Goal: Task Accomplishment & Management: Manage account settings

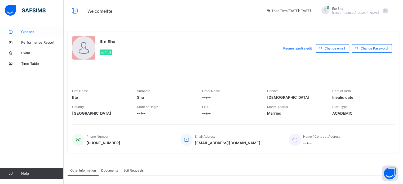
click at [11, 33] on icon at bounding box center [10, 32] width 21 height 4
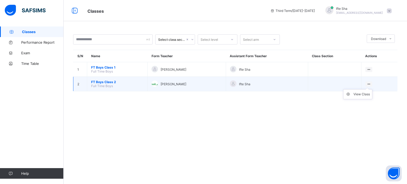
click at [358, 92] on ul "View Class" at bounding box center [357, 94] width 29 height 10
click at [359, 96] on div "View Class" at bounding box center [361, 94] width 16 height 5
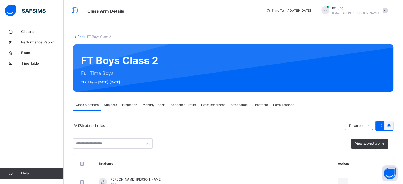
click at [130, 102] on span "Projection" at bounding box center [129, 104] width 15 height 5
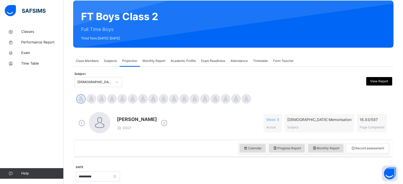
scroll to position [46, 0]
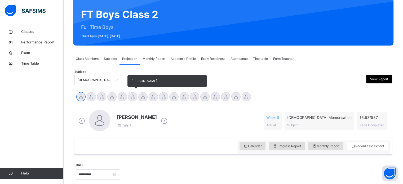
click at [133, 101] on div "[PERSON_NAME]" at bounding box center [132, 98] width 10 height 12
click at [133, 101] on div at bounding box center [132, 96] width 9 height 9
click at [131, 99] on div at bounding box center [132, 96] width 9 height 9
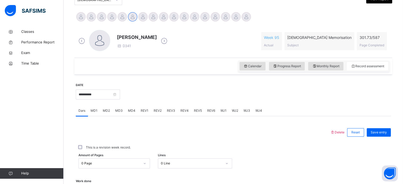
scroll to position [127, 0]
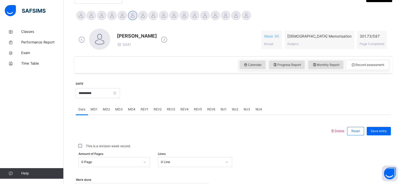
click at [331, 71] on div "Calendar Progress Report Monthly Report Record assessment" at bounding box center [233, 64] width 318 height 17
click at [331, 68] on div "Monthly Report" at bounding box center [325, 65] width 35 height 8
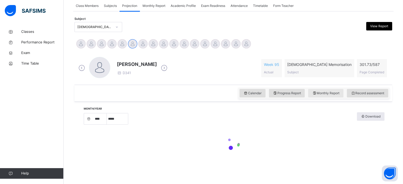
select select "****"
select select "*"
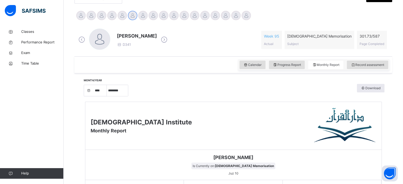
scroll to position [114, 0]
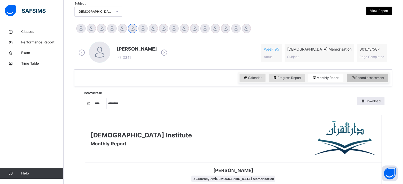
click at [368, 77] on span "Record assessment" at bounding box center [367, 77] width 33 height 5
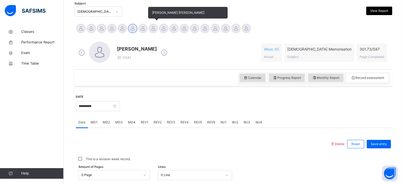
click at [155, 28] on div at bounding box center [153, 28] width 9 height 9
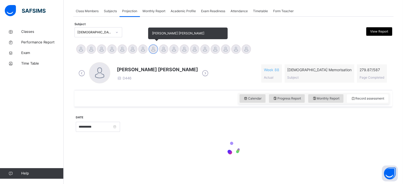
scroll to position [93, 0]
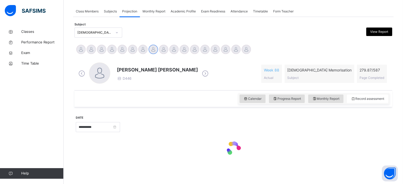
click at [331, 115] on div at bounding box center [255, 126] width 265 height 23
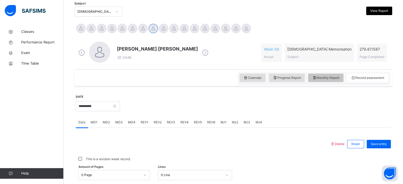
click at [327, 76] on span "Monthly Report" at bounding box center [325, 77] width 27 height 5
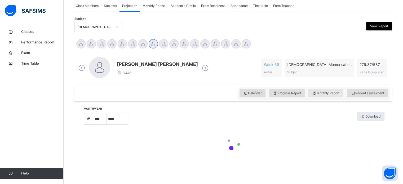
select select "****"
select select "*"
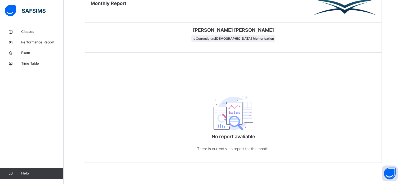
scroll to position [260, 0]
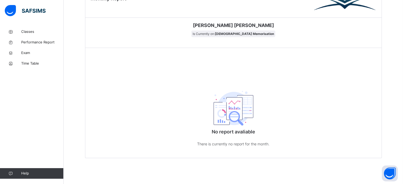
click at [327, 76] on div "No report avaliable There is currently no report for the month." at bounding box center [233, 117] width 296 height 82
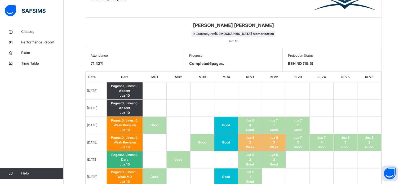
click at [252, 120] on span "Juz 6" at bounding box center [250, 120] width 8 height 4
click at [249, 89] on td at bounding box center [250, 90] width 24 height 17
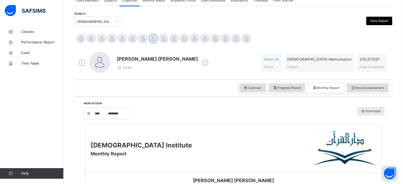
scroll to position [106, 0]
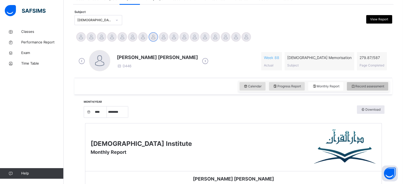
click at [372, 86] on span "Record assessment" at bounding box center [367, 86] width 33 height 5
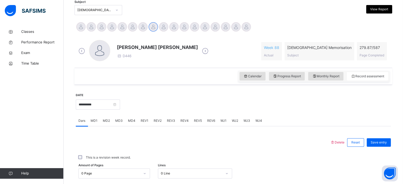
scroll to position [148, 0]
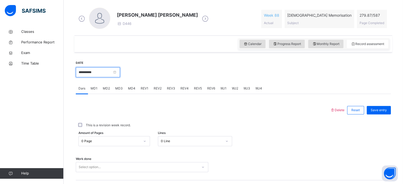
click at [120, 72] on input "**********" at bounding box center [98, 72] width 44 height 10
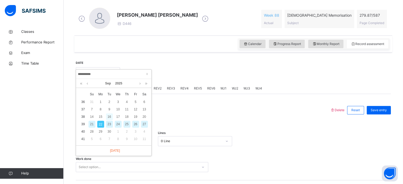
click at [109, 115] on div "16" at bounding box center [109, 116] width 7 height 7
type input "**********"
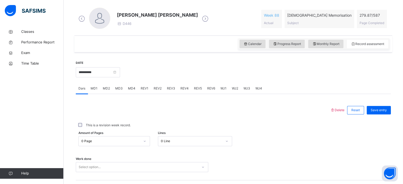
click at [96, 164] on div "Select option..." at bounding box center [142, 167] width 132 height 10
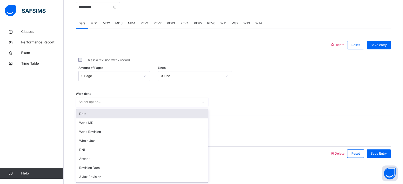
click at [97, 113] on div "Dars" at bounding box center [142, 113] width 132 height 9
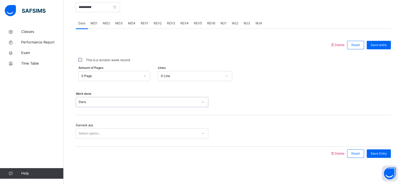
click at [107, 76] on div "0 Page" at bounding box center [110, 76] width 59 height 5
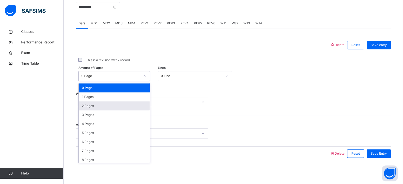
click at [97, 107] on div "2 Pages" at bounding box center [114, 105] width 71 height 9
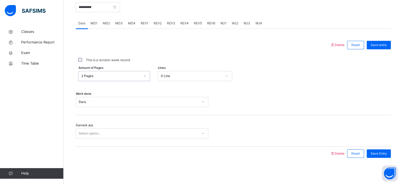
click at [90, 132] on div "Select option..." at bounding box center [90, 133] width 22 height 10
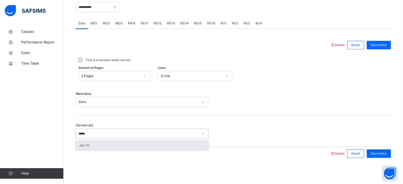
type input "******"
click at [89, 143] on div "Juz 10" at bounding box center [142, 145] width 132 height 9
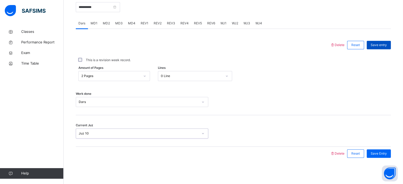
click at [383, 41] on div "Save entry" at bounding box center [379, 45] width 24 height 8
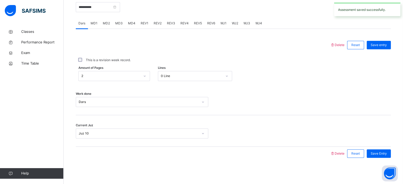
click at [107, 23] on span "MD2" at bounding box center [106, 23] width 7 height 5
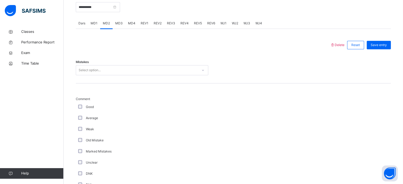
click at [92, 68] on div "Select option..." at bounding box center [90, 70] width 22 height 10
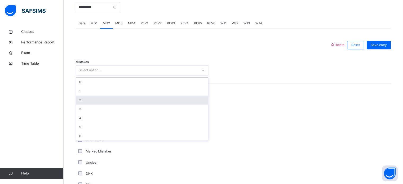
click at [87, 96] on div "2" at bounding box center [142, 100] width 132 height 9
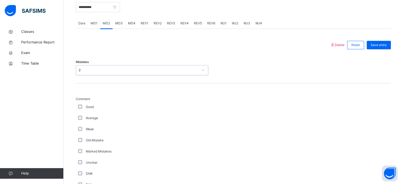
click at [89, 74] on div "2" at bounding box center [142, 70] width 132 height 10
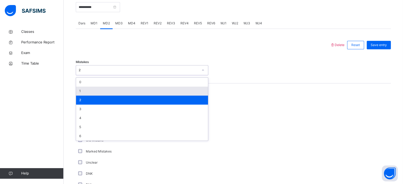
click at [86, 88] on div "1" at bounding box center [142, 91] width 132 height 9
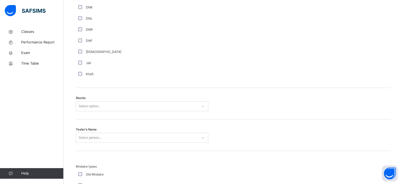
scroll to position [383, 0]
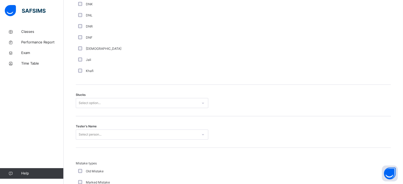
click at [82, 107] on div "Select option..." at bounding box center [142, 103] width 132 height 10
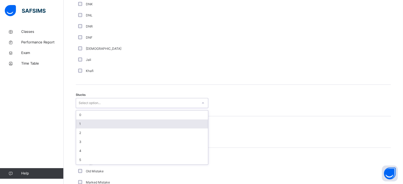
click at [81, 124] on div "1" at bounding box center [142, 123] width 132 height 9
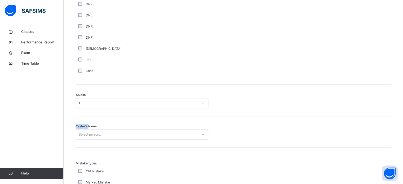
click at [81, 124] on span "Tester's Name" at bounding box center [86, 126] width 21 height 5
click at [88, 135] on div "Select person..." at bounding box center [142, 135] width 132 height 10
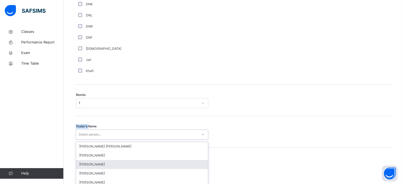
scroll to position [422, 0]
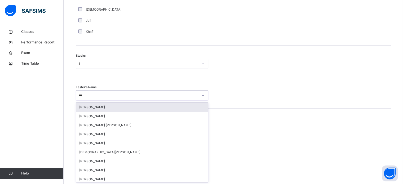
type input "****"
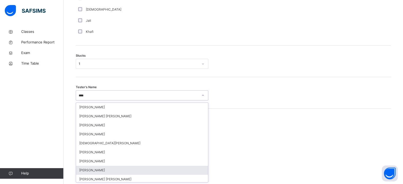
click at [91, 172] on div "[PERSON_NAME]" at bounding box center [142, 170] width 132 height 9
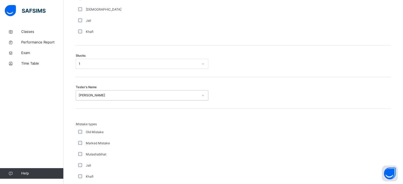
click at [162, 151] on div "Mutashabihat" at bounding box center [142, 154] width 132 height 11
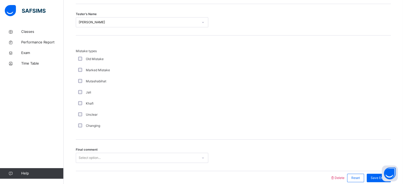
scroll to position [496, 0]
click at [162, 151] on div "Final comment Select option..." at bounding box center [233, 155] width 315 height 32
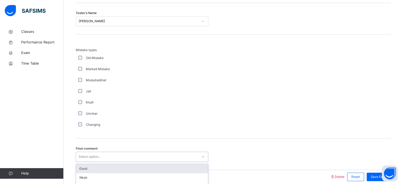
scroll to position [519, 0]
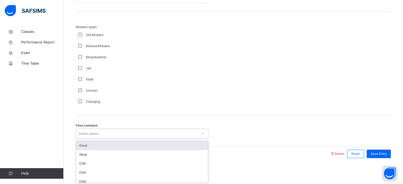
click at [162, 139] on div "option Good focused, 1 of 6. 6 results available. Use Up and Down to choose opt…" at bounding box center [142, 134] width 132 height 10
click at [142, 146] on div "Good" at bounding box center [142, 145] width 132 height 9
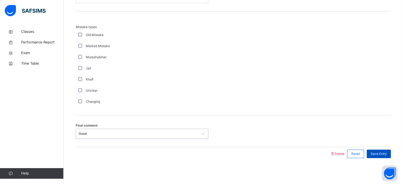
click at [383, 151] on span "Save Entry" at bounding box center [379, 153] width 16 height 5
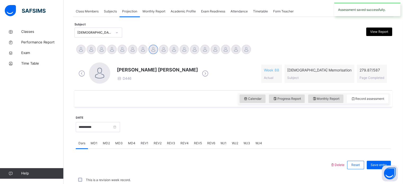
scroll to position [213, 0]
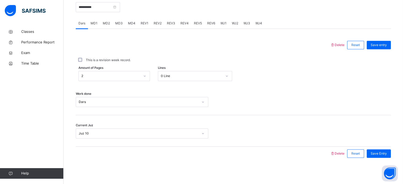
click at [130, 23] on span "MD4" at bounding box center [131, 23] width 7 height 5
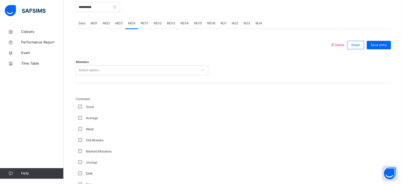
scroll to position [519, 0]
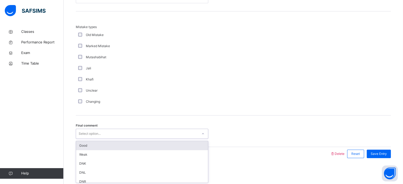
click at [98, 137] on div "Select option..." at bounding box center [142, 134] width 132 height 10
click at [97, 144] on div "Good" at bounding box center [142, 145] width 132 height 9
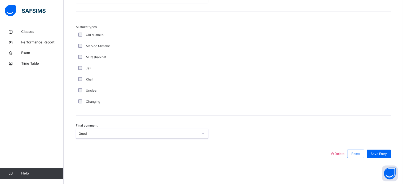
click at [126, 80] on div "Khafi" at bounding box center [142, 79] width 130 height 5
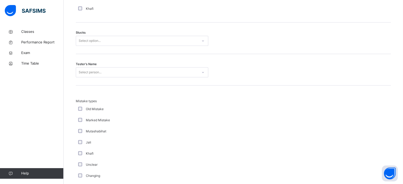
scroll to position [435, 0]
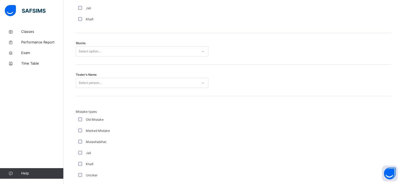
click at [126, 80] on div "Select person..." at bounding box center [137, 83] width 122 height 8
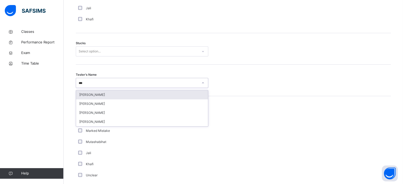
type input "****"
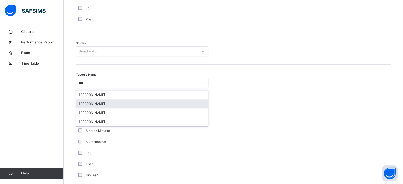
click at [120, 104] on div "[PERSON_NAME]" at bounding box center [142, 103] width 132 height 9
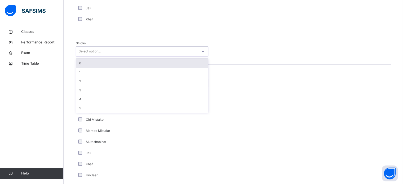
click at [201, 48] on div at bounding box center [202, 51] width 9 height 8
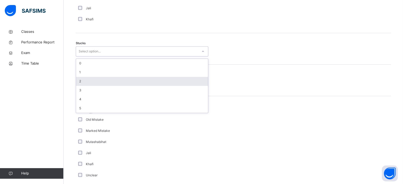
click at [193, 77] on div "2" at bounding box center [142, 81] width 132 height 9
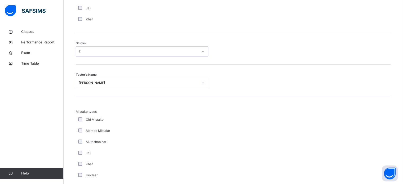
click at [261, 38] on div "Stucks option 2, selected. 0 results available. Select is focused ,type to refi…" at bounding box center [233, 49] width 315 height 32
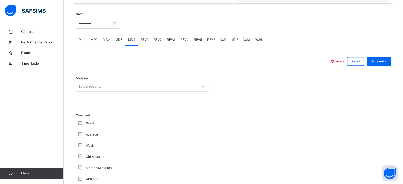
scroll to position [149, 0]
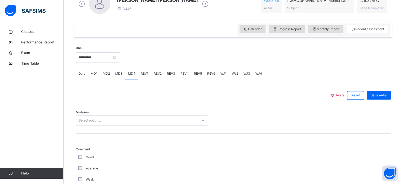
click at [98, 126] on div "Select option..." at bounding box center [142, 120] width 132 height 10
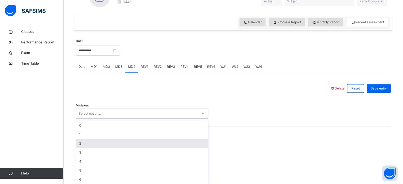
scroll to position [172, 0]
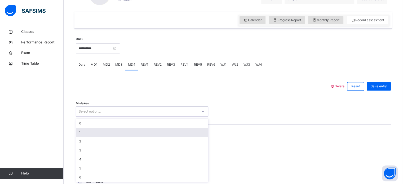
click at [93, 134] on div "1" at bounding box center [142, 132] width 132 height 9
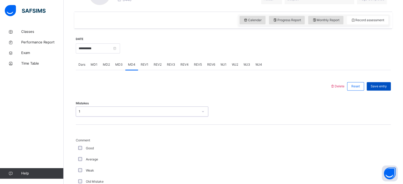
click at [380, 87] on span "Save entry" at bounding box center [379, 86] width 16 height 5
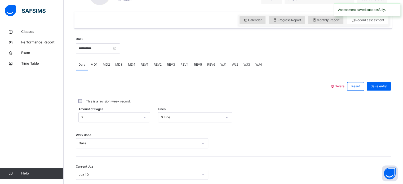
click at [142, 65] on span "REV1" at bounding box center [145, 64] width 8 height 5
click at [107, 112] on div "Select option..." at bounding box center [142, 111] width 132 height 10
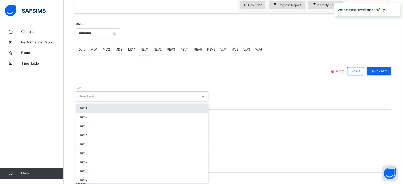
click at [107, 112] on div "Juz 1 Juz 2 Juz 3 Juz 4 Juz 5 Juz 6 Juz 7 Juz 8 Juz 9 Juz 10 Juz 11 Juz 12 Juz …" at bounding box center [142, 143] width 132 height 79
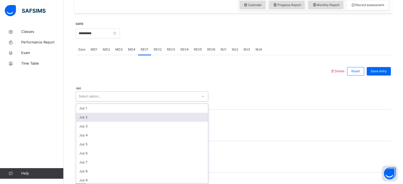
scroll to position [189, 0]
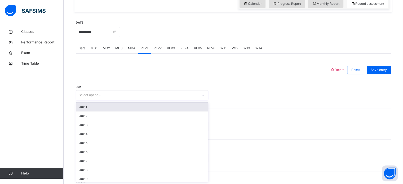
click at [98, 106] on div "Juz 1" at bounding box center [142, 106] width 132 height 9
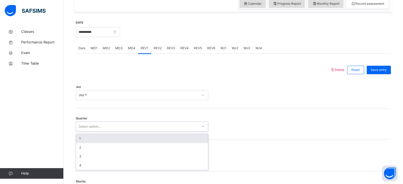
click at [95, 129] on div "Select option..." at bounding box center [90, 127] width 22 height 10
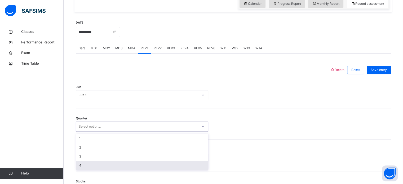
click at [87, 165] on div "4" at bounding box center [142, 165] width 132 height 9
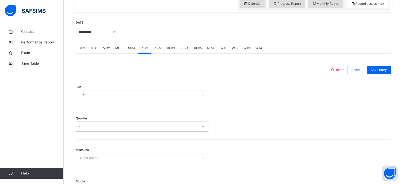
click at [83, 158] on div "Select option..." at bounding box center [142, 158] width 132 height 10
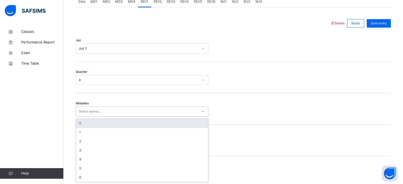
click at [90, 121] on div "0" at bounding box center [142, 123] width 132 height 9
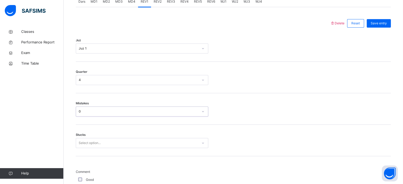
click at [92, 143] on div "Select option..." at bounding box center [142, 143] width 132 height 10
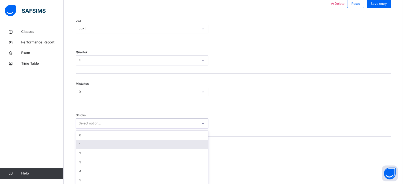
scroll to position [257, 0]
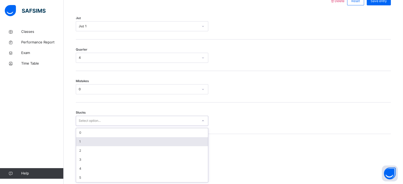
click at [92, 143] on div "1" at bounding box center [142, 141] width 132 height 9
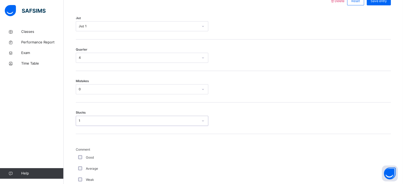
click at [79, 154] on div "Good" at bounding box center [142, 157] width 132 height 11
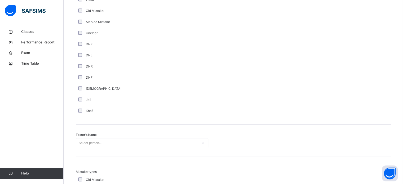
scroll to position [427, 0]
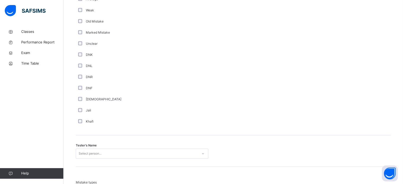
click at [79, 155] on div "Select person..." at bounding box center [142, 154] width 132 height 10
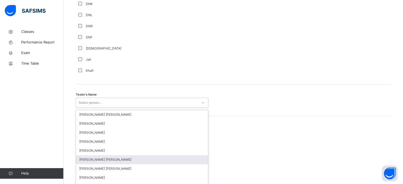
scroll to position [485, 0]
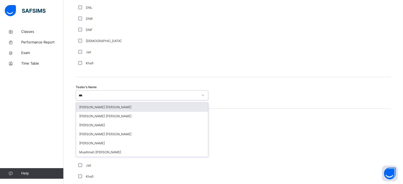
type input "****"
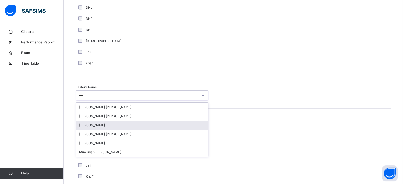
click at [135, 126] on div "[PERSON_NAME]" at bounding box center [142, 125] width 132 height 9
click at [135, 127] on div "Old Mistake" at bounding box center [142, 132] width 132 height 11
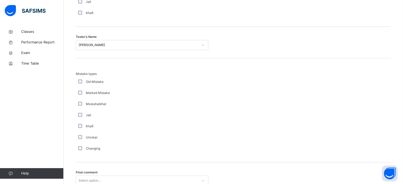
scroll to position [582, 0]
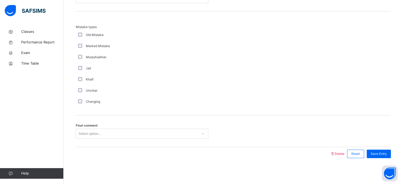
click at [135, 132] on div "Select option..." at bounding box center [137, 134] width 122 height 8
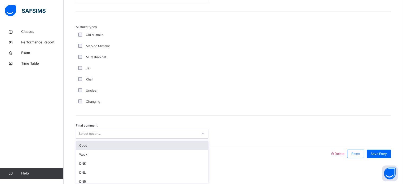
click at [118, 146] on div "Good" at bounding box center [142, 145] width 132 height 9
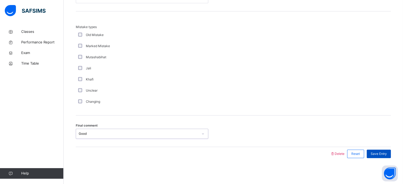
click at [387, 155] on span "Save Entry" at bounding box center [379, 153] width 16 height 5
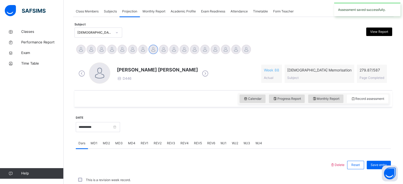
scroll to position [213, 0]
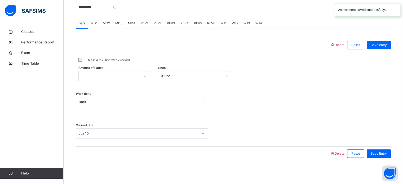
click at [157, 24] on span "REV2" at bounding box center [158, 23] width 8 height 5
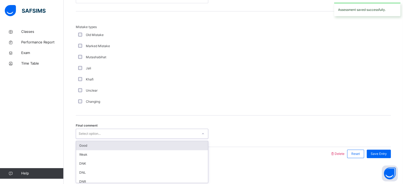
click at [97, 135] on div "Select option..." at bounding box center [90, 134] width 22 height 10
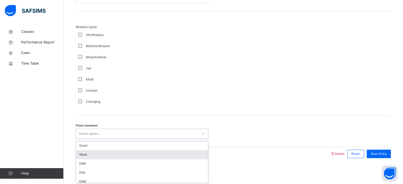
click at [94, 152] on div "Weak" at bounding box center [142, 154] width 132 height 9
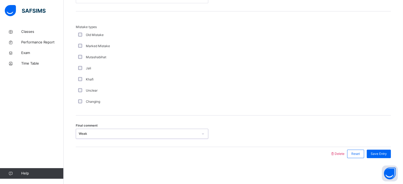
click at [168, 62] on div "Mutashabihat" at bounding box center [142, 57] width 132 height 11
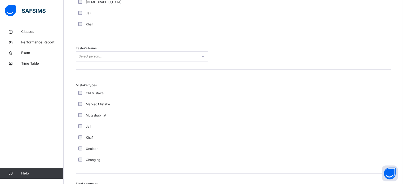
scroll to position [519, 0]
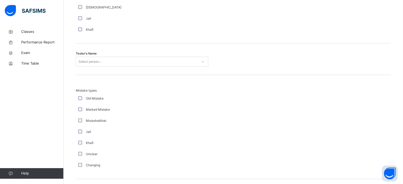
click at [168, 62] on div "Select person..." at bounding box center [137, 62] width 122 height 8
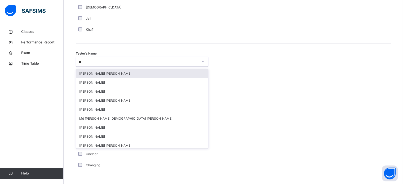
type input "***"
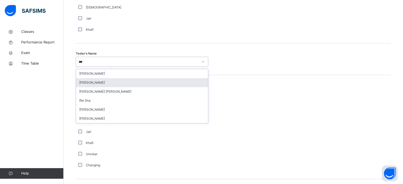
click at [161, 80] on div "[PERSON_NAME]" at bounding box center [142, 82] width 132 height 9
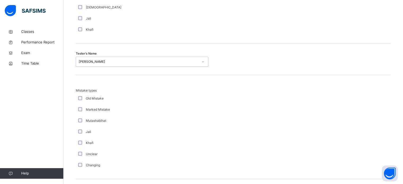
click at [167, 14] on div "Jali" at bounding box center [142, 18] width 132 height 11
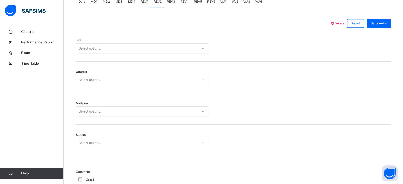
scroll to position [233, 0]
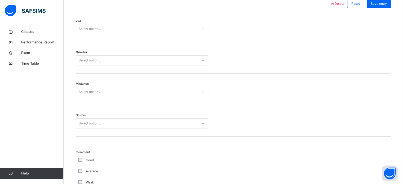
click at [103, 128] on div "Select option..." at bounding box center [142, 123] width 132 height 10
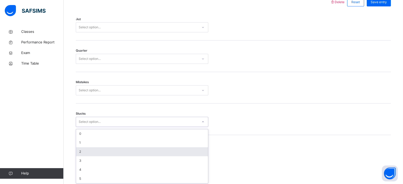
scroll to position [257, 0]
click at [95, 151] on div "2" at bounding box center [142, 150] width 132 height 9
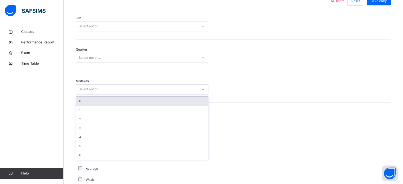
click at [140, 86] on div "Select option..." at bounding box center [137, 89] width 122 height 8
click at [123, 101] on div "0" at bounding box center [142, 101] width 132 height 9
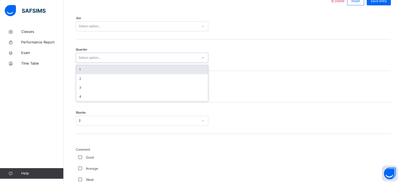
click at [127, 55] on div "Select option..." at bounding box center [137, 58] width 122 height 8
click at [116, 69] on div "1" at bounding box center [142, 69] width 132 height 9
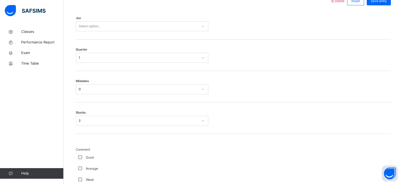
click at [144, 20] on div "Juz Select option..." at bounding box center [233, 24] width 315 height 32
click at [144, 24] on div "Select option..." at bounding box center [137, 26] width 122 height 8
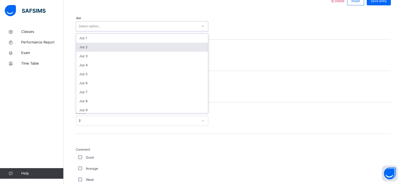
click at [138, 45] on div "Juz 2" at bounding box center [142, 47] width 132 height 9
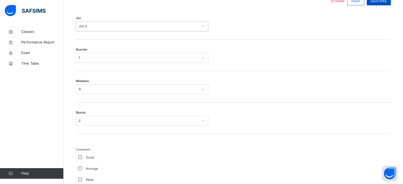
click at [373, 3] on div "Save entry" at bounding box center [379, 1] width 24 height 8
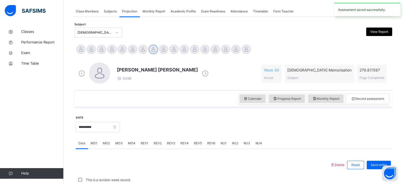
scroll to position [213, 0]
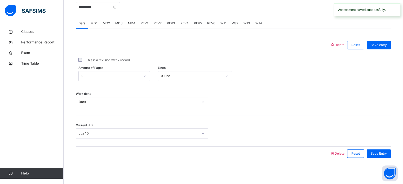
click at [155, 20] on div "REV2" at bounding box center [157, 23] width 13 height 11
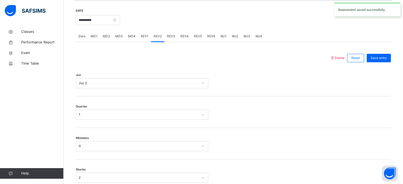
scroll to position [194, 0]
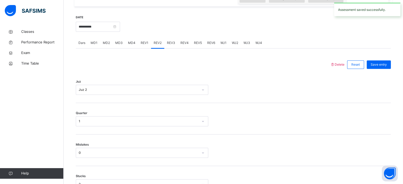
click at [173, 41] on span "REV3" at bounding box center [171, 43] width 8 height 5
click at [162, 90] on div "Select option..." at bounding box center [137, 90] width 122 height 8
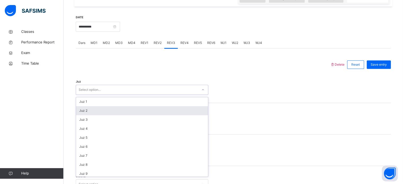
click at [152, 114] on div "Juz 2" at bounding box center [142, 110] width 132 height 9
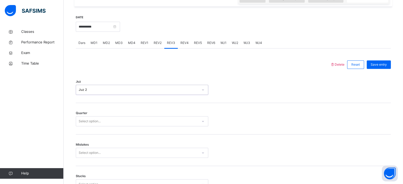
click at [150, 123] on div "Select option..." at bounding box center [137, 121] width 122 height 8
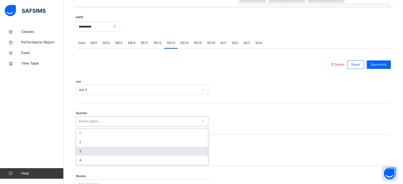
click at [139, 147] on div "3" at bounding box center [142, 151] width 132 height 9
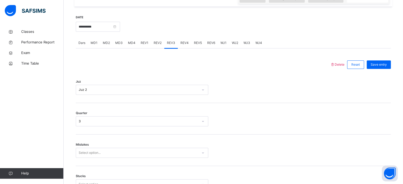
click at [139, 148] on div "Select option..." at bounding box center [142, 153] width 132 height 10
click at [131, 121] on div "3" at bounding box center [139, 121] width 120 height 5
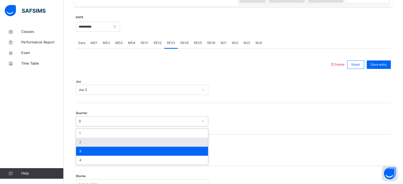
click at [119, 143] on div "2" at bounding box center [142, 142] width 132 height 9
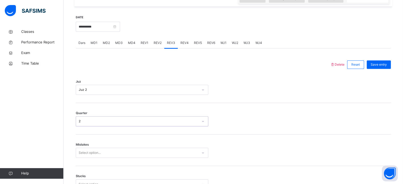
click at [119, 143] on div "Mistakes Select option..." at bounding box center [233, 151] width 315 height 32
click at [119, 149] on div "Select option..." at bounding box center [142, 153] width 132 height 10
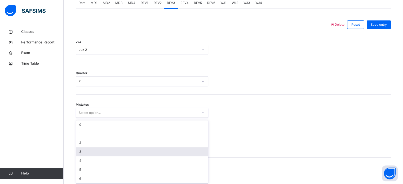
scroll to position [235, 0]
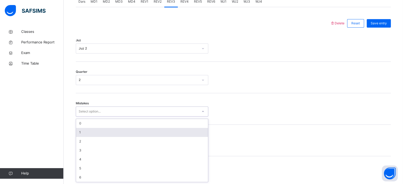
click at [107, 130] on div "1" at bounding box center [142, 132] width 132 height 9
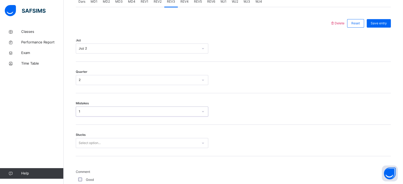
click at [105, 147] on div "Select option..." at bounding box center [142, 143] width 132 height 10
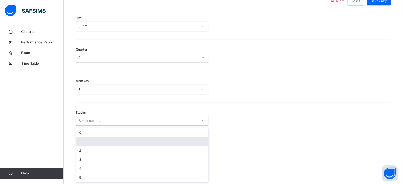
scroll to position [257, 0]
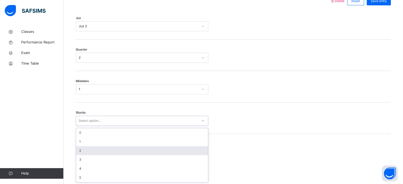
click at [102, 151] on div "2" at bounding box center [142, 150] width 132 height 9
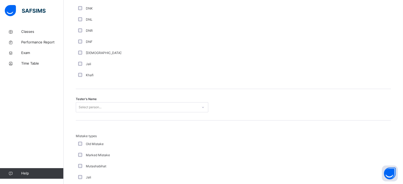
click at [137, 112] on div "Select person..." at bounding box center [142, 107] width 132 height 10
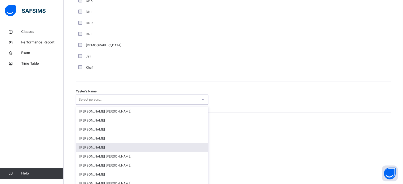
scroll to position [485, 0]
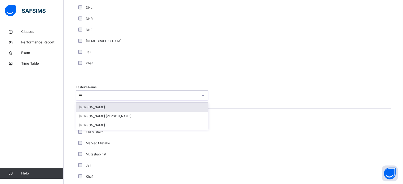
type input "****"
click at [133, 107] on div "[PERSON_NAME]" at bounding box center [142, 107] width 132 height 9
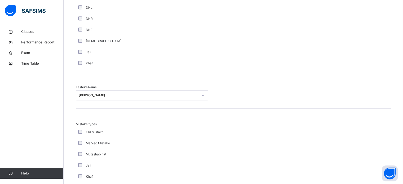
click at [133, 107] on div "Tester's Name [PERSON_NAME]" at bounding box center [233, 93] width 315 height 32
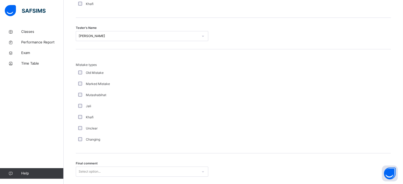
scroll to position [582, 0]
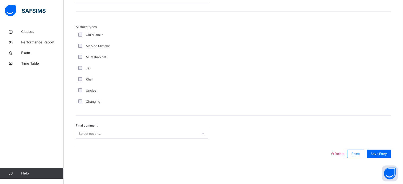
click at [114, 140] on div "Final comment Select option..." at bounding box center [233, 131] width 315 height 32
click at [112, 140] on div "Final comment Select option..." at bounding box center [233, 131] width 315 height 32
click at [104, 133] on div "Select option..." at bounding box center [137, 134] width 122 height 8
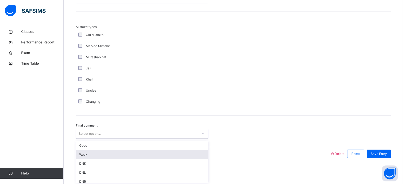
click at [102, 154] on div "Weak" at bounding box center [142, 154] width 132 height 9
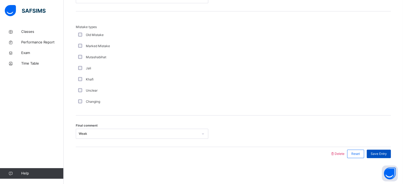
click at [387, 151] on span "Save Entry" at bounding box center [379, 153] width 16 height 5
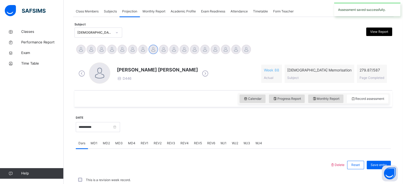
scroll to position [213, 0]
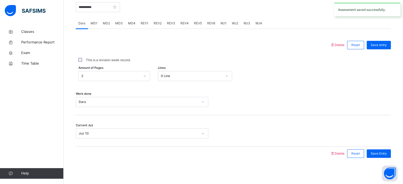
click at [172, 20] on div "REV3" at bounding box center [171, 23] width 14 height 11
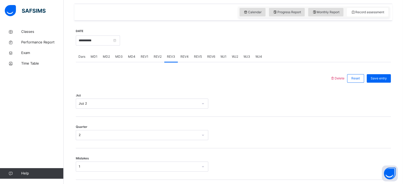
scroll to position [180, 0]
click at [179, 51] on div at bounding box center [255, 40] width 265 height 23
click at [182, 59] on span "REV4" at bounding box center [184, 57] width 8 height 5
click at [160, 98] on div "Juz Select option..." at bounding box center [233, 102] width 315 height 32
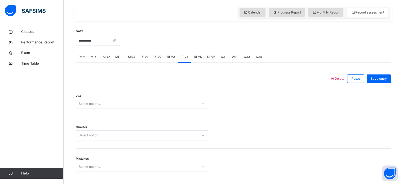
click at [160, 102] on div "Select option..." at bounding box center [137, 104] width 122 height 8
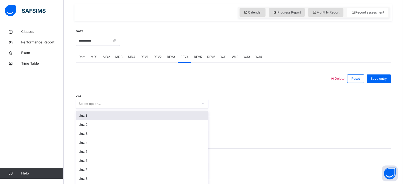
scroll to position [189, 0]
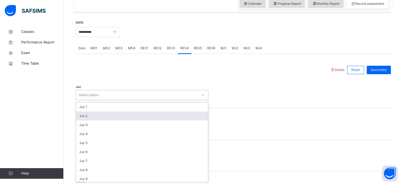
click at [153, 119] on div "Juz 2" at bounding box center [142, 115] width 132 height 9
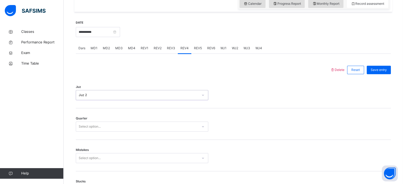
click at [153, 125] on div "Select option..." at bounding box center [137, 127] width 122 height 8
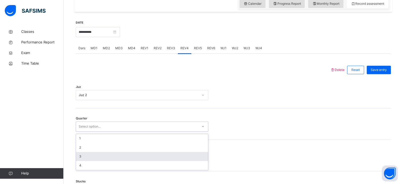
click at [138, 155] on div "3" at bounding box center [142, 156] width 132 height 9
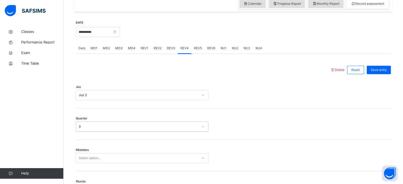
click at [138, 155] on div "Select option..." at bounding box center [142, 158] width 132 height 10
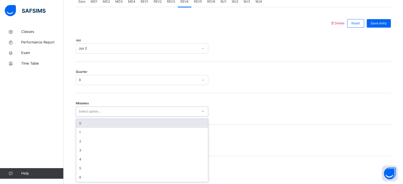
click at [133, 124] on div "0" at bounding box center [142, 123] width 132 height 9
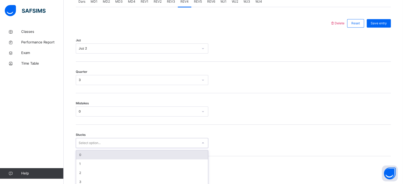
click at [133, 141] on div "option 0 focused, 1 of 6. 6 results available. Use Up and Down to choose option…" at bounding box center [142, 143] width 132 height 10
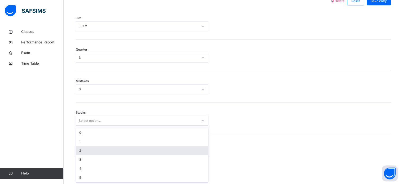
click at [132, 147] on div "2" at bounding box center [142, 150] width 132 height 9
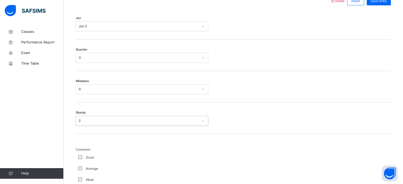
click at [126, 148] on span "Comment" at bounding box center [142, 149] width 132 height 5
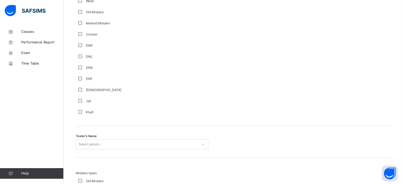
scroll to position [438, 0]
click at [126, 148] on div "Tester's Name Select person..." at bounding box center [233, 141] width 315 height 32
click at [125, 141] on div "Select person..." at bounding box center [142, 143] width 132 height 10
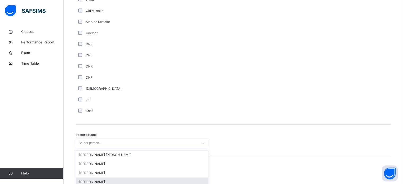
scroll to position [485, 0]
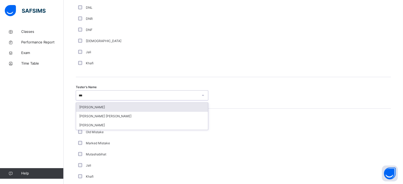
type input "****"
click at [118, 105] on div "[PERSON_NAME]" at bounding box center [142, 107] width 132 height 9
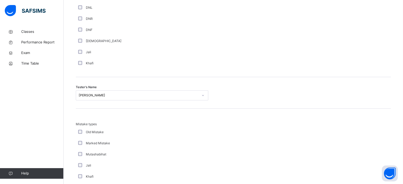
click at [118, 105] on div "Tester's Name [PERSON_NAME]" at bounding box center [233, 93] width 315 height 32
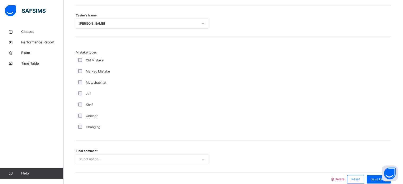
scroll to position [582, 0]
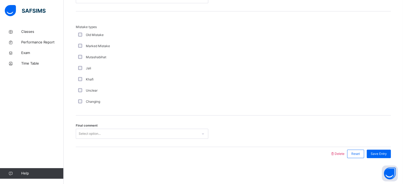
click at [110, 137] on div "Select option..." at bounding box center [137, 134] width 122 height 8
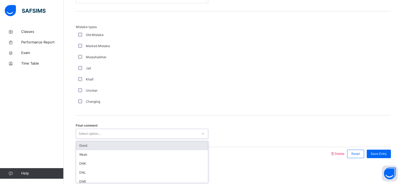
click at [104, 146] on div "Good" at bounding box center [142, 145] width 132 height 9
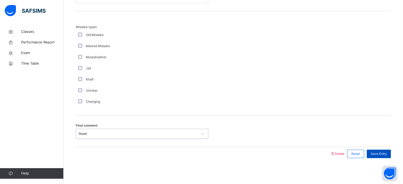
click at [387, 151] on span "Save Entry" at bounding box center [379, 153] width 16 height 5
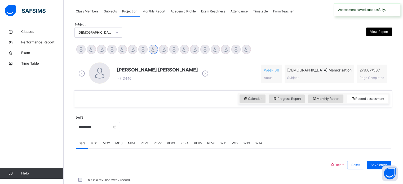
scroll to position [213, 0]
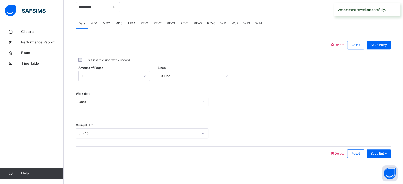
click at [183, 20] on div "REV4" at bounding box center [185, 23] width 14 height 11
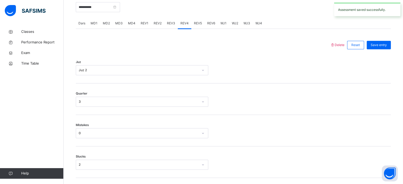
scroll to position [582, 0]
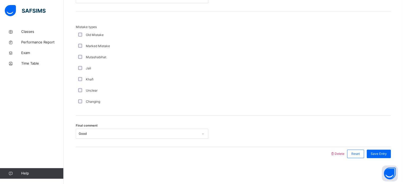
click at [117, 131] on div "Good" at bounding box center [139, 133] width 120 height 5
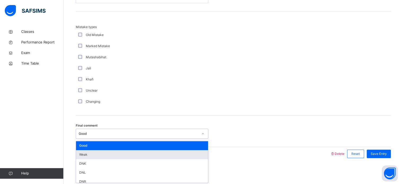
click at [110, 151] on div "Weak" at bounding box center [142, 154] width 132 height 9
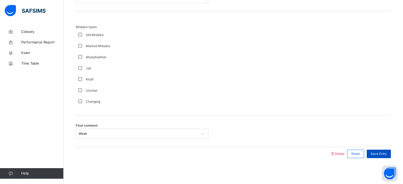
click at [387, 151] on span "Save Entry" at bounding box center [379, 153] width 16 height 5
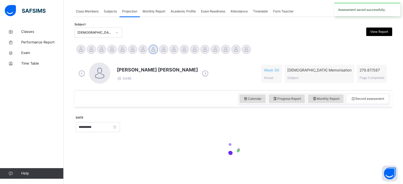
scroll to position [213, 0]
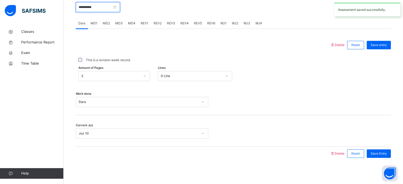
click at [87, 7] on input "**********" at bounding box center [98, 7] width 44 height 10
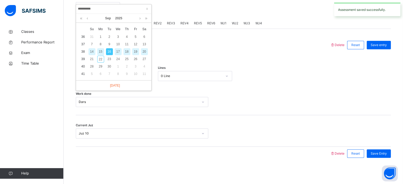
click at [117, 49] on div "17" at bounding box center [118, 51] width 7 height 7
type input "**********"
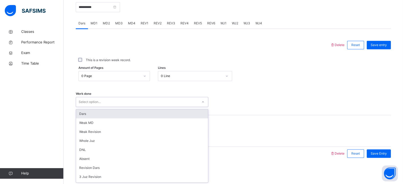
click at [119, 104] on div "Select option..." at bounding box center [137, 102] width 122 height 8
click at [117, 111] on div "Dars" at bounding box center [142, 113] width 132 height 9
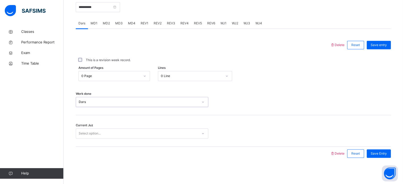
click at [170, 75] on div "0 Line" at bounding box center [191, 76] width 61 height 5
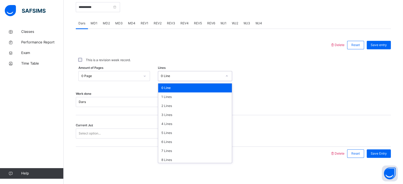
type input "*"
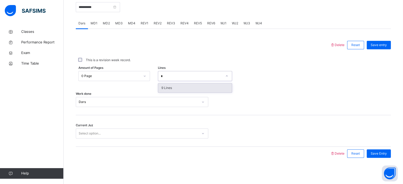
click at [180, 88] on div "9 Lines" at bounding box center [195, 87] width 74 height 9
click at [151, 130] on div "Select option..." at bounding box center [137, 134] width 122 height 8
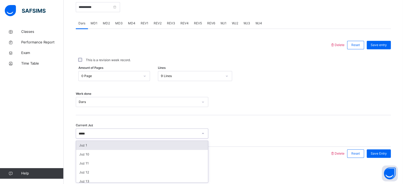
type input "******"
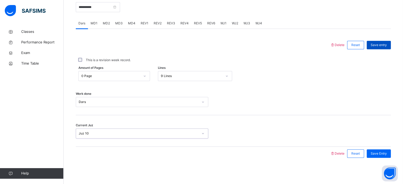
click at [381, 46] on span "Save entry" at bounding box center [379, 45] width 16 height 5
click at [96, 23] on span "MD1" at bounding box center [94, 23] width 7 height 5
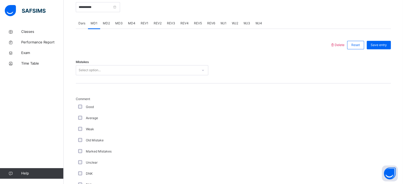
click at [88, 66] on div "Select option..." at bounding box center [90, 70] width 22 height 10
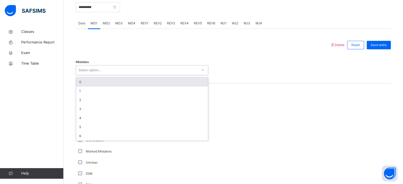
click at [87, 80] on div "0" at bounding box center [142, 82] width 132 height 9
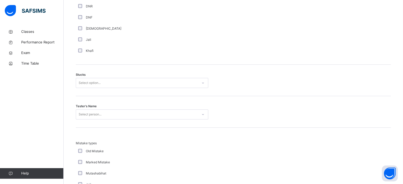
scroll to position [394, 0]
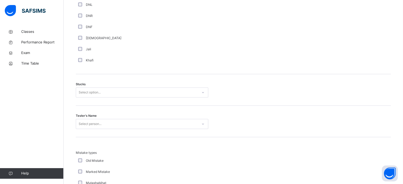
click at [133, 94] on div "Select option..." at bounding box center [137, 92] width 122 height 8
type input "*"
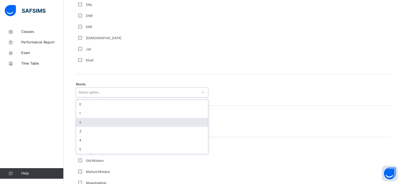
click at [130, 125] on div "2" at bounding box center [142, 122] width 132 height 9
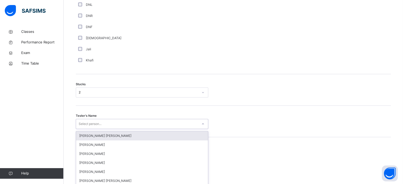
click at [130, 125] on div "option [PERSON_NAME] [PERSON_NAME] focused, 1 of 90. 90 results available. Use …" at bounding box center [142, 124] width 132 height 10
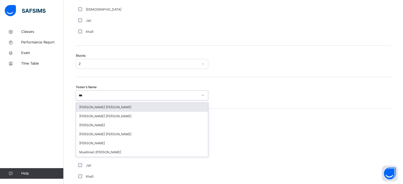
type input "****"
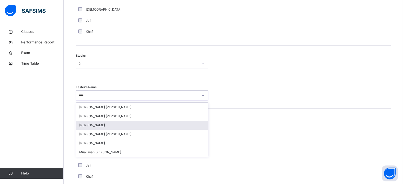
click at [129, 127] on div "[PERSON_NAME]" at bounding box center [142, 125] width 132 height 9
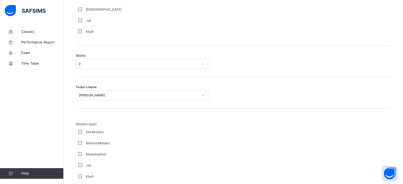
click at [129, 127] on div "Old Mistake" at bounding box center [142, 132] width 132 height 11
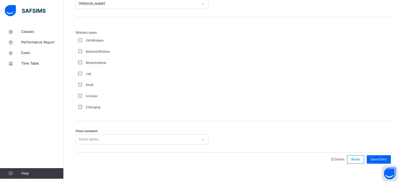
scroll to position [519, 0]
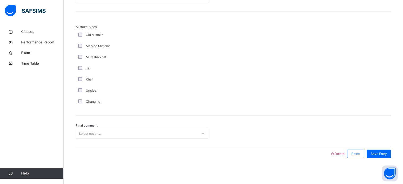
click at [129, 130] on div "Select option..." at bounding box center [137, 134] width 122 height 8
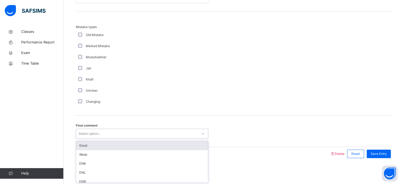
click at [120, 144] on div "Good" at bounding box center [142, 145] width 132 height 9
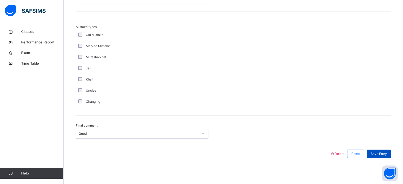
click at [383, 150] on div "Save Entry" at bounding box center [379, 154] width 24 height 8
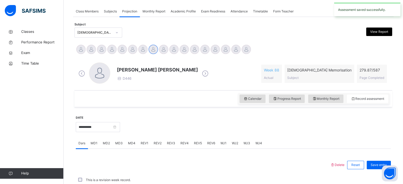
scroll to position [213, 0]
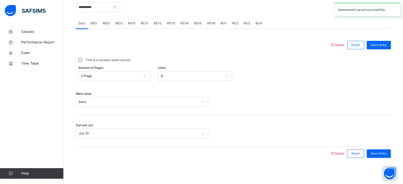
click at [133, 22] on span "MD4" at bounding box center [131, 23] width 7 height 5
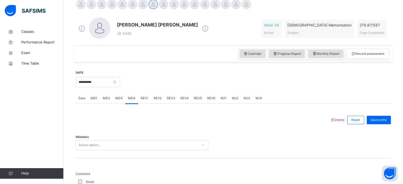
scroll to position [138, 0]
click at [146, 100] on span "REV1" at bounding box center [145, 98] width 8 height 5
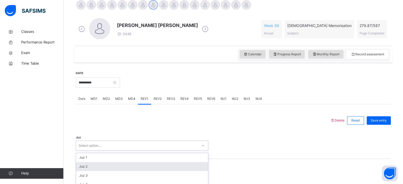
click at [124, 146] on div "option Juz 2 focused, 2 of 30. 30 results available. Use Up and Down to choose …" at bounding box center [142, 146] width 132 height 10
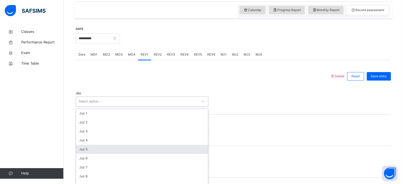
scroll to position [189, 0]
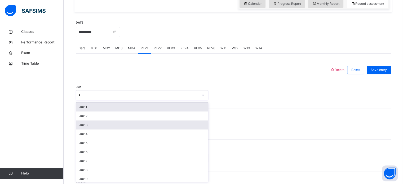
type input "**"
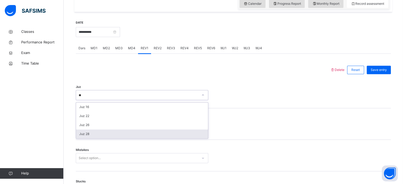
click at [120, 137] on div "Juz 28" at bounding box center [142, 134] width 132 height 9
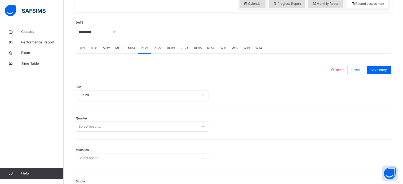
click at [107, 131] on div "Select option..." at bounding box center [142, 127] width 132 height 10
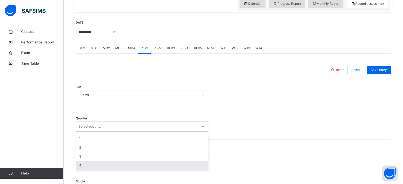
click at [102, 164] on div "4" at bounding box center [142, 165] width 132 height 9
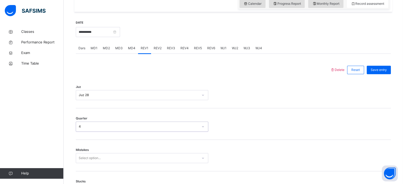
click at [102, 164] on div "Mistakes Select option..." at bounding box center [233, 156] width 315 height 32
click at [97, 154] on div "Select option..." at bounding box center [142, 158] width 132 height 10
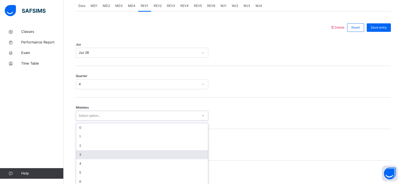
scroll to position [235, 0]
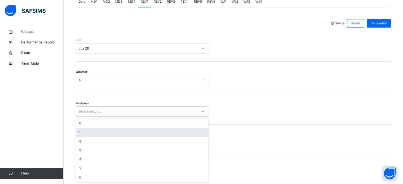
click at [87, 130] on div "1" at bounding box center [142, 132] width 132 height 9
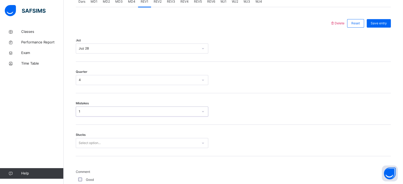
click at [88, 143] on div "Select option..." at bounding box center [142, 143] width 132 height 10
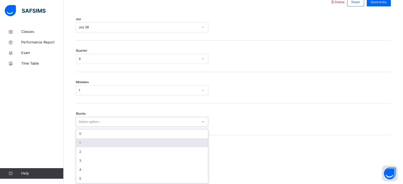
scroll to position [257, 0]
click at [88, 143] on div "1" at bounding box center [142, 141] width 132 height 9
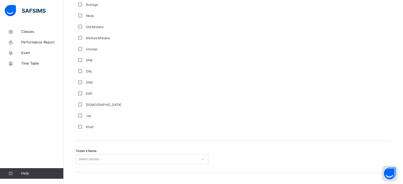
scroll to position [416, 0]
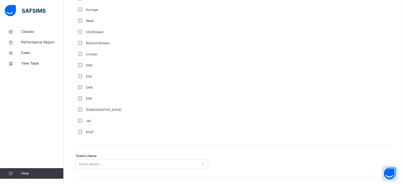
click at [79, 157] on span "Tester's Name" at bounding box center [86, 156] width 21 height 5
click at [80, 162] on div "Select person..." at bounding box center [142, 164] width 132 height 10
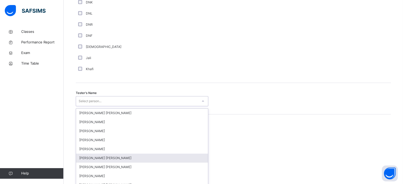
scroll to position [485, 0]
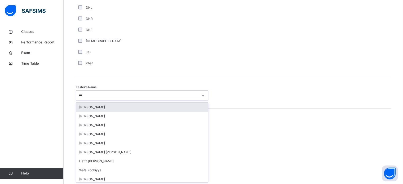
type input "****"
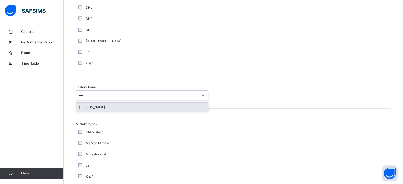
click at [103, 106] on div "[PERSON_NAME]" at bounding box center [142, 107] width 132 height 9
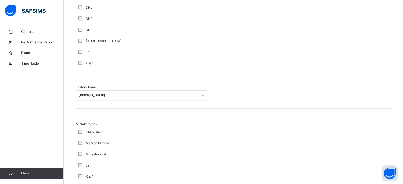
click at [103, 106] on div "Tester's Name [PERSON_NAME]" at bounding box center [233, 93] width 315 height 32
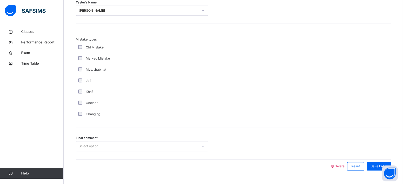
scroll to position [582, 0]
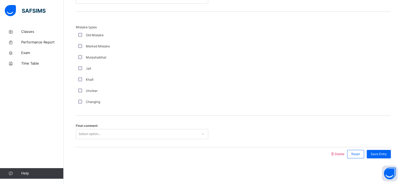
click at [103, 139] on div "Select option..." at bounding box center [142, 134] width 132 height 10
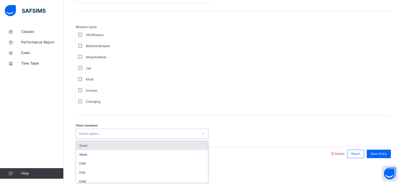
click at [99, 144] on div "Good" at bounding box center [142, 145] width 132 height 9
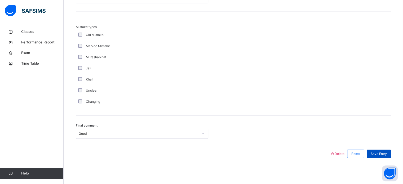
click at [387, 154] on span "Save Entry" at bounding box center [379, 153] width 16 height 5
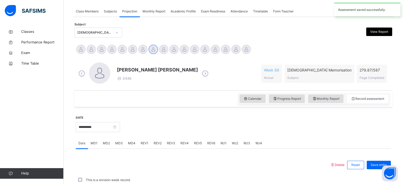
scroll to position [213, 0]
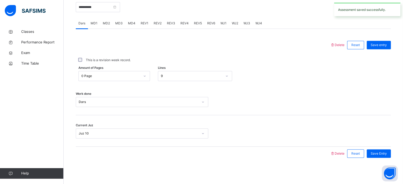
click at [159, 21] on span "REV2" at bounding box center [158, 23] width 8 height 5
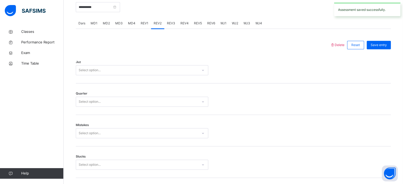
scroll to position [582, 0]
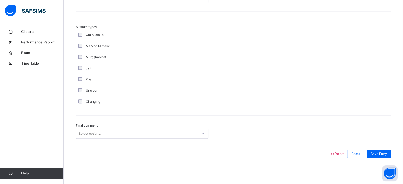
click at [97, 135] on div "Select option..." at bounding box center [90, 134] width 22 height 10
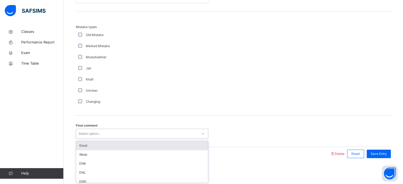
click at [96, 146] on div "Good" at bounding box center [142, 145] width 132 height 9
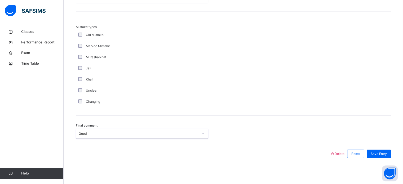
click at [144, 100] on div "Changing" at bounding box center [142, 101] width 130 height 5
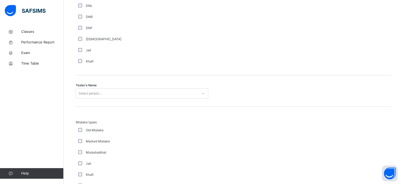
scroll to position [476, 0]
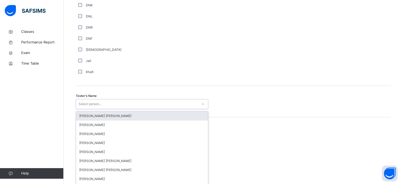
click at [144, 100] on div "Select person..." at bounding box center [137, 104] width 122 height 8
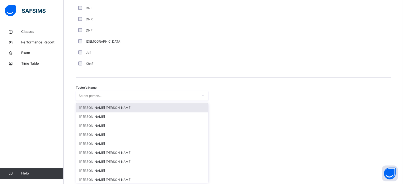
scroll to position [485, 0]
type input "****"
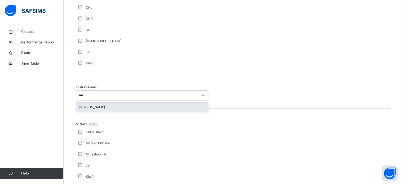
click at [144, 104] on div "[PERSON_NAME]" at bounding box center [142, 107] width 132 height 9
click at [144, 104] on div "Tester's Name option [PERSON_NAME] focused, 36 of 90. 1 result available for se…" at bounding box center [233, 93] width 315 height 32
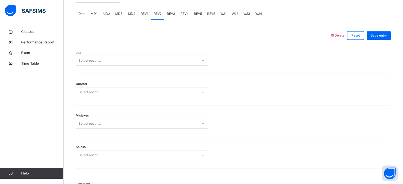
scroll to position [231, 0]
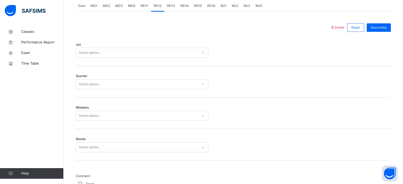
click at [80, 181] on div "Good" at bounding box center [142, 184] width 132 height 11
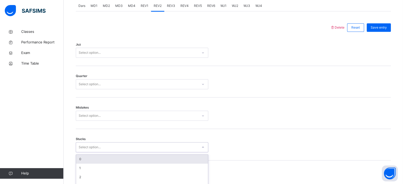
click at [115, 144] on div "option 0 focused, 1 of 6. 6 results available. Use Up and Down to choose option…" at bounding box center [142, 147] width 132 height 10
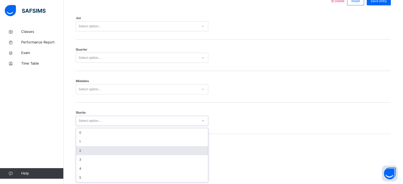
click at [114, 151] on div "2" at bounding box center [142, 150] width 132 height 9
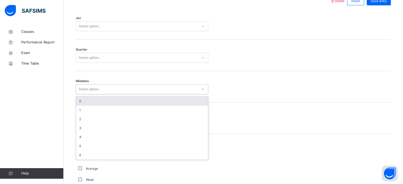
click at [112, 91] on div "Select option..." at bounding box center [137, 89] width 122 height 8
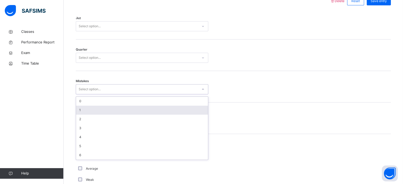
click at [105, 109] on div "1" at bounding box center [142, 110] width 132 height 9
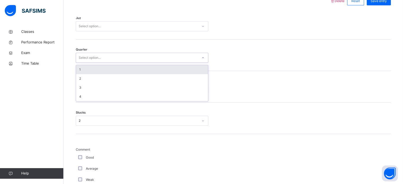
click at [132, 55] on div "Select option..." at bounding box center [137, 58] width 122 height 8
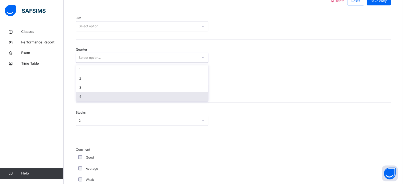
click at [109, 95] on div "4" at bounding box center [142, 96] width 132 height 9
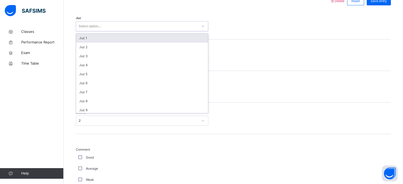
click at [128, 25] on div "Select option..." at bounding box center [137, 26] width 122 height 8
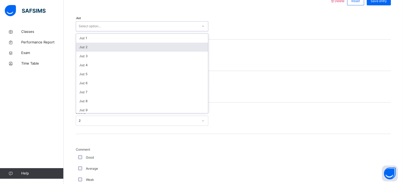
click at [122, 45] on div "Juz 2" at bounding box center [142, 47] width 132 height 9
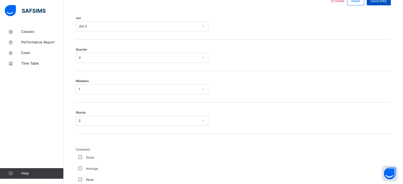
click at [380, 1] on span "Save entry" at bounding box center [379, 1] width 16 height 5
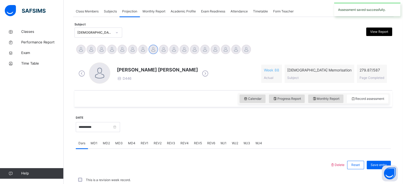
scroll to position [213, 0]
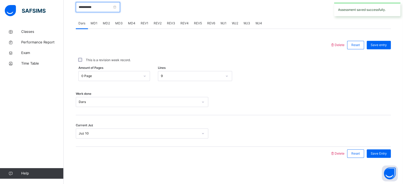
click at [94, 10] on input "**********" at bounding box center [98, 7] width 44 height 10
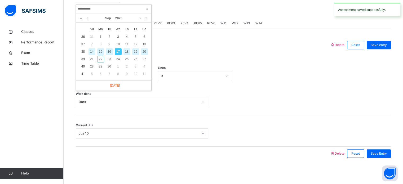
click at [127, 49] on div "18" at bounding box center [126, 51] width 7 height 7
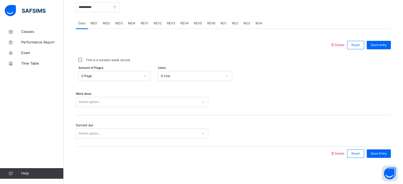
click at [129, 106] on div "Select option..." at bounding box center [137, 102] width 122 height 8
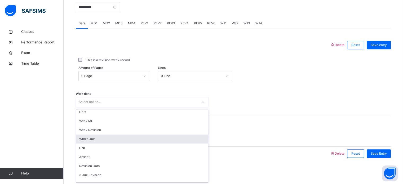
scroll to position [71, 0]
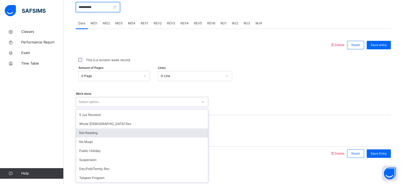
click at [120, 3] on input "**********" at bounding box center [98, 7] width 44 height 10
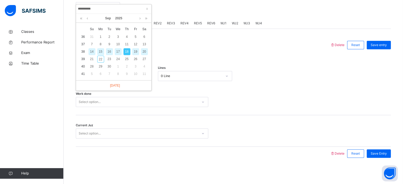
click at [135, 51] on div "19" at bounding box center [135, 51] width 7 height 7
type input "**********"
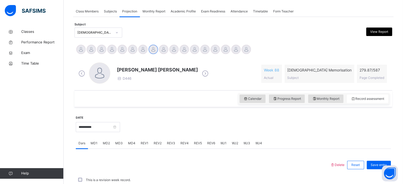
scroll to position [213, 0]
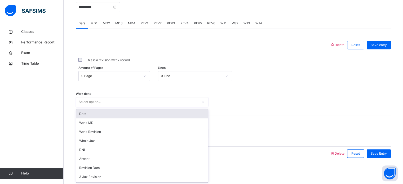
click at [102, 99] on div "Select option..." at bounding box center [137, 102] width 122 height 8
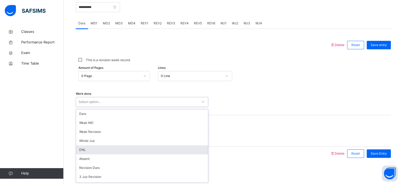
click at [85, 146] on div "DNL" at bounding box center [142, 149] width 132 height 9
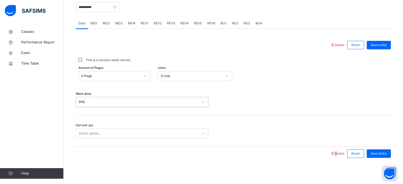
click at [85, 147] on div at bounding box center [202, 154] width 249 height 14
click at [85, 135] on div "Select option..." at bounding box center [90, 133] width 22 height 10
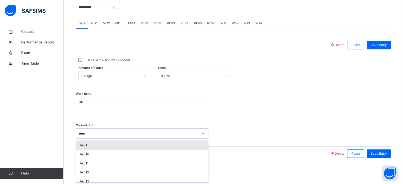
type input "******"
click at [92, 142] on div "Juz 10" at bounding box center [142, 145] width 132 height 9
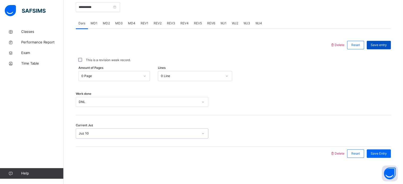
click at [391, 45] on div "Save entry" at bounding box center [379, 45] width 24 height 8
click at [110, 23] on div "MD2" at bounding box center [106, 23] width 12 height 11
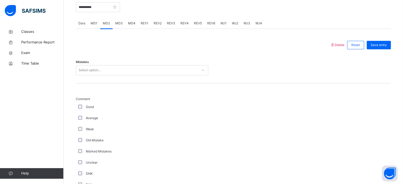
click at [97, 70] on div "Select option..." at bounding box center [90, 70] width 22 height 10
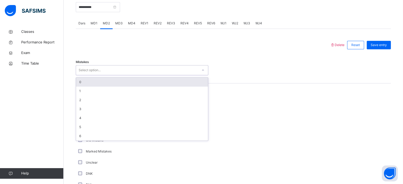
click at [96, 81] on div "0" at bounding box center [142, 82] width 132 height 9
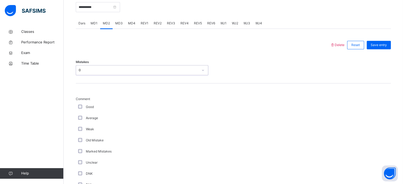
click at [79, 104] on div "Good" at bounding box center [142, 106] width 132 height 11
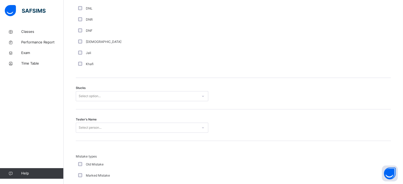
scroll to position [383, 0]
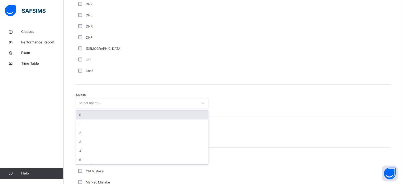
click at [79, 106] on div "Select option..." at bounding box center [90, 103] width 22 height 10
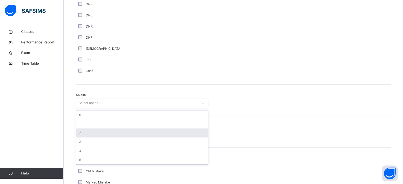
click at [86, 128] on div "2" at bounding box center [142, 132] width 132 height 9
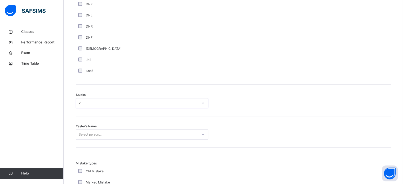
click at [88, 133] on div "Select person..." at bounding box center [142, 135] width 132 height 10
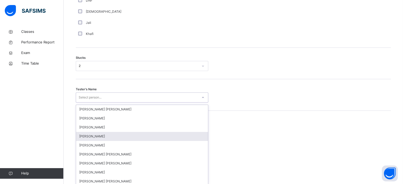
scroll to position [422, 0]
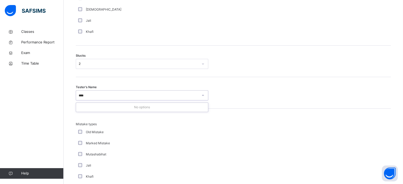
type input "***"
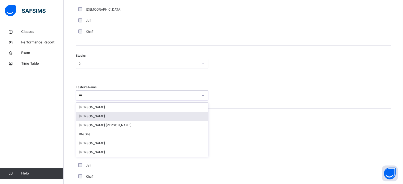
click at [110, 119] on div "[PERSON_NAME]" at bounding box center [142, 116] width 132 height 9
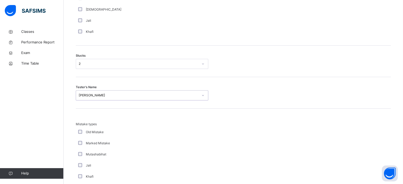
click at [110, 119] on div "Mistake types Old Mistake Marked Mistake Mutashabihat [PERSON_NAME] Unclear Cha…" at bounding box center [233, 161] width 315 height 104
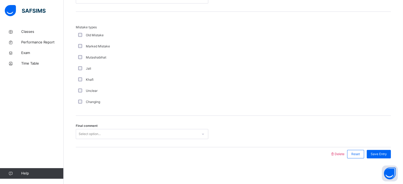
scroll to position [519, 0]
click at [113, 132] on div "Select option..." at bounding box center [137, 134] width 122 height 8
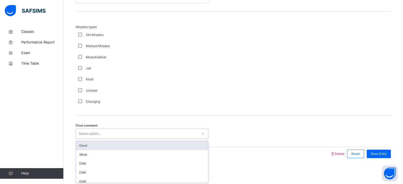
click at [110, 143] on div "Good" at bounding box center [142, 145] width 132 height 9
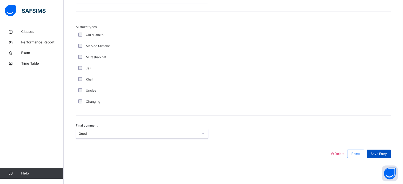
click at [383, 153] on span "Save Entry" at bounding box center [379, 153] width 16 height 5
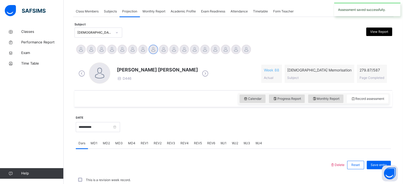
scroll to position [213, 0]
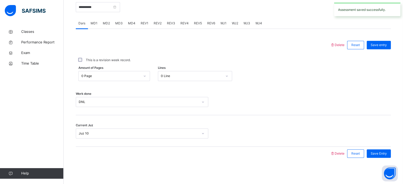
click at [134, 22] on span "MD4" at bounding box center [131, 23] width 7 height 5
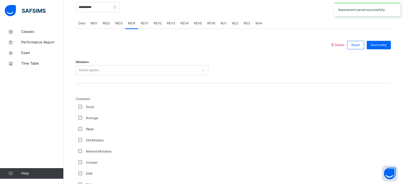
scroll to position [519, 0]
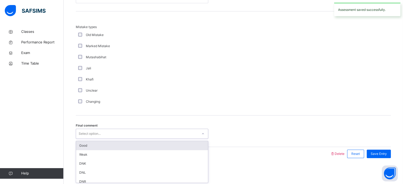
click at [109, 135] on div "Select option..." at bounding box center [137, 134] width 122 height 8
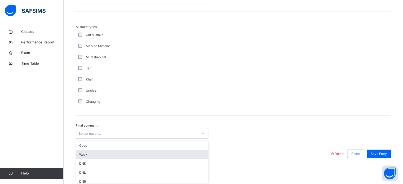
click at [103, 151] on div "Weak" at bounding box center [142, 154] width 132 height 9
click at [103, 151] on div at bounding box center [202, 154] width 249 height 14
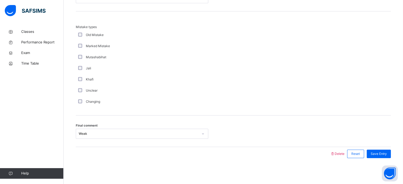
click at [133, 118] on div "Final comment Weak" at bounding box center [233, 131] width 315 height 32
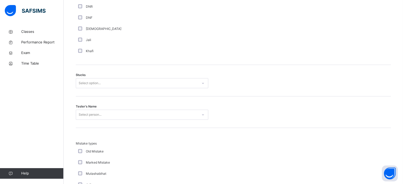
click at [133, 118] on div "Select person..." at bounding box center [142, 115] width 132 height 10
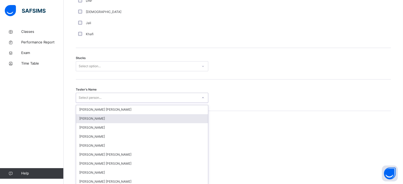
scroll to position [422, 0]
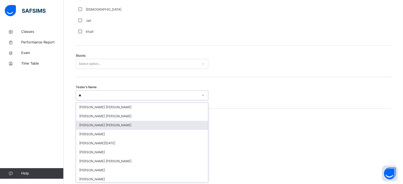
type input "*"
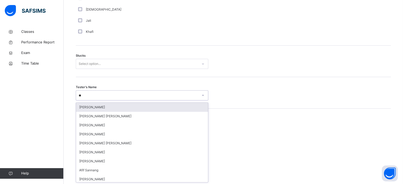
type input "***"
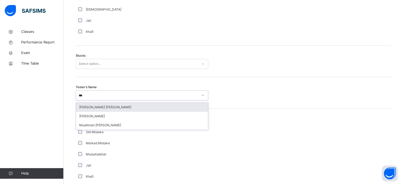
click at [133, 108] on div "[PERSON_NAME] [PERSON_NAME]" at bounding box center [142, 107] width 132 height 9
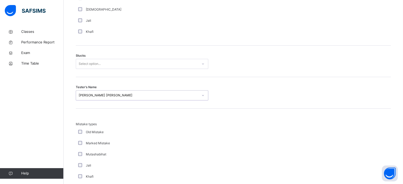
click at [145, 63] on div "Select option..." at bounding box center [137, 64] width 122 height 8
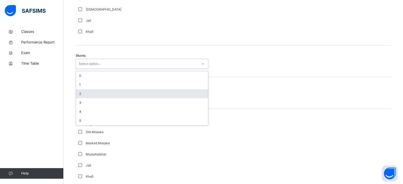
click at [108, 90] on div "2" at bounding box center [142, 93] width 132 height 9
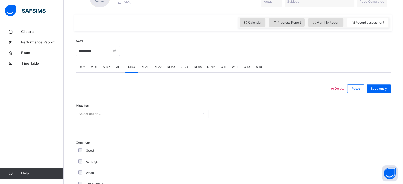
scroll to position [159, 0]
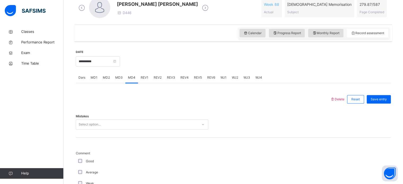
click at [115, 123] on div "Select option..." at bounding box center [142, 124] width 132 height 10
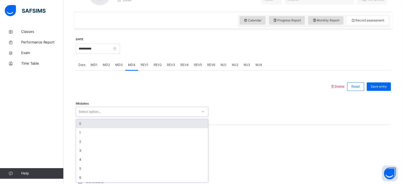
scroll to position [172, 0]
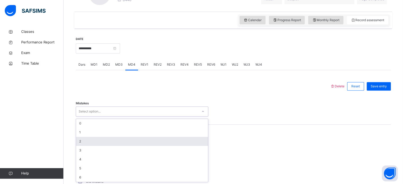
click at [109, 143] on div "2" at bounding box center [142, 141] width 132 height 9
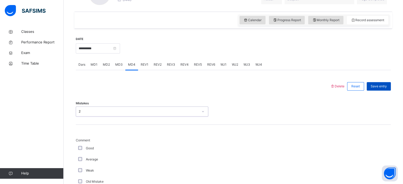
click at [387, 84] on span "Save entry" at bounding box center [379, 86] width 16 height 5
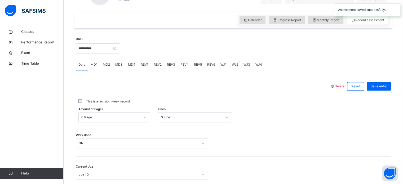
click at [142, 64] on span "REV1" at bounding box center [145, 64] width 8 height 5
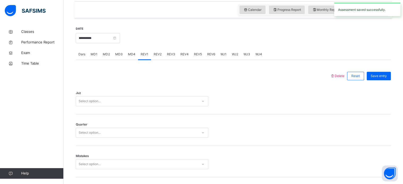
click at [114, 106] on div "Select option..." at bounding box center [142, 101] width 132 height 10
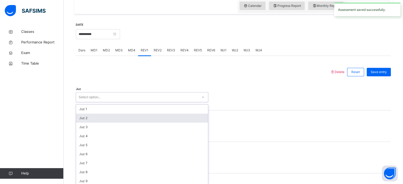
scroll to position [189, 0]
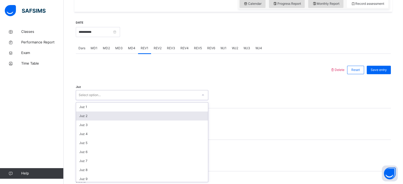
click at [107, 116] on div "Juz 2" at bounding box center [142, 115] width 132 height 9
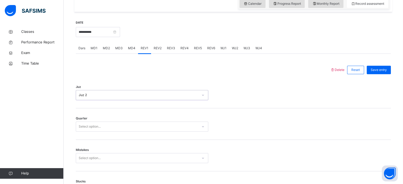
click at [107, 129] on div "Select option..." at bounding box center [137, 127] width 122 height 8
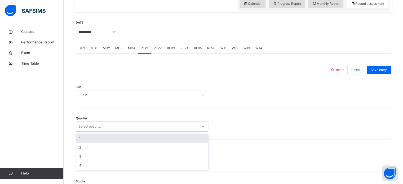
click at [103, 141] on div "1" at bounding box center [142, 138] width 132 height 9
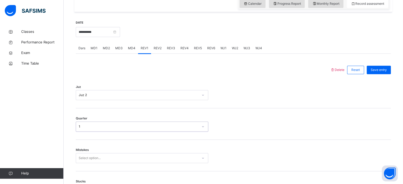
click at [96, 160] on div "Select option..." at bounding box center [142, 158] width 132 height 10
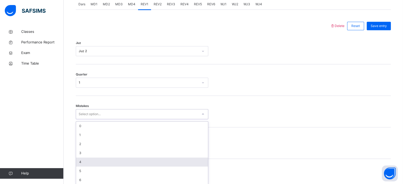
scroll to position [235, 0]
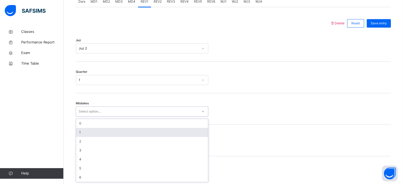
click at [98, 135] on div "1" at bounding box center [142, 132] width 132 height 9
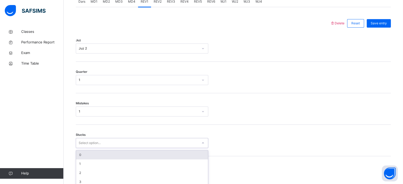
click at [97, 141] on div "option 0 focused, 1 of 6. 6 results available. Use Up and Down to choose option…" at bounding box center [142, 143] width 132 height 10
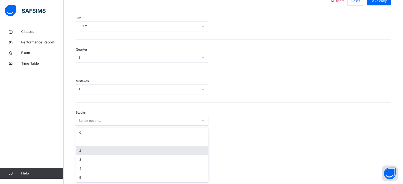
click at [96, 149] on div "2" at bounding box center [142, 150] width 132 height 9
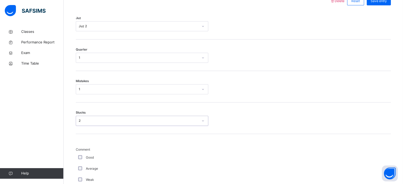
click at [158, 154] on div "Good" at bounding box center [142, 157] width 132 height 11
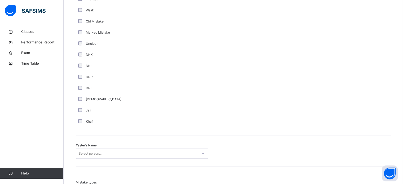
click at [158, 154] on div "Select person..." at bounding box center [142, 154] width 132 height 10
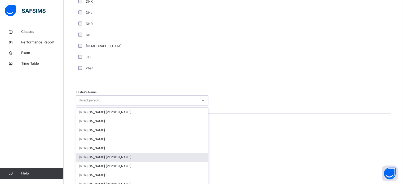
scroll to position [485, 0]
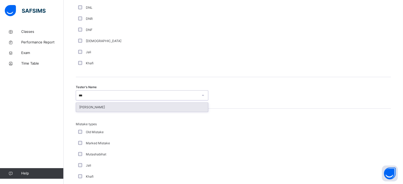
type input "****"
click at [155, 108] on div "[PERSON_NAME]" at bounding box center [142, 107] width 132 height 9
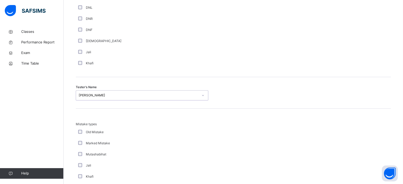
click at [174, 125] on span "Mistake types" at bounding box center [142, 124] width 132 height 5
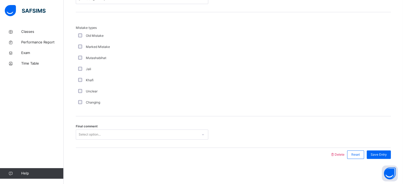
scroll to position [582, 0]
click at [175, 127] on div "Final comment Select option..." at bounding box center [233, 131] width 315 height 32
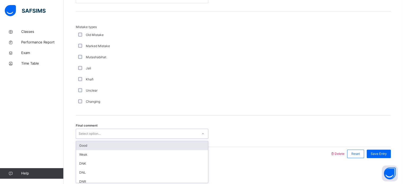
click at [177, 130] on div "Select option..." at bounding box center [137, 134] width 122 height 8
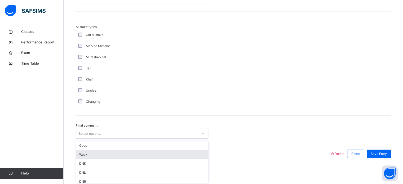
click at [124, 151] on div "Weak" at bounding box center [142, 154] width 132 height 9
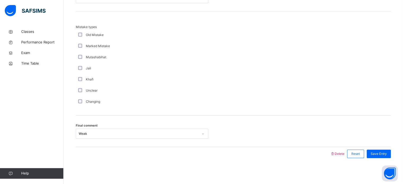
click at [372, 141] on div "Final comment Weak" at bounding box center [233, 131] width 315 height 32
click at [375, 152] on span "Save Entry" at bounding box center [379, 153] width 16 height 5
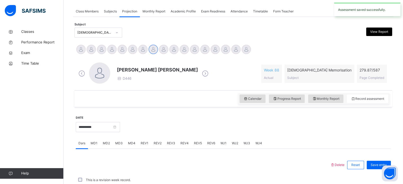
scroll to position [213, 0]
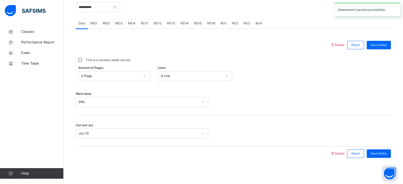
click at [158, 22] on span "REV2" at bounding box center [158, 23] width 8 height 5
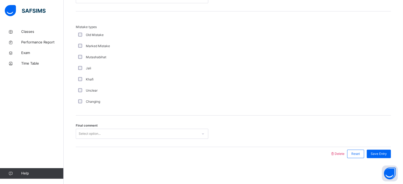
click at [108, 135] on div "Select option..." at bounding box center [137, 134] width 122 height 8
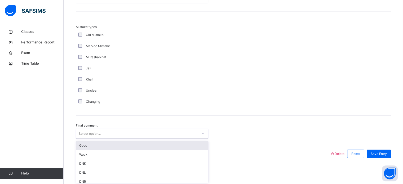
click at [107, 147] on div "Good" at bounding box center [142, 145] width 132 height 9
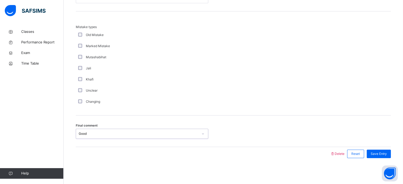
click at [172, 67] on div "Jali" at bounding box center [142, 68] width 130 height 5
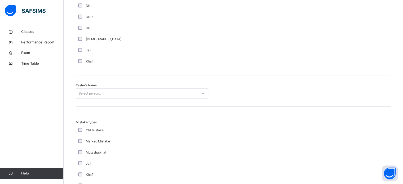
scroll to position [476, 0]
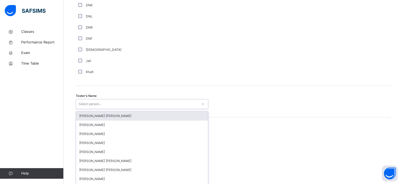
click at [147, 104] on div "Tester's Name option [PERSON_NAME] [PERSON_NAME] focused, 1 of 90. 90 results a…" at bounding box center [233, 102] width 315 height 32
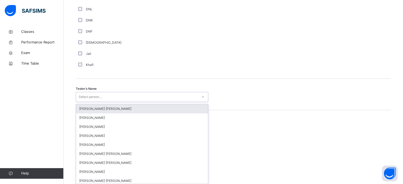
scroll to position [485, 0]
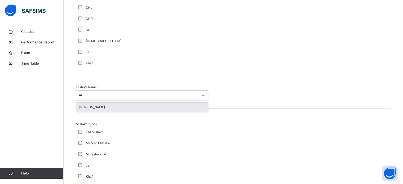
type input "****"
click at [147, 104] on div "[PERSON_NAME]" at bounding box center [142, 107] width 132 height 9
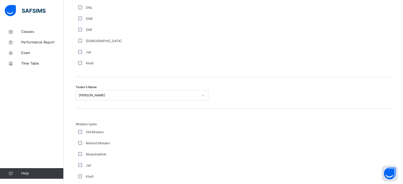
click at [162, 54] on div "Jali" at bounding box center [142, 52] width 130 height 5
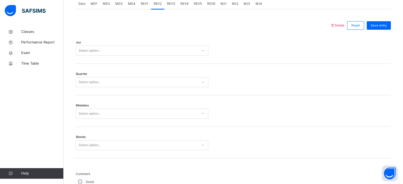
scroll to position [242, 0]
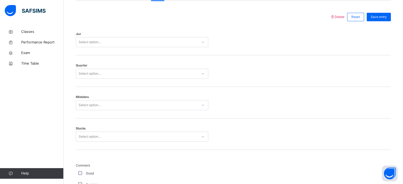
click at [103, 136] on div "Select option..." at bounding box center [142, 137] width 132 height 10
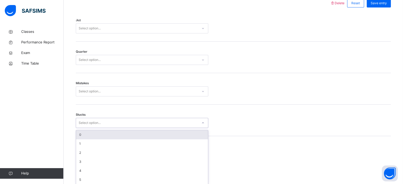
scroll to position [257, 0]
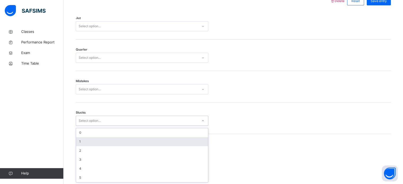
click at [100, 140] on div "1" at bounding box center [142, 141] width 132 height 9
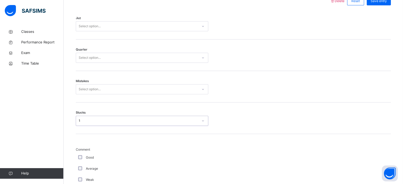
click at [119, 87] on div "Select option..." at bounding box center [137, 89] width 122 height 8
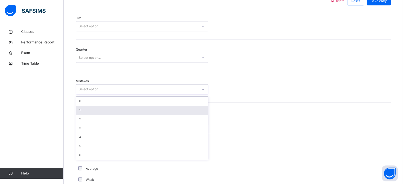
click at [98, 109] on div "1" at bounding box center [142, 110] width 132 height 9
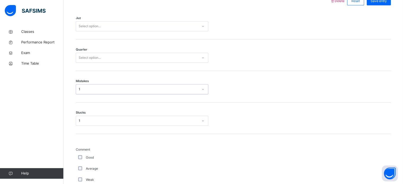
click at [127, 56] on div "Select option..." at bounding box center [137, 58] width 122 height 8
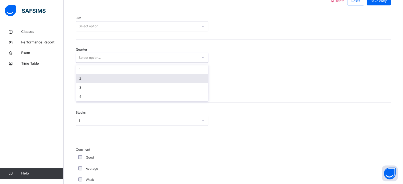
click at [117, 75] on div "2" at bounding box center [142, 78] width 132 height 9
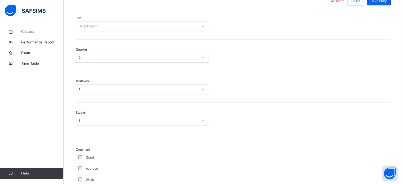
click at [159, 29] on div "Select option..." at bounding box center [137, 26] width 122 height 8
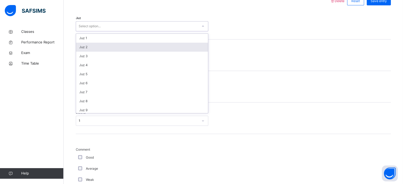
click at [153, 44] on div "Juz 2" at bounding box center [142, 47] width 132 height 9
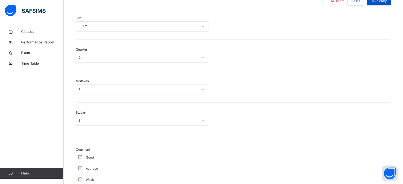
click at [380, 2] on span "Save entry" at bounding box center [379, 1] width 16 height 5
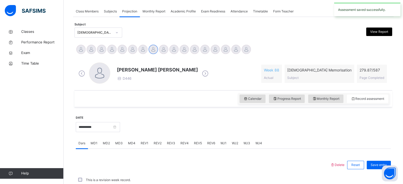
scroll to position [213, 0]
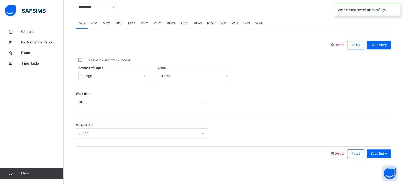
click at [171, 24] on span "REV3" at bounding box center [171, 23] width 8 height 5
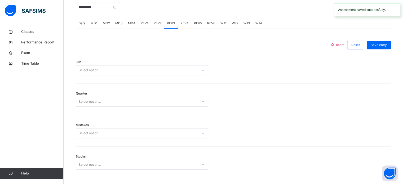
scroll to position [257, 0]
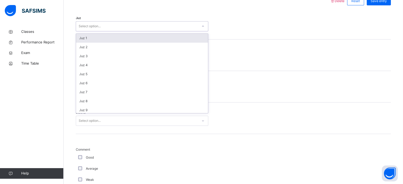
click at [139, 26] on div "Select option..." at bounding box center [137, 26] width 122 height 8
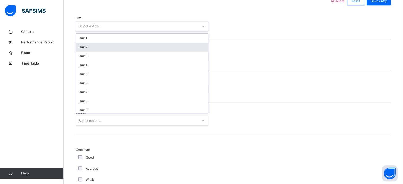
click at [132, 51] on div "Juz 2" at bounding box center [142, 47] width 132 height 9
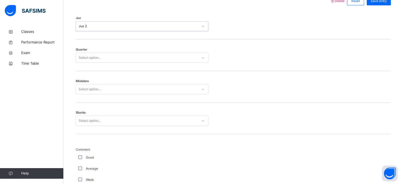
click at [119, 56] on div "Select option..." at bounding box center [137, 58] width 122 height 8
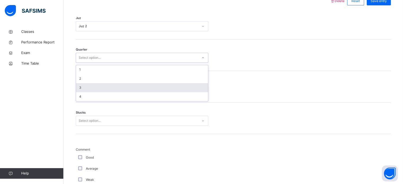
click at [103, 90] on div "3" at bounding box center [142, 87] width 132 height 9
click at [103, 90] on div "Select option..." at bounding box center [137, 89] width 122 height 8
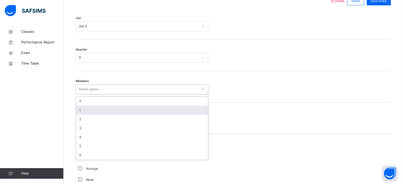
click at [96, 108] on div "1" at bounding box center [142, 110] width 132 height 9
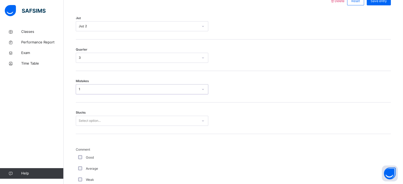
click at [95, 119] on div "Select option..." at bounding box center [90, 121] width 22 height 10
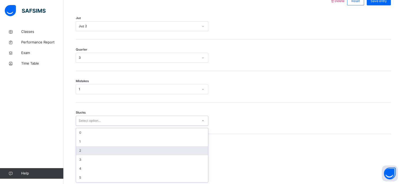
click at [80, 154] on div "2" at bounding box center [142, 150] width 132 height 9
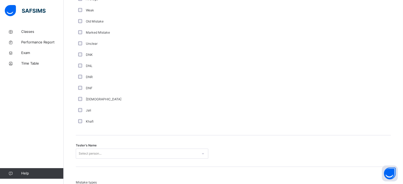
click at [80, 155] on div "Select person..." at bounding box center [142, 154] width 132 height 10
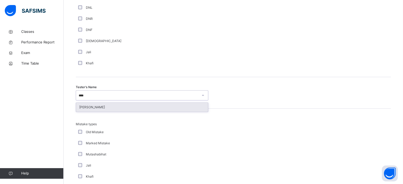
type input "****"
click at [130, 111] on div "Mistake types Old Mistake Marked Mistake Mutashabihat [PERSON_NAME] Unclear Cha…" at bounding box center [233, 161] width 315 height 104
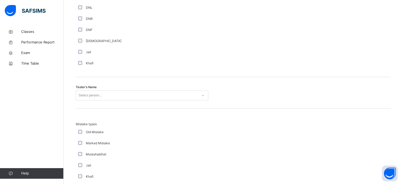
click at [130, 111] on div "Mistake types Old Mistake Marked Mistake Mutashabihat [PERSON_NAME] Unclear Cha…" at bounding box center [233, 161] width 315 height 104
click at [121, 94] on div "Select person..." at bounding box center [137, 95] width 122 height 8
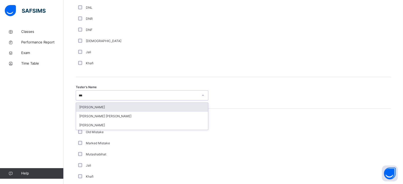
type input "****"
click at [122, 106] on div "[PERSON_NAME]" at bounding box center [142, 107] width 132 height 9
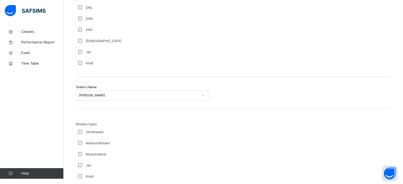
click at [122, 106] on div "Tester's Name [PERSON_NAME]" at bounding box center [233, 93] width 315 height 32
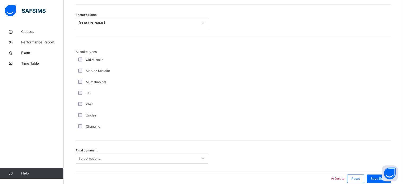
scroll to position [582, 0]
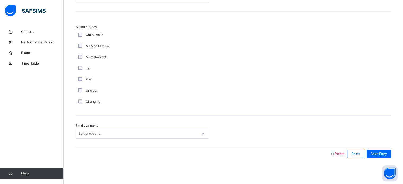
click at [124, 134] on div "Select option..." at bounding box center [137, 134] width 122 height 8
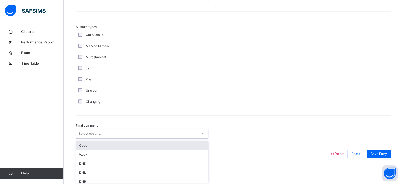
click at [121, 145] on div "Good" at bounding box center [142, 145] width 132 height 9
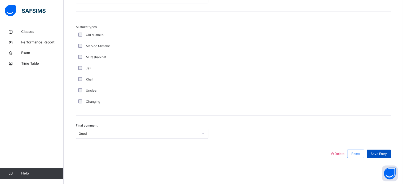
click at [383, 156] on div "Save Entry" at bounding box center [379, 154] width 24 height 8
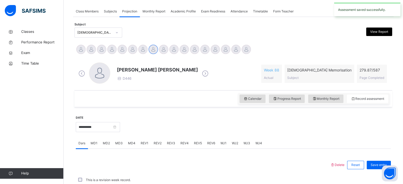
scroll to position [213, 0]
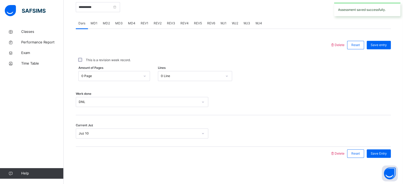
click at [183, 20] on div "REV4" at bounding box center [185, 23] width 14 height 11
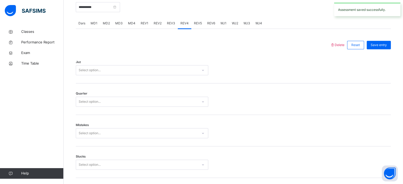
scroll to position [582, 0]
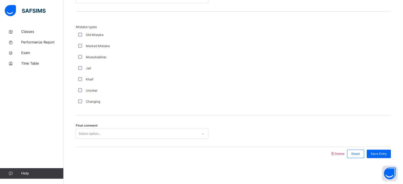
click at [99, 130] on div "Select option..." at bounding box center [90, 134] width 22 height 10
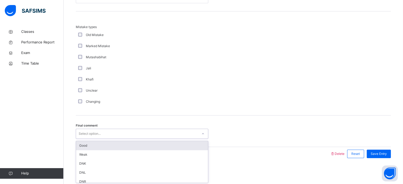
click at [100, 144] on div "Good" at bounding box center [142, 145] width 132 height 9
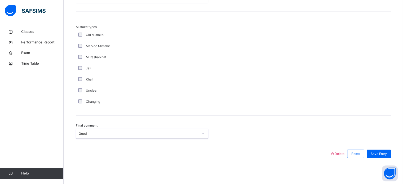
click at [130, 104] on div "Changing" at bounding box center [142, 101] width 132 height 11
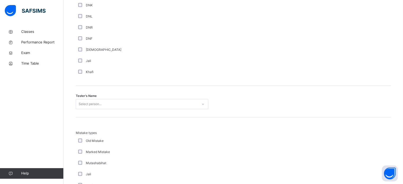
click at [130, 104] on div "Tester's Name Select person..." at bounding box center [233, 102] width 315 height 32
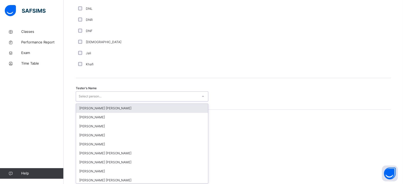
scroll to position [485, 0]
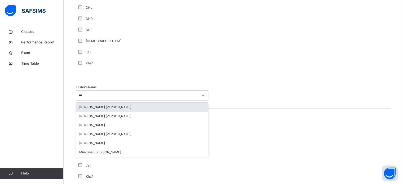
type input "****"
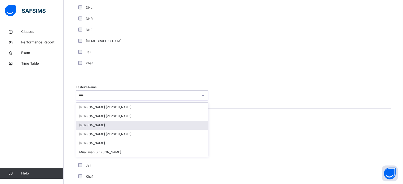
click at [121, 121] on div "[PERSON_NAME]" at bounding box center [142, 125] width 132 height 9
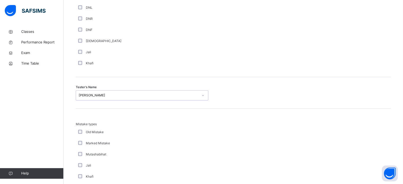
click at [158, 55] on div "Jali" at bounding box center [142, 52] width 132 height 11
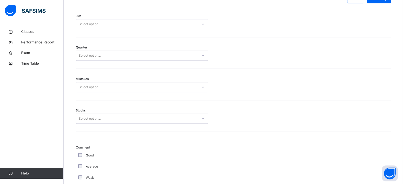
scroll to position [242, 0]
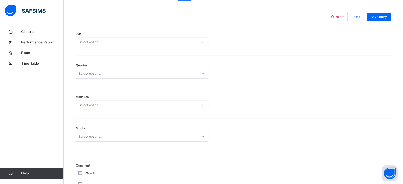
click at [80, 170] on div "Good" at bounding box center [142, 173] width 132 height 11
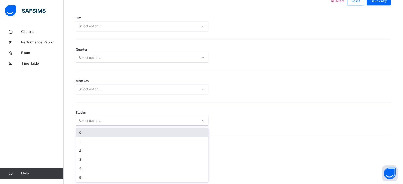
click at [110, 126] on div "option 0 focused, 1 of 6. 6 results available. Use Up and Down to choose option…" at bounding box center [142, 121] width 132 height 10
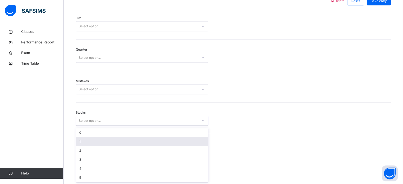
scroll to position [257, 0]
click at [110, 137] on div "1" at bounding box center [142, 141] width 132 height 9
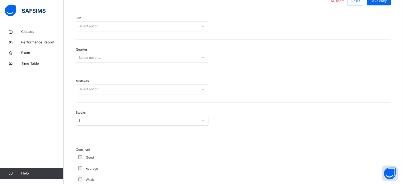
click at [112, 87] on div "Select option..." at bounding box center [137, 89] width 122 height 8
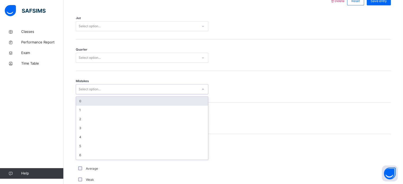
click at [103, 101] on div "0" at bounding box center [142, 101] width 132 height 9
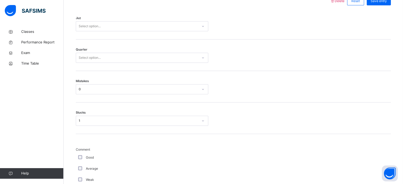
click at [113, 84] on div "0" at bounding box center [142, 89] width 132 height 10
click at [113, 86] on div "0" at bounding box center [137, 89] width 122 height 8
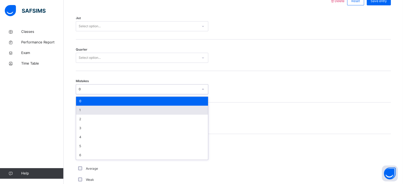
click at [109, 113] on div "1" at bounding box center [142, 110] width 132 height 9
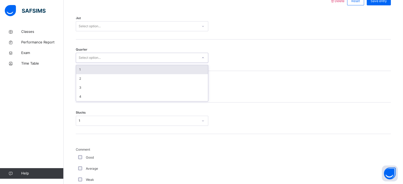
click at [131, 57] on div "Select option..." at bounding box center [137, 58] width 122 height 8
click at [126, 70] on div "1" at bounding box center [142, 69] width 132 height 9
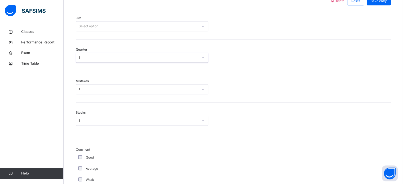
click at [126, 70] on div "Quarter option 1, selected. 0 results available. Select is focused ,type to ref…" at bounding box center [233, 55] width 315 height 32
click at [132, 27] on div "Select option..." at bounding box center [137, 26] width 122 height 8
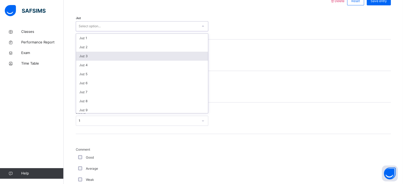
click at [123, 60] on div "Juz 3" at bounding box center [142, 56] width 132 height 9
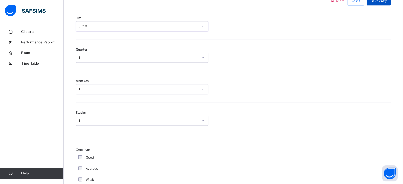
click at [380, 2] on span "Save entry" at bounding box center [379, 1] width 16 height 5
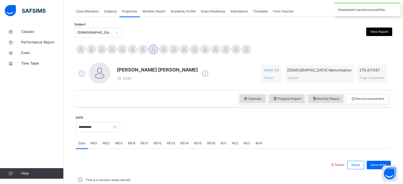
scroll to position [213, 0]
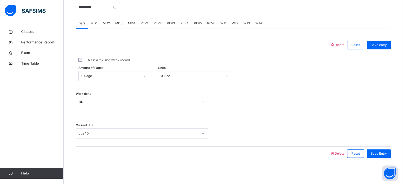
click at [194, 21] on span "REV5" at bounding box center [198, 23] width 8 height 5
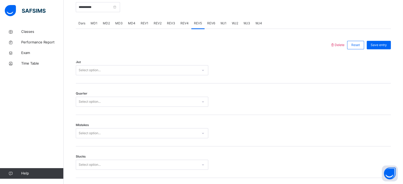
scroll to position [257, 0]
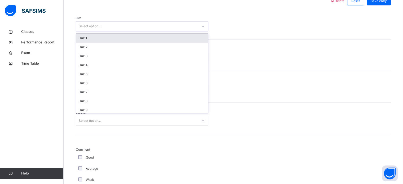
click at [167, 30] on div "Select option..." at bounding box center [137, 26] width 122 height 8
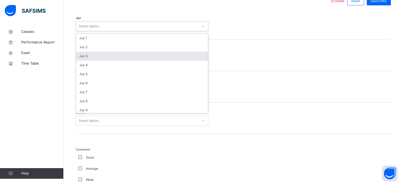
click at [154, 58] on div "Juz 3" at bounding box center [142, 56] width 132 height 9
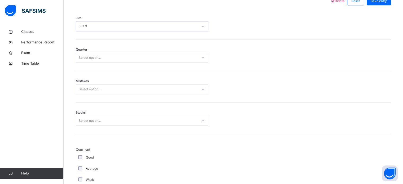
click at [154, 58] on div "Select option..." at bounding box center [137, 58] width 122 height 8
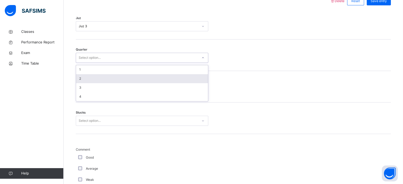
click at [144, 82] on div "2" at bounding box center [142, 78] width 132 height 9
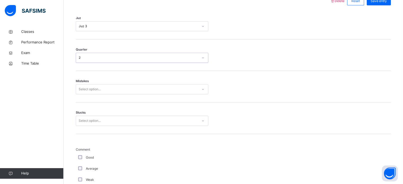
click at [143, 88] on div "Select option..." at bounding box center [137, 89] width 122 height 8
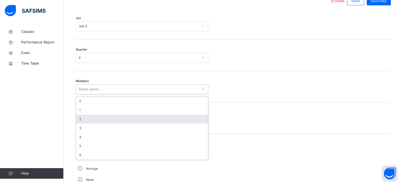
click at [108, 120] on div "2" at bounding box center [142, 119] width 132 height 9
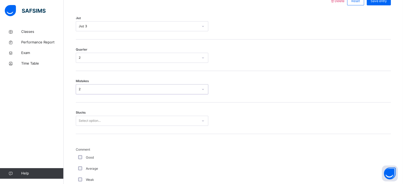
click at [108, 120] on div "Select option..." at bounding box center [137, 121] width 122 height 8
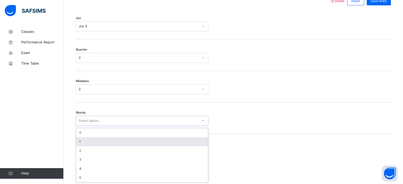
click at [100, 141] on div "1" at bounding box center [142, 141] width 132 height 9
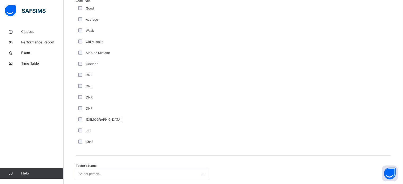
scroll to position [406, 0]
click at [86, 174] on div "Select person..." at bounding box center [142, 175] width 132 height 10
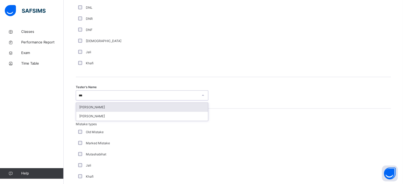
type input "****"
click at [113, 109] on div "[PERSON_NAME]" at bounding box center [142, 107] width 132 height 9
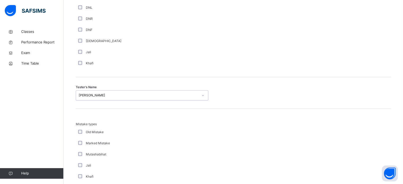
click at [113, 109] on div "Mistake types Old Mistake Marked Mistake Mutashabihat [PERSON_NAME] Unclear Cha…" at bounding box center [233, 161] width 315 height 104
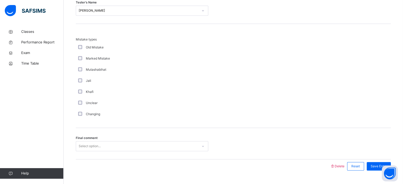
click at [107, 146] on div "Select option..." at bounding box center [142, 146] width 132 height 10
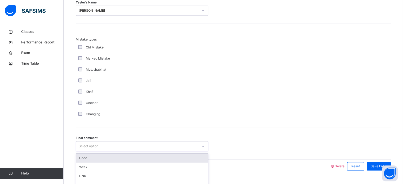
scroll to position [582, 0]
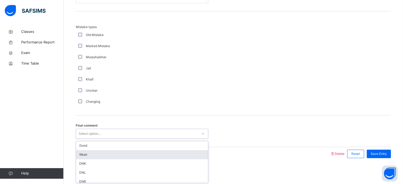
click at [106, 154] on div "Weak" at bounding box center [142, 154] width 132 height 9
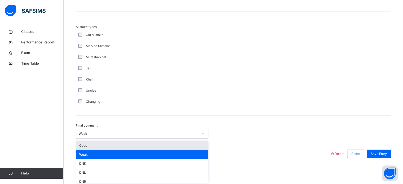
click at [180, 130] on div "Weak" at bounding box center [137, 134] width 122 height 8
click at [387, 153] on span "Save Entry" at bounding box center [379, 153] width 16 height 5
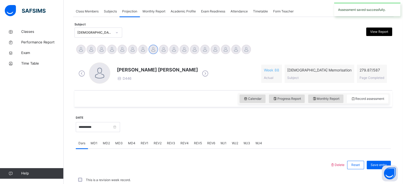
scroll to position [213, 0]
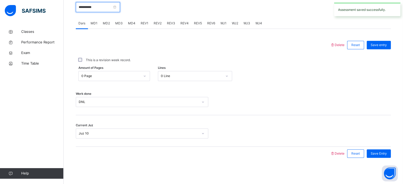
click at [99, 4] on input "**********" at bounding box center [98, 7] width 44 height 10
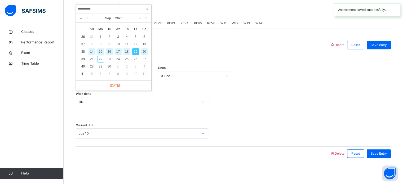
click at [143, 52] on div "20" at bounding box center [144, 51] width 7 height 7
type input "**********"
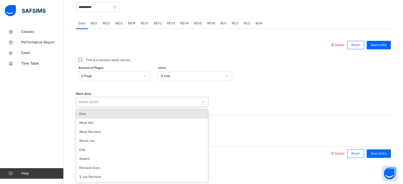
click at [105, 100] on div "Select option..." at bounding box center [137, 102] width 122 height 8
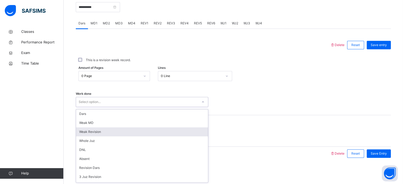
click at [99, 131] on div "Weak Revision" at bounding box center [142, 131] width 132 height 9
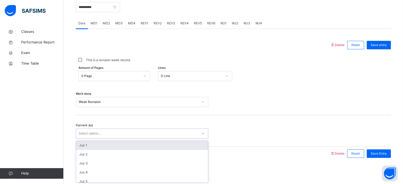
click at [99, 131] on div "Select option..." at bounding box center [90, 133] width 22 height 10
type input "******"
click at [101, 146] on div "Juz 10" at bounding box center [142, 145] width 132 height 9
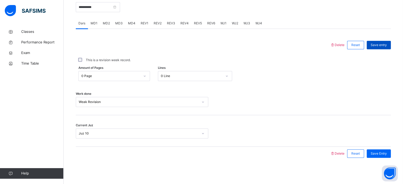
click at [384, 43] on span "Save entry" at bounding box center [379, 45] width 16 height 5
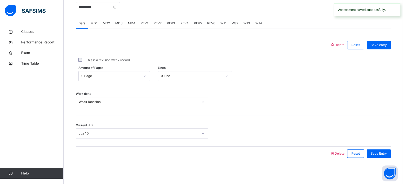
click at [94, 20] on div "MD1" at bounding box center [94, 23] width 12 height 11
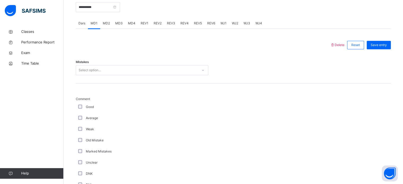
click at [89, 65] on div "Select option..." at bounding box center [142, 70] width 132 height 10
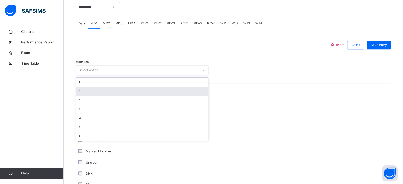
click at [86, 91] on div "1" at bounding box center [142, 91] width 132 height 9
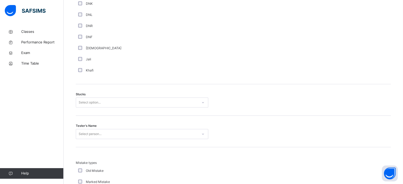
scroll to position [383, 0]
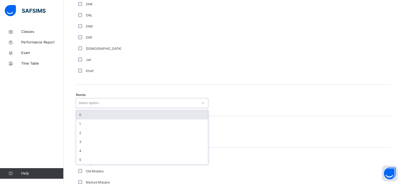
click at [80, 106] on div "Select option..." at bounding box center [90, 103] width 22 height 10
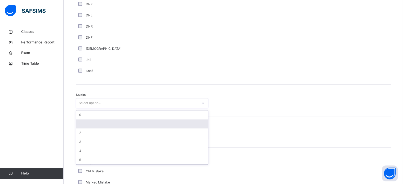
click at [86, 122] on div "1" at bounding box center [142, 123] width 132 height 9
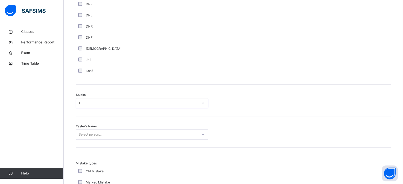
click at [93, 135] on div "Select person..." at bounding box center [142, 135] width 132 height 10
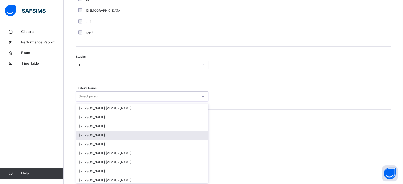
scroll to position [422, 0]
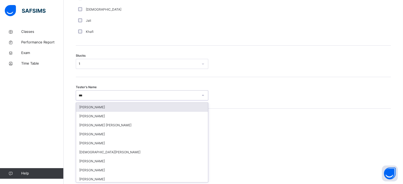
type input "****"
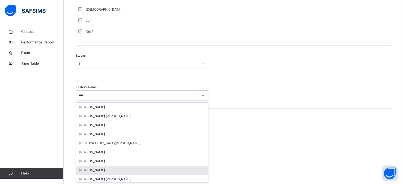
click at [99, 174] on div "[PERSON_NAME]" at bounding box center [142, 170] width 132 height 9
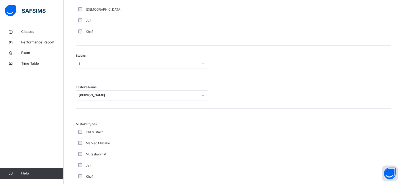
click at [99, 174] on div "Khafi" at bounding box center [142, 176] width 130 height 5
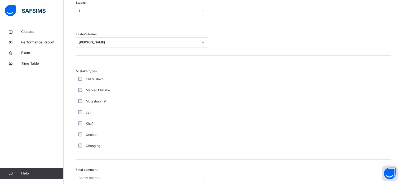
click at [99, 174] on div "Select option..." at bounding box center [142, 178] width 132 height 10
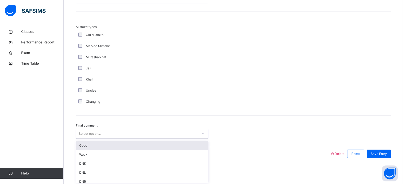
click at [94, 147] on div "Good" at bounding box center [142, 145] width 132 height 9
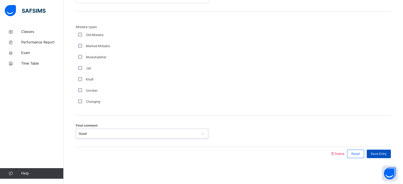
click at [382, 151] on span "Save Entry" at bounding box center [379, 153] width 16 height 5
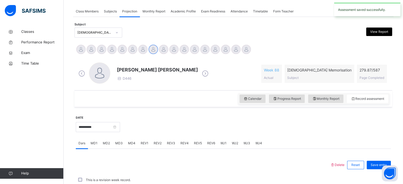
scroll to position [213, 0]
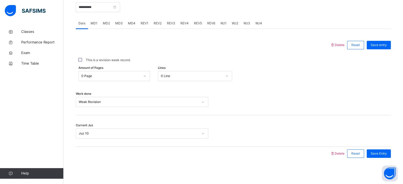
click at [95, 24] on span "MD1" at bounding box center [94, 23] width 7 height 5
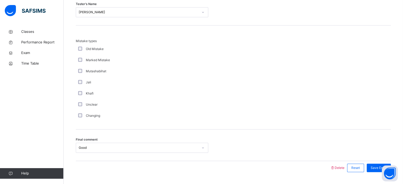
scroll to position [498, 0]
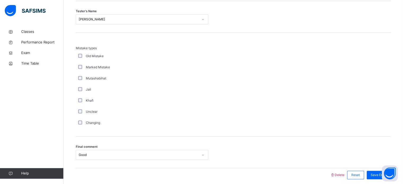
click at [118, 19] on div "[PERSON_NAME]" at bounding box center [139, 19] width 120 height 5
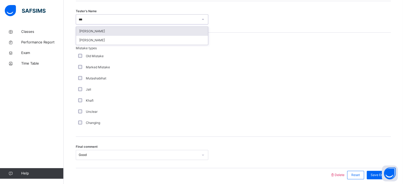
type input "****"
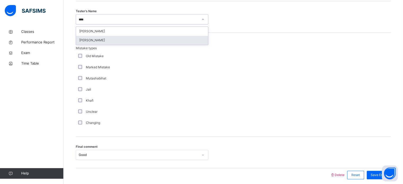
click at [116, 40] on div "[PERSON_NAME]" at bounding box center [142, 40] width 132 height 9
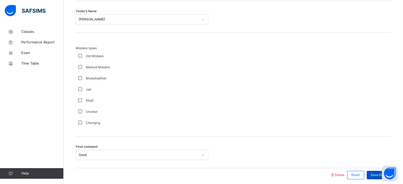
click at [375, 174] on span "Save Entry" at bounding box center [379, 175] width 16 height 5
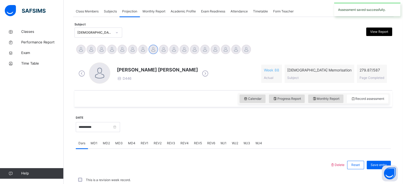
scroll to position [213, 0]
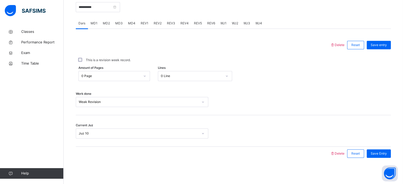
click at [144, 24] on span "REV1" at bounding box center [145, 23] width 8 height 5
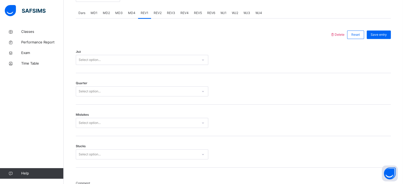
scroll to position [212, 0]
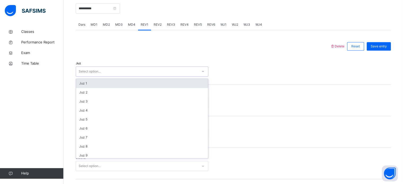
click at [120, 69] on div "Select option..." at bounding box center [137, 72] width 122 height 8
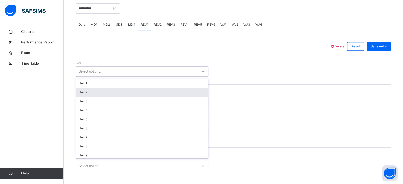
click at [99, 95] on div "Juz 2" at bounding box center [142, 92] width 132 height 9
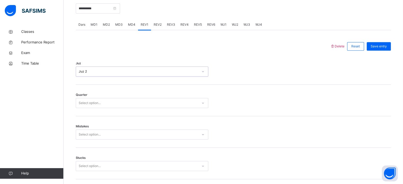
click at [91, 105] on div "Select option..." at bounding box center [90, 103] width 22 height 10
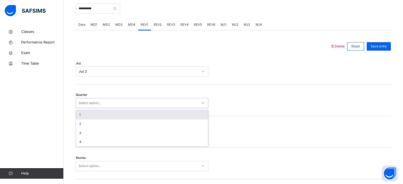
click at [84, 114] on div "1" at bounding box center [142, 114] width 132 height 9
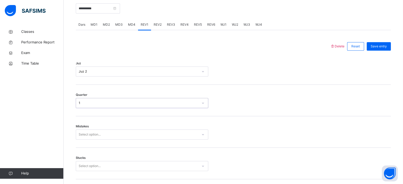
click at [83, 134] on div "Select option..." at bounding box center [142, 135] width 132 height 10
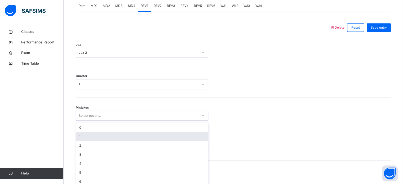
scroll to position [235, 0]
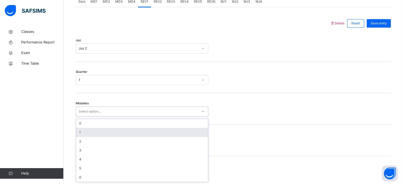
click at [83, 134] on div "1" at bounding box center [142, 132] width 132 height 9
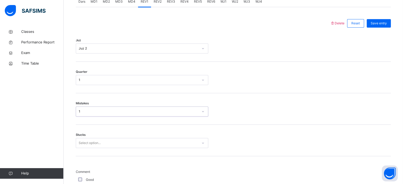
click at [84, 138] on div "Select option..." at bounding box center [142, 143] width 132 height 10
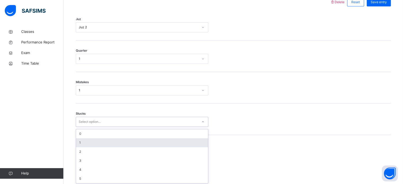
scroll to position [257, 0]
click at [84, 138] on div "1" at bounding box center [142, 141] width 132 height 9
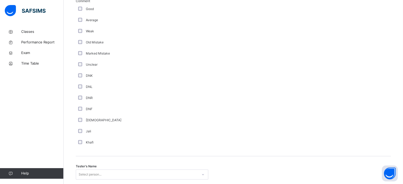
scroll to position [416, 0]
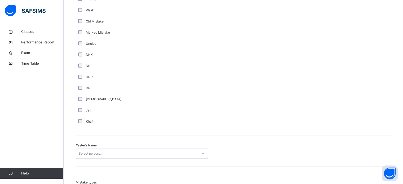
click at [86, 155] on div "Select person..." at bounding box center [142, 154] width 132 height 10
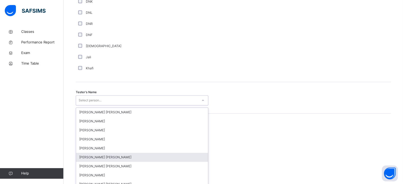
scroll to position [485, 0]
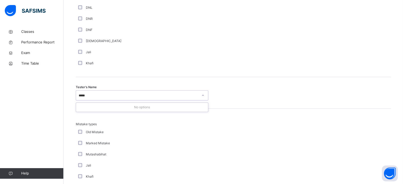
type input "***"
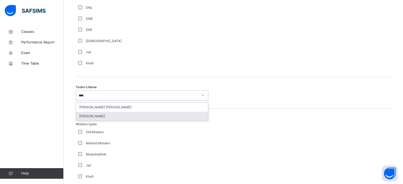
click at [118, 117] on div "[PERSON_NAME]" at bounding box center [142, 116] width 132 height 9
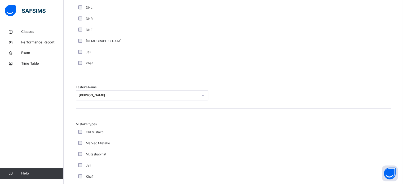
click at [118, 117] on div "Mistake types Old Mistake Marked Mistake Mutashabihat [PERSON_NAME] Unclear Cha…" at bounding box center [233, 161] width 315 height 104
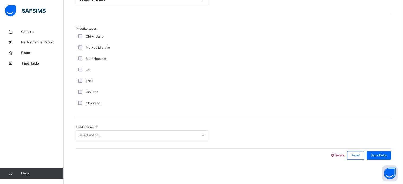
scroll to position [582, 0]
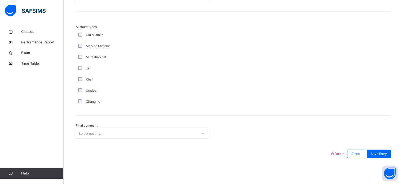
click at [112, 135] on div "Select option..." at bounding box center [137, 134] width 122 height 8
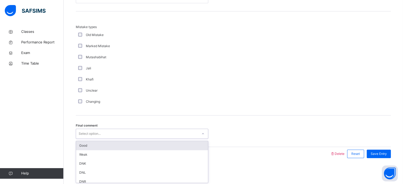
click at [109, 146] on div "Good" at bounding box center [142, 145] width 132 height 9
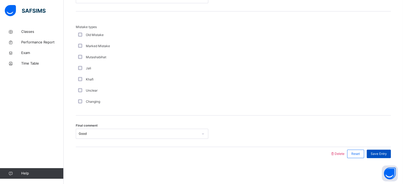
click at [382, 153] on span "Save Entry" at bounding box center [379, 153] width 16 height 5
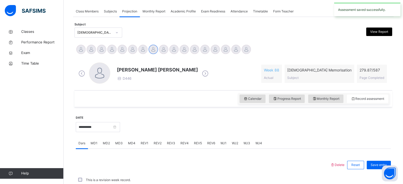
scroll to position [213, 0]
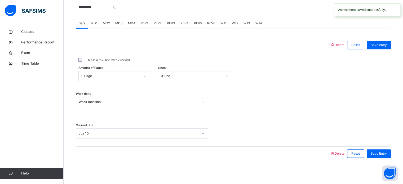
click at [167, 23] on span "REV3" at bounding box center [171, 23] width 8 height 5
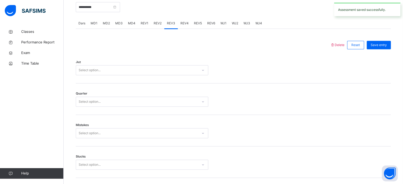
scroll to position [582, 0]
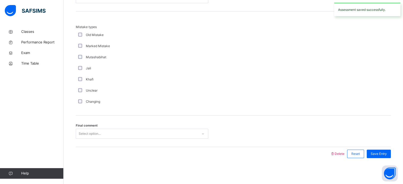
click at [115, 134] on div "Select option..." at bounding box center [137, 134] width 122 height 8
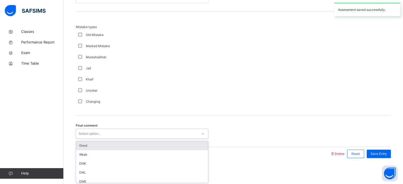
click at [108, 146] on div "Good" at bounding box center [142, 145] width 132 height 9
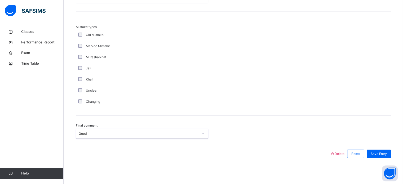
click at [141, 113] on div "Mistake types Old Mistake Marked Mistake Mutashabihat [PERSON_NAME] Unclear Cha…" at bounding box center [233, 63] width 315 height 104
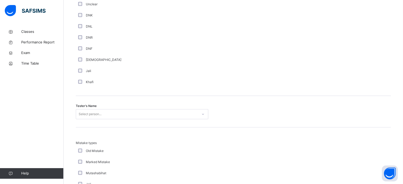
scroll to position [466, 0]
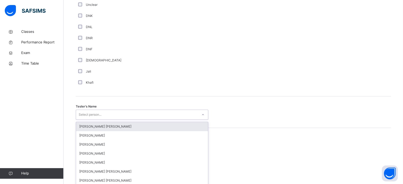
click at [141, 113] on div "option [PERSON_NAME] [PERSON_NAME] focused, 1 of 90. 90 results available. Use …" at bounding box center [142, 115] width 132 height 10
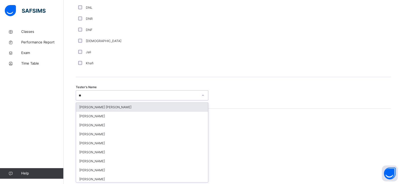
type input "***"
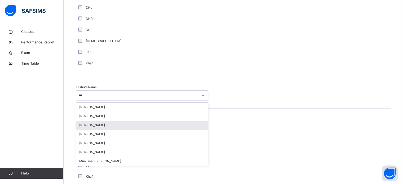
click at [112, 126] on div "[PERSON_NAME]" at bounding box center [142, 125] width 132 height 9
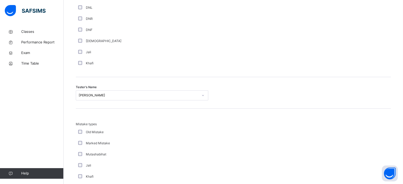
click at [138, 52] on div "Jali" at bounding box center [142, 52] width 130 height 5
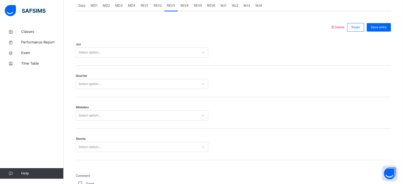
scroll to position [231, 0]
click at [79, 180] on div "Good" at bounding box center [142, 184] width 132 height 11
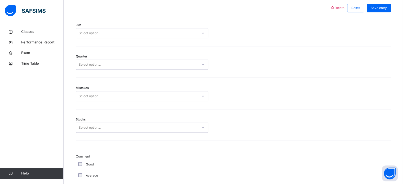
click at [100, 133] on div "Select option..." at bounding box center [142, 128] width 132 height 10
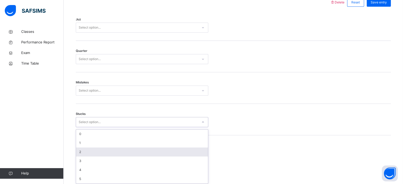
scroll to position [257, 0]
click at [94, 153] on div "2" at bounding box center [142, 150] width 132 height 9
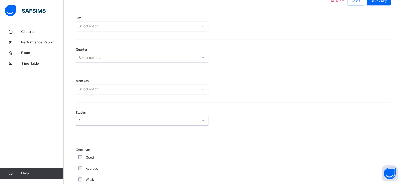
click at [145, 85] on div "Select option..." at bounding box center [137, 89] width 122 height 8
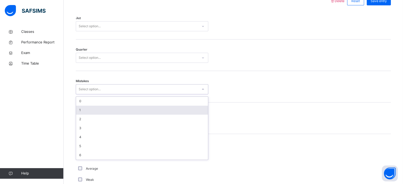
click at [136, 108] on div "1" at bounding box center [142, 110] width 132 height 9
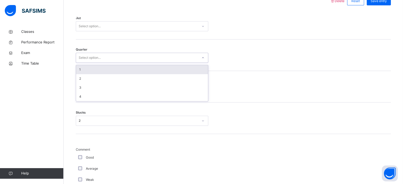
click at [164, 60] on div "Select option..." at bounding box center [137, 58] width 122 height 8
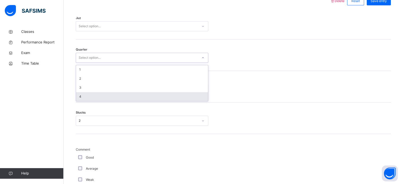
click at [141, 96] on div "4" at bounding box center [142, 96] width 132 height 9
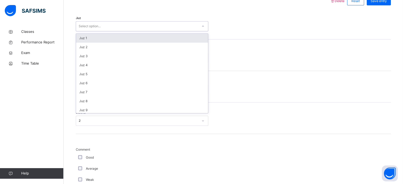
click at [137, 25] on div "Select option..." at bounding box center [137, 26] width 122 height 8
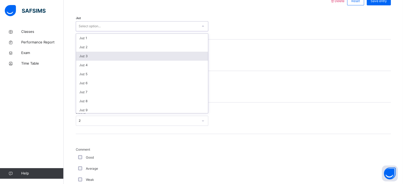
click at [126, 58] on div "Juz 3" at bounding box center [142, 56] width 132 height 9
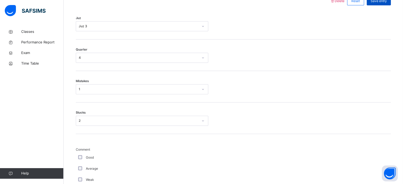
click at [378, 3] on span "Save entry" at bounding box center [379, 1] width 16 height 5
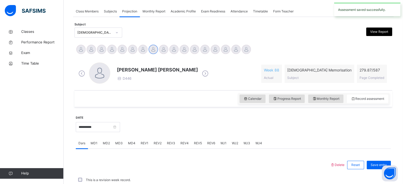
scroll to position [213, 0]
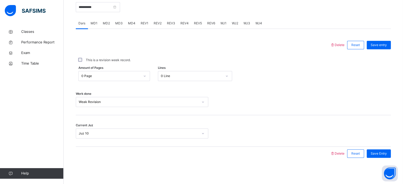
click at [158, 24] on span "REV2" at bounding box center [158, 23] width 8 height 5
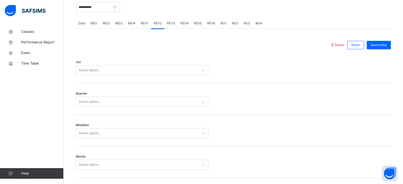
scroll to position [257, 0]
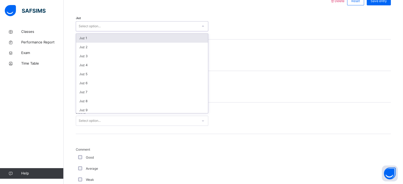
click at [154, 25] on div "Select option..." at bounding box center [137, 26] width 122 height 8
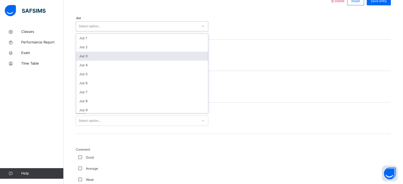
click at [127, 56] on div "Juz 3" at bounding box center [142, 56] width 132 height 9
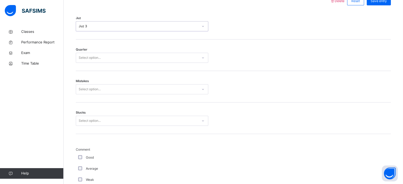
click at [127, 56] on div "Select option..." at bounding box center [137, 58] width 122 height 8
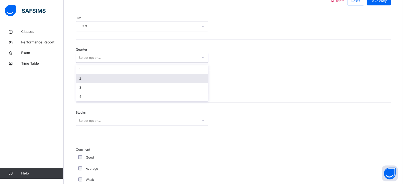
click at [119, 79] on div "2" at bounding box center [142, 78] width 132 height 9
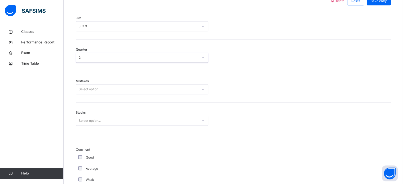
click at [118, 92] on div "Select option..." at bounding box center [137, 89] width 122 height 8
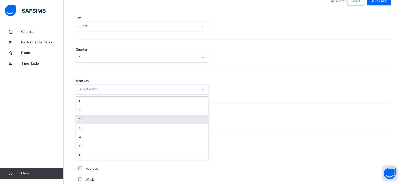
click at [104, 115] on div "2" at bounding box center [142, 119] width 132 height 9
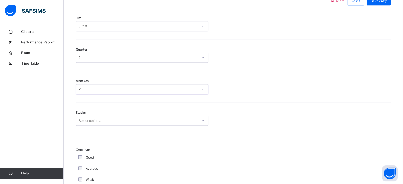
click at [104, 114] on div "Stucks Select option..." at bounding box center [233, 118] width 315 height 32
click at [101, 123] on div "Select option..." at bounding box center [90, 121] width 22 height 10
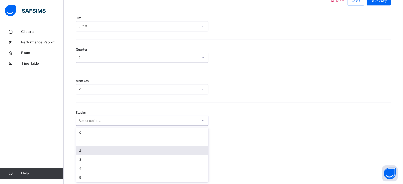
click at [93, 151] on div "2" at bounding box center [142, 150] width 132 height 9
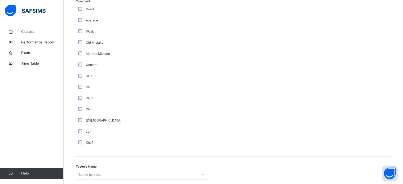
click at [102, 173] on div "Select person..." at bounding box center [142, 175] width 132 height 10
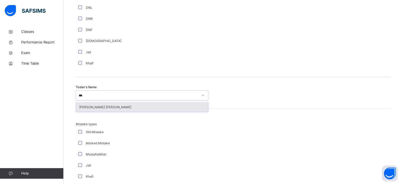
type input "****"
click at [117, 110] on div "[PERSON_NAME] [PERSON_NAME]" at bounding box center [142, 107] width 132 height 9
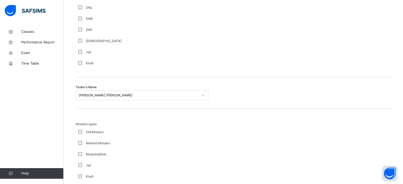
click at [117, 110] on div "Mistake types Old Mistake Marked Mistake Mutashabihat [PERSON_NAME] Unclear Cha…" at bounding box center [233, 161] width 315 height 104
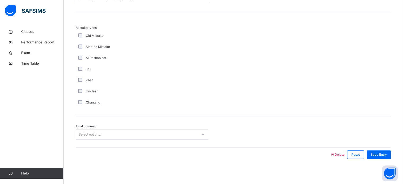
scroll to position [582, 0]
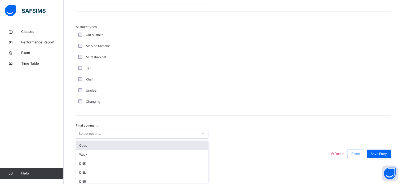
click at [121, 135] on div "Select option..." at bounding box center [137, 134] width 122 height 8
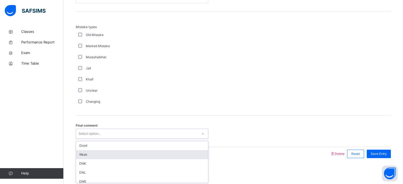
click at [112, 152] on div "Weak" at bounding box center [142, 154] width 132 height 9
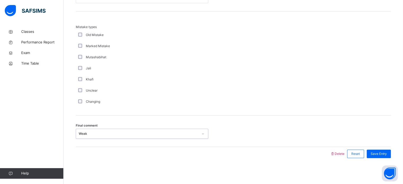
click at [391, 149] on div "Save Entry" at bounding box center [377, 154] width 27 height 14
click at [391, 153] on div "Save Entry" at bounding box center [379, 154] width 24 height 8
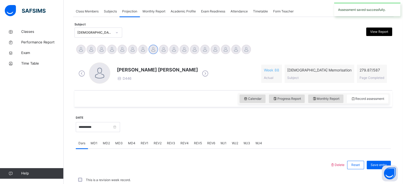
scroll to position [213, 0]
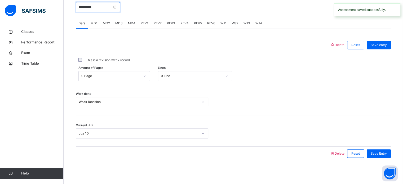
click at [99, 9] on input "**********" at bounding box center [98, 7] width 44 height 10
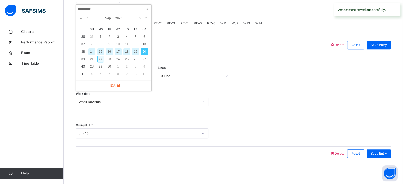
click at [100, 59] on div "22" at bounding box center [100, 59] width 7 height 7
type input "**********"
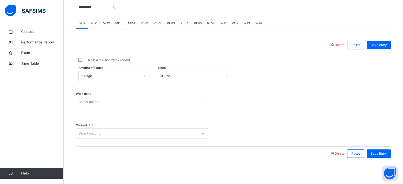
click at [131, 23] on span "MD4" at bounding box center [131, 23] width 7 height 5
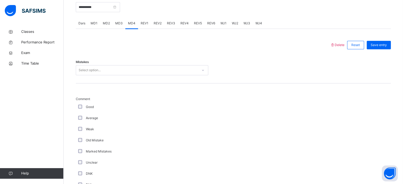
click at [115, 67] on div "Select option..." at bounding box center [137, 70] width 122 height 8
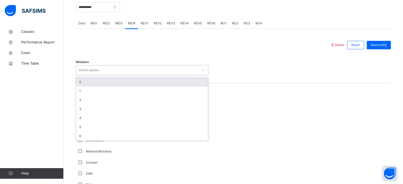
click at [103, 82] on div "0" at bounding box center [142, 82] width 132 height 9
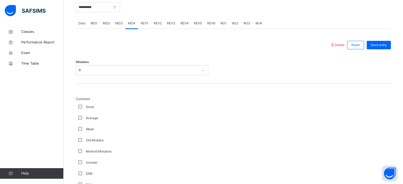
click at [81, 104] on div "Good" at bounding box center [142, 106] width 132 height 11
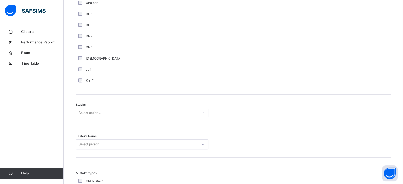
scroll to position [404, 0]
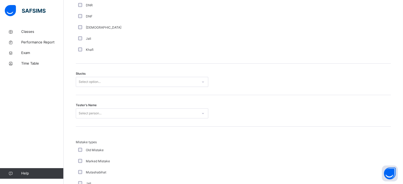
click at [87, 87] on div "Stucks Select option..." at bounding box center [233, 80] width 315 height 32
click at [85, 81] on div "Select option..." at bounding box center [90, 82] width 22 height 10
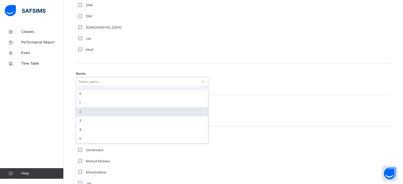
click at [86, 113] on div "2" at bounding box center [142, 111] width 132 height 9
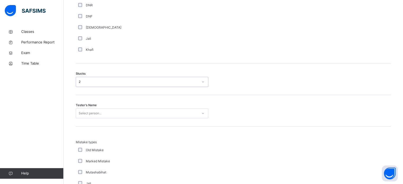
click at [86, 113] on div "Select person..." at bounding box center [142, 113] width 132 height 10
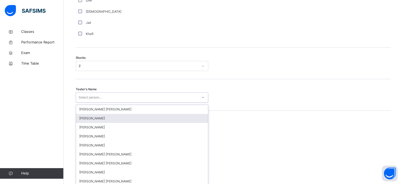
scroll to position [422, 0]
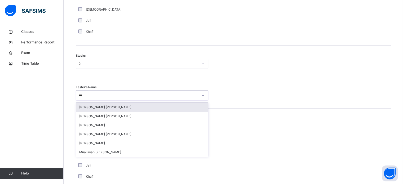
type input "****"
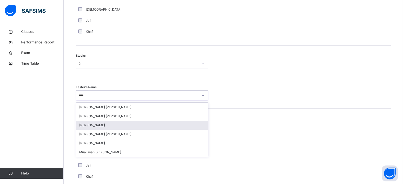
click at [89, 123] on div "[PERSON_NAME]" at bounding box center [142, 125] width 132 height 9
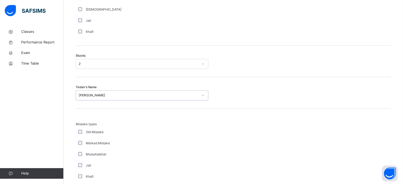
click at [150, 131] on div "Old Mistake" at bounding box center [142, 132] width 130 height 5
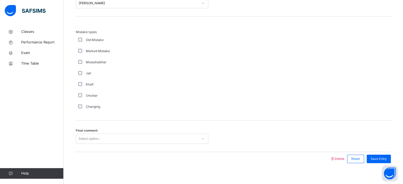
scroll to position [519, 0]
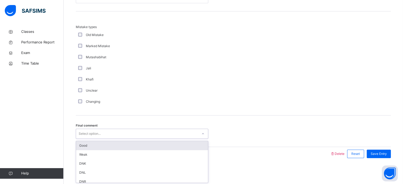
click at [150, 131] on div "Select option..." at bounding box center [137, 134] width 122 height 8
click at [147, 142] on div "Good" at bounding box center [142, 145] width 132 height 9
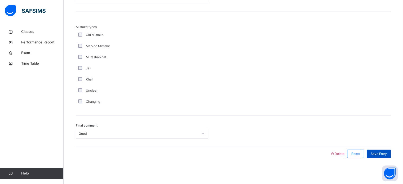
click at [387, 151] on span "Save Entry" at bounding box center [379, 153] width 16 height 5
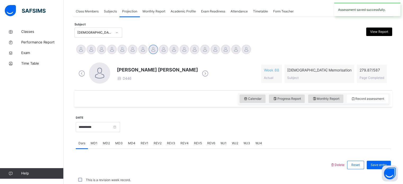
scroll to position [213, 0]
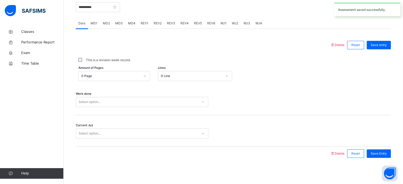
click at [141, 22] on span "REV1" at bounding box center [145, 23] width 8 height 5
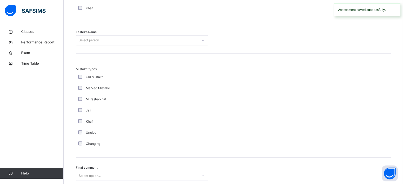
scroll to position [541, 0]
click at [101, 171] on div "Select option..." at bounding box center [142, 176] width 132 height 10
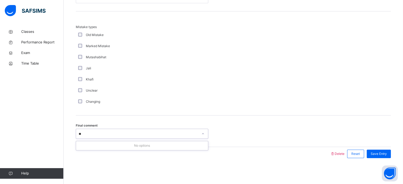
type input "*"
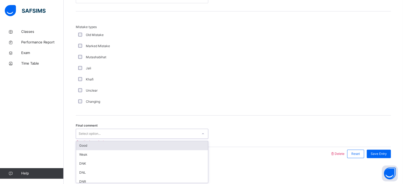
click at [99, 147] on div "Good" at bounding box center [142, 145] width 132 height 9
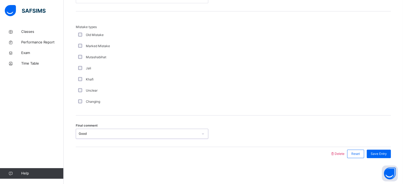
click at [140, 96] on div "Changing" at bounding box center [142, 101] width 132 height 11
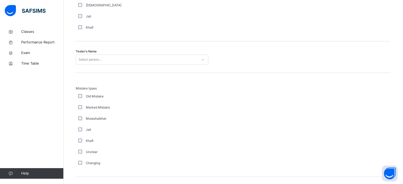
scroll to position [487, 0]
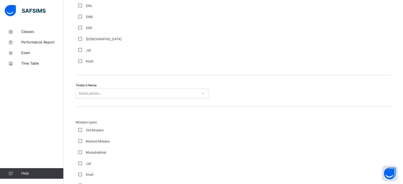
click at [140, 96] on div "Select person..." at bounding box center [137, 94] width 122 height 8
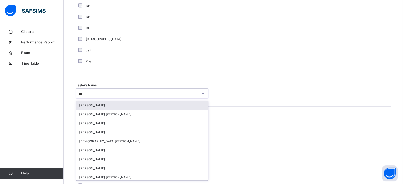
type input "****"
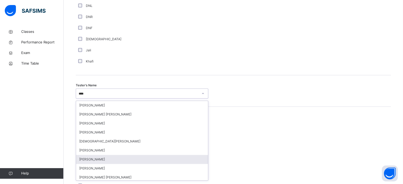
click at [116, 156] on div "[PERSON_NAME]" at bounding box center [142, 159] width 132 height 9
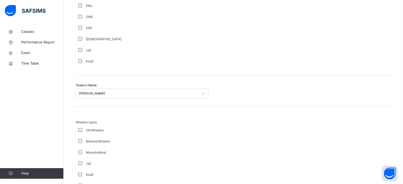
click at [164, 115] on div "Mistake types Old Mistake Marked Mistake Mutashabihat [PERSON_NAME] Unclear Cha…" at bounding box center [233, 159] width 315 height 104
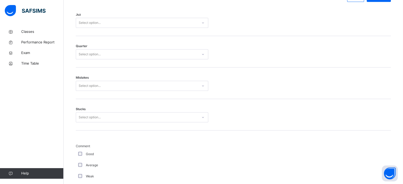
scroll to position [254, 0]
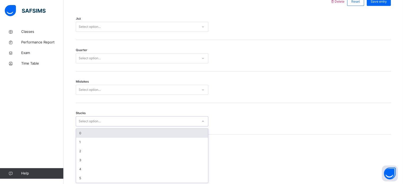
click at [91, 124] on div "Select option..." at bounding box center [90, 121] width 22 height 10
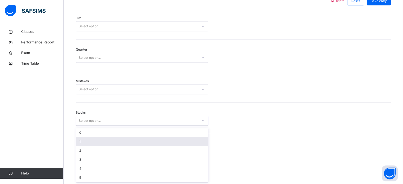
click at [90, 141] on div "1" at bounding box center [142, 141] width 132 height 9
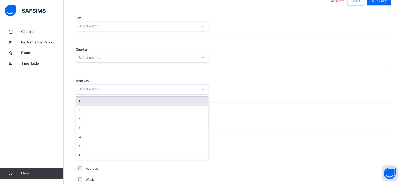
click at [103, 93] on div "Select option..." at bounding box center [142, 89] width 132 height 10
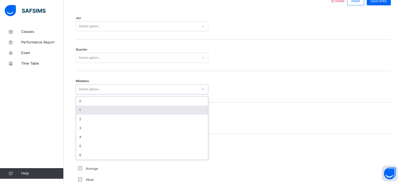
click at [95, 112] on div "1" at bounding box center [142, 110] width 132 height 9
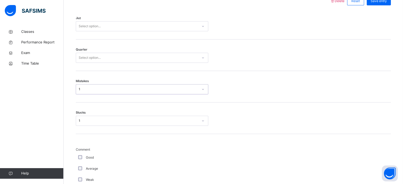
click at [110, 60] on div "Select option..." at bounding box center [137, 58] width 122 height 8
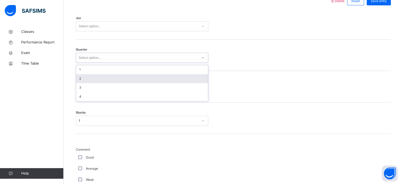
click at [106, 76] on div "2" at bounding box center [142, 78] width 132 height 9
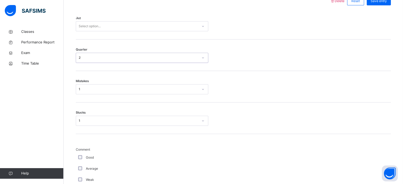
click at [105, 30] on div "Select option..." at bounding box center [142, 26] width 132 height 10
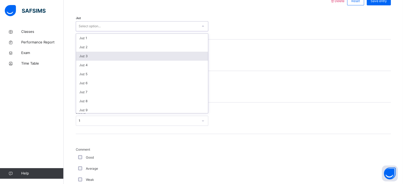
click at [99, 60] on div "Juz 3" at bounding box center [142, 56] width 132 height 9
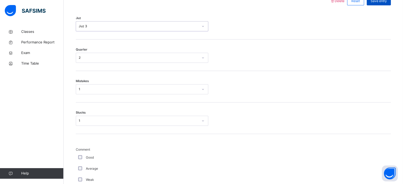
click at [385, 2] on span "Save entry" at bounding box center [379, 1] width 16 height 5
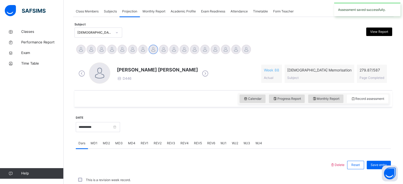
scroll to position [213, 0]
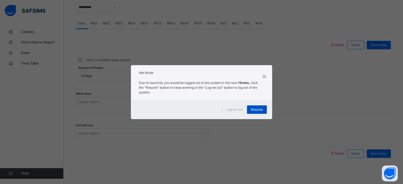
click at [256, 109] on span "Resume" at bounding box center [257, 109] width 12 height 5
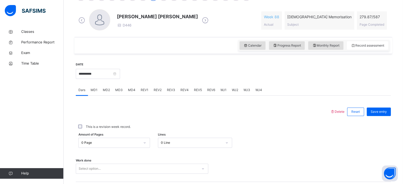
click at [141, 91] on span "REV1" at bounding box center [145, 90] width 8 height 5
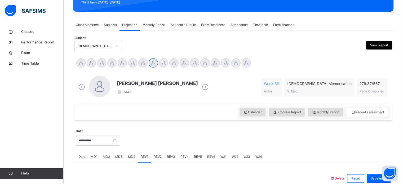
scroll to position [79, 0]
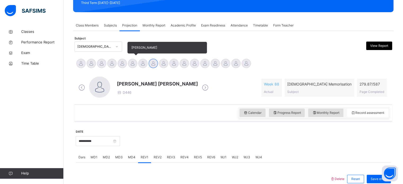
click at [136, 65] on div at bounding box center [132, 63] width 9 height 9
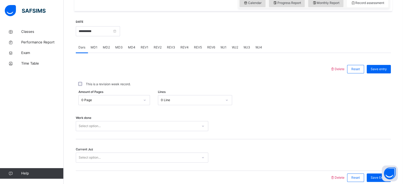
scroll to position [190, 0]
click at [109, 48] on div "MD2" at bounding box center [106, 47] width 12 height 11
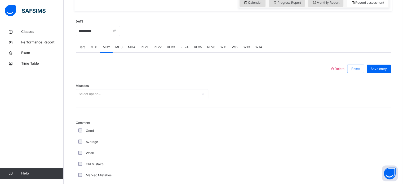
click at [114, 48] on div "MD3" at bounding box center [119, 47] width 13 height 11
click at [127, 46] on div "MD4" at bounding box center [131, 47] width 13 height 11
click at [138, 44] on div "REV1" at bounding box center [144, 47] width 13 height 11
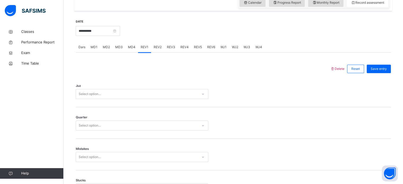
click at [147, 44] on div "REV1" at bounding box center [144, 47] width 13 height 11
click at [166, 44] on div "REV3" at bounding box center [171, 47] width 14 height 11
click at [183, 42] on div "REV4" at bounding box center [185, 47] width 14 height 11
drag, startPoint x: 185, startPoint y: 42, endPoint x: 190, endPoint y: 43, distance: 4.8
click at [188, 42] on div "REV4" at bounding box center [185, 47] width 14 height 11
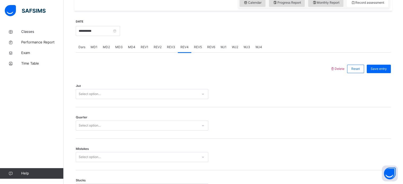
click at [197, 50] on div "REV5" at bounding box center [197, 47] width 13 height 11
drag, startPoint x: 197, startPoint y: 50, endPoint x: 201, endPoint y: 46, distance: 5.2
click at [198, 50] on div "REV5" at bounding box center [197, 47] width 13 height 11
click at [201, 46] on div "REV5" at bounding box center [197, 47] width 13 height 11
click at [214, 40] on div at bounding box center [255, 30] width 265 height 23
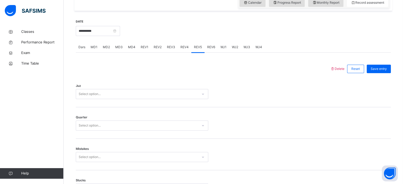
click at [214, 49] on div "REV6" at bounding box center [210, 47] width 13 height 11
click at [220, 47] on span "WJ1" at bounding box center [223, 47] width 6 height 5
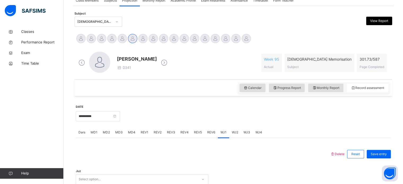
scroll to position [121, 0]
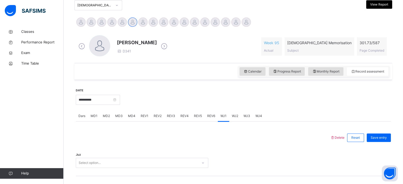
click at [82, 113] on div "Dars" at bounding box center [82, 116] width 12 height 11
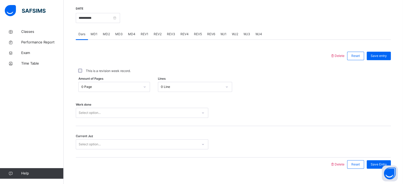
scroll to position [213, 0]
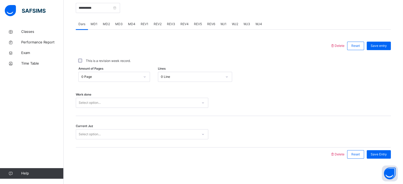
click at [82, 108] on div "Select option..." at bounding box center [142, 103] width 132 height 10
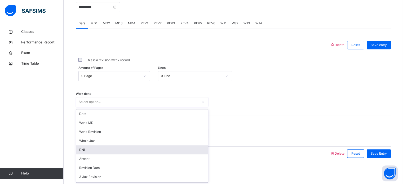
click at [93, 147] on div "DNL" at bounding box center [142, 149] width 132 height 9
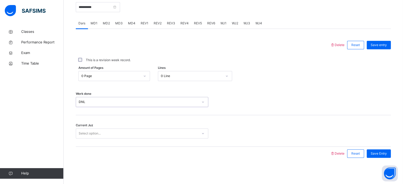
click at [120, 102] on div "DNL" at bounding box center [139, 102] width 120 height 5
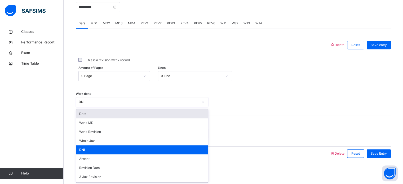
click at [118, 114] on div "Dars" at bounding box center [142, 113] width 132 height 9
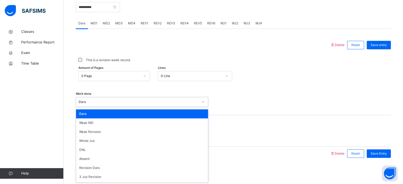
scroll to position [65, 0]
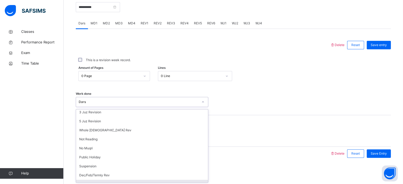
click at [288, 63] on div "This is a revision week record." at bounding box center [233, 60] width 315 height 11
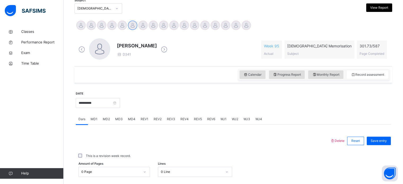
scroll to position [97, 0]
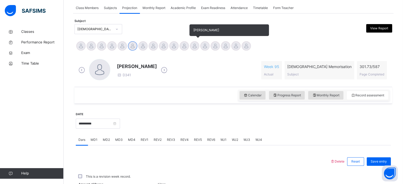
click at [189, 44] on div "[PERSON_NAME]" at bounding box center [194, 47] width 10 height 12
click at [193, 46] on div at bounding box center [194, 45] width 9 height 9
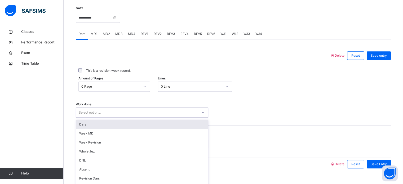
scroll to position [213, 0]
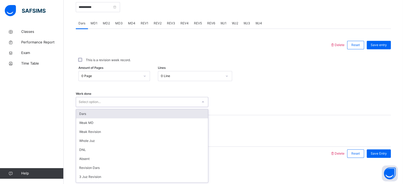
click at [152, 108] on div "Work done option Dars focused, 1 of 16. 16 results available. Use Up and Down t…" at bounding box center [233, 100] width 315 height 32
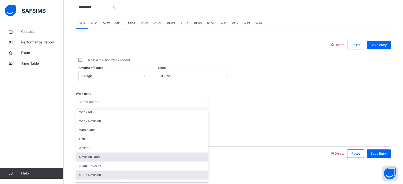
scroll to position [20, 0]
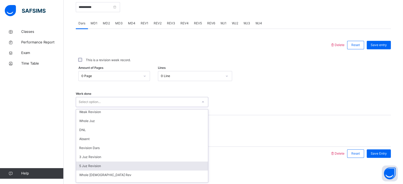
click at [89, 166] on div "5 Juz Revision" at bounding box center [142, 166] width 132 height 9
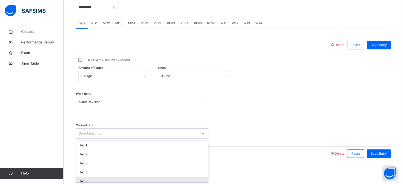
drag, startPoint x: 99, startPoint y: 135, endPoint x: 86, endPoint y: 180, distance: 47.4
click at [86, 139] on div "option Juz 5 focused, 5 of 30. 30 results available. Use Up and Down to choose …" at bounding box center [142, 133] width 132 height 10
click at [86, 180] on div "Juz 5" at bounding box center [142, 181] width 132 height 9
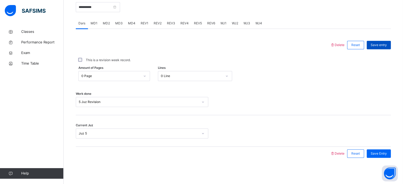
click at [385, 44] on span "Save entry" at bounding box center [379, 45] width 16 height 5
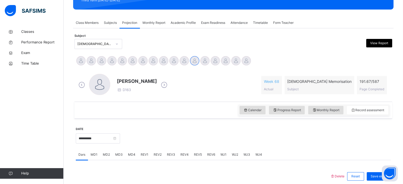
scroll to position [82, 0]
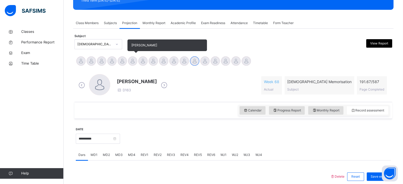
click at [130, 59] on div at bounding box center [132, 60] width 9 height 9
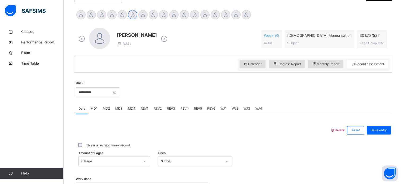
scroll to position [128, 0]
click at [96, 91] on input "**********" at bounding box center [98, 92] width 44 height 10
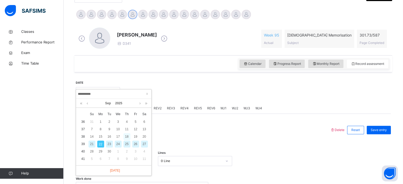
click at [126, 137] on div "18" at bounding box center [126, 136] width 7 height 7
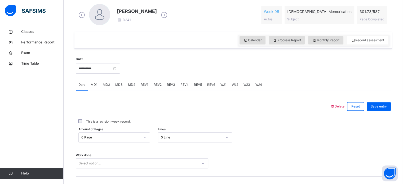
scroll to position [159, 0]
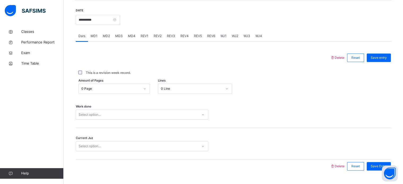
click at [102, 120] on div "Select option..." at bounding box center [142, 115] width 132 height 10
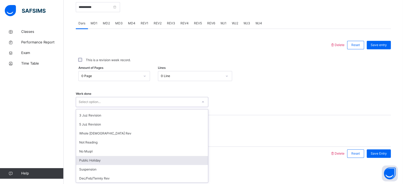
scroll to position [71, 0]
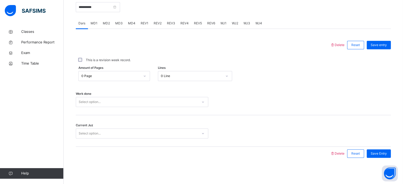
drag, startPoint x: 84, startPoint y: 151, endPoint x: 74, endPoint y: 150, distance: 9.6
click at [74, 150] on div "**********" at bounding box center [233, 77] width 318 height 181
click at [83, 101] on div "Select option..." at bounding box center [90, 102] width 22 height 10
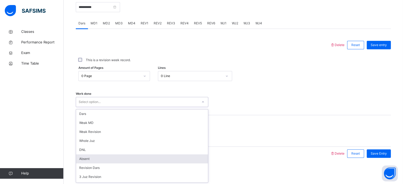
click at [87, 160] on div "Absent" at bounding box center [142, 158] width 132 height 9
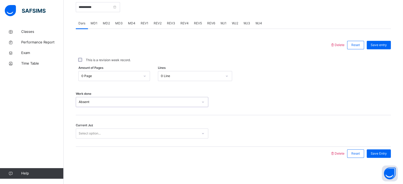
click at [88, 129] on div "Select option..." at bounding box center [90, 133] width 22 height 10
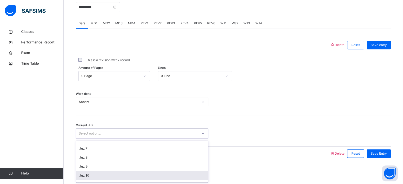
scroll to position [51, 0]
click at [87, 176] on div "Juz 10" at bounding box center [142, 175] width 132 height 9
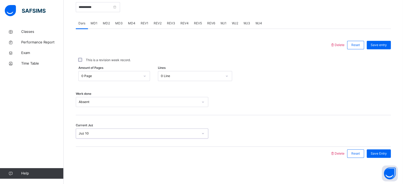
click at [191, 98] on div "Absent" at bounding box center [137, 102] width 122 height 8
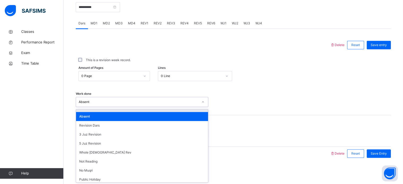
scroll to position [43, 0]
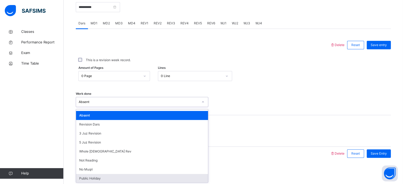
click at [110, 176] on div "Public Holiday" at bounding box center [142, 178] width 132 height 9
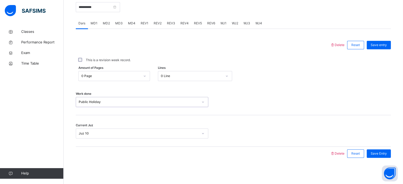
click at [376, 50] on div "Save entry" at bounding box center [377, 45] width 27 height 14
click at [376, 49] on div "Save entry" at bounding box center [377, 45] width 27 height 14
click at [377, 45] on span "Save entry" at bounding box center [379, 45] width 16 height 5
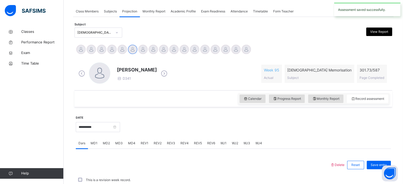
scroll to position [213, 0]
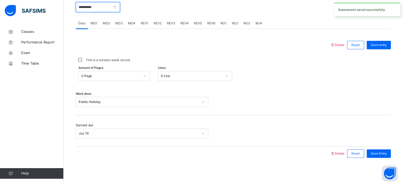
click at [110, 5] on input "**********" at bounding box center [98, 7] width 44 height 10
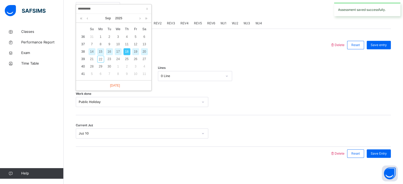
click at [138, 51] on div "19" at bounding box center [135, 51] width 7 height 7
type input "**********"
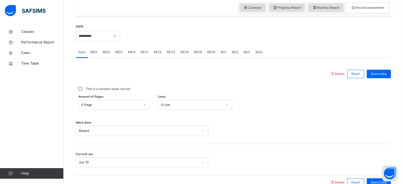
scroll to position [182, 0]
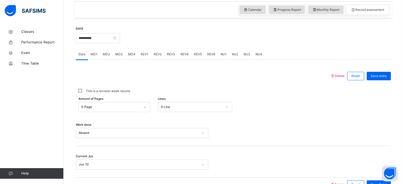
click at [91, 55] on span "MD1" at bounding box center [94, 54] width 7 height 5
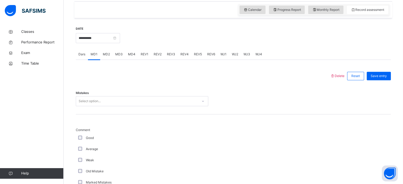
click at [92, 56] on span "MD1" at bounding box center [94, 54] width 7 height 5
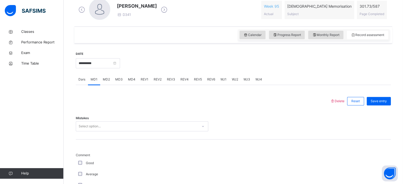
scroll to position [157, 0]
click at [328, 37] on span "Monthly Report" at bounding box center [325, 35] width 27 height 5
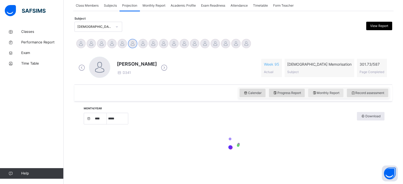
select select "****"
select select "*"
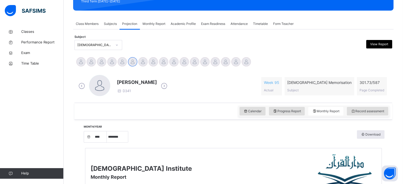
scroll to position [93, 0]
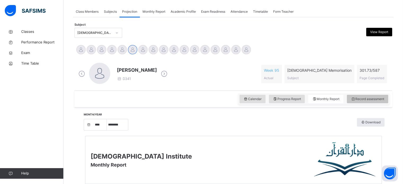
click at [373, 101] on span "Record assessment" at bounding box center [367, 99] width 33 height 5
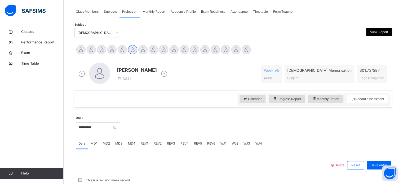
click at [258, 138] on div "WJ4" at bounding box center [259, 143] width 12 height 11
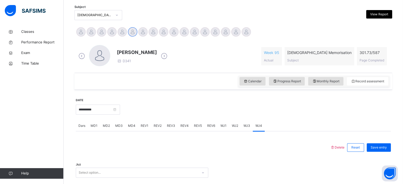
scroll to position [111, 0]
click at [117, 109] on input "**********" at bounding box center [98, 109] width 44 height 10
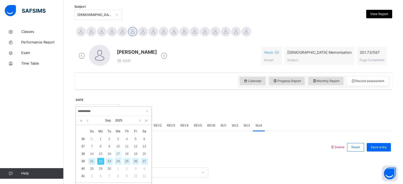
click at [118, 157] on div "17" at bounding box center [118, 153] width 7 height 7
type input "**********"
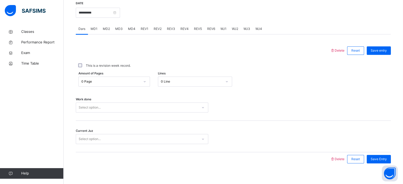
scroll to position [213, 0]
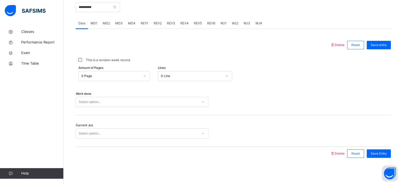
click at [141, 107] on div "Select option..." at bounding box center [142, 102] width 132 height 10
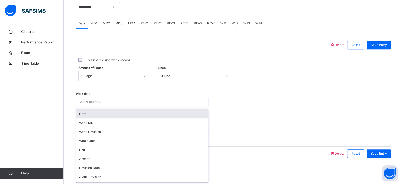
click at [138, 80] on div "0 Page" at bounding box center [114, 76] width 72 height 10
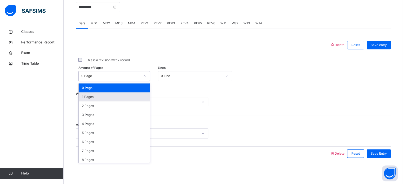
click at [110, 95] on div "1 Pages" at bounding box center [114, 96] width 71 height 9
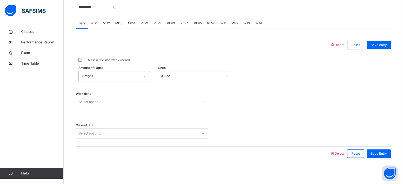
click at [114, 105] on div "Select option..." at bounding box center [137, 102] width 122 height 8
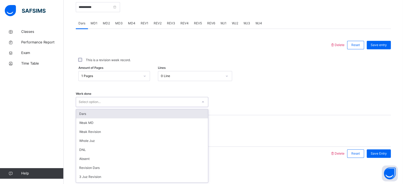
click at [106, 112] on div "Dars" at bounding box center [142, 113] width 132 height 9
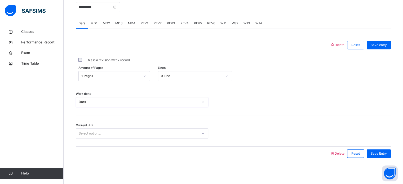
click at [95, 136] on div "Select option..." at bounding box center [90, 133] width 22 height 10
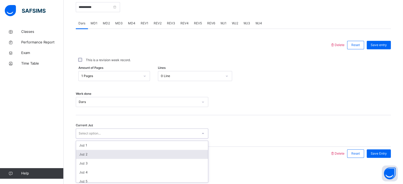
scroll to position [63, 0]
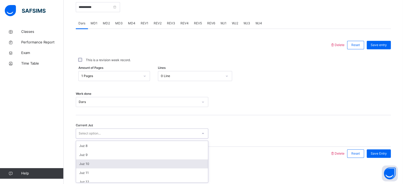
click at [100, 164] on div "Juz 10" at bounding box center [142, 163] width 132 height 9
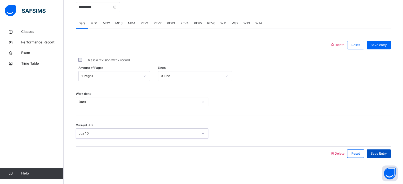
click at [375, 151] on span "Save Entry" at bounding box center [379, 153] width 16 height 5
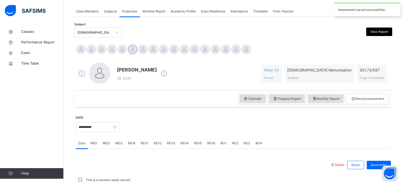
scroll to position [213, 0]
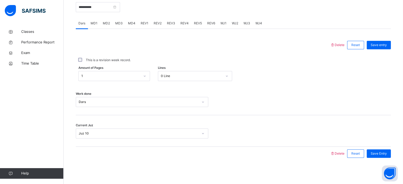
click at [231, 160] on div at bounding box center [202, 154] width 249 height 14
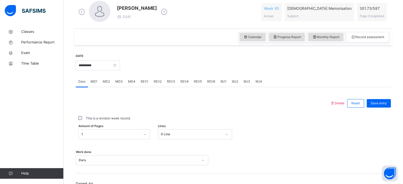
scroll to position [155, 0]
click at [91, 82] on span "MD1" at bounding box center [94, 82] width 7 height 5
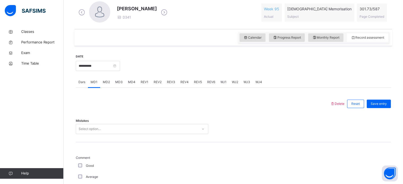
click at [106, 82] on span "MD2" at bounding box center [106, 82] width 7 height 5
click at [120, 82] on span "MD3" at bounding box center [118, 82] width 7 height 5
click at [128, 81] on span "MD4" at bounding box center [131, 82] width 7 height 5
click at [145, 81] on span "REV1" at bounding box center [145, 82] width 8 height 5
click at [158, 80] on span "REV2" at bounding box center [158, 82] width 8 height 5
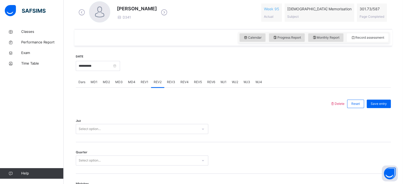
click at [165, 80] on div "REV3" at bounding box center [171, 82] width 14 height 11
click at [182, 84] on div "REV4" at bounding box center [185, 82] width 14 height 11
click at [195, 81] on span "REV5" at bounding box center [198, 82] width 8 height 5
click at [203, 81] on div "REV5" at bounding box center [197, 82] width 13 height 11
click at [208, 81] on span "REV6" at bounding box center [211, 82] width 8 height 5
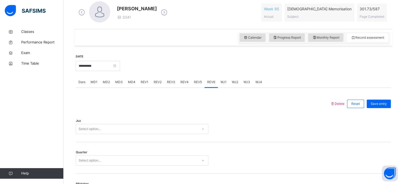
click at [167, 81] on span "REV3" at bounding box center [171, 82] width 8 height 5
click at [133, 82] on span "MD4" at bounding box center [131, 82] width 7 height 5
click at [141, 82] on span "REV1" at bounding box center [145, 82] width 8 height 5
click at [84, 136] on div "Juz Select option..." at bounding box center [233, 127] width 315 height 32
click at [82, 132] on div "Select option..." at bounding box center [142, 129] width 132 height 10
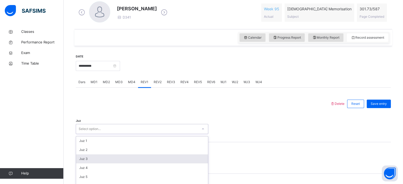
scroll to position [189, 0]
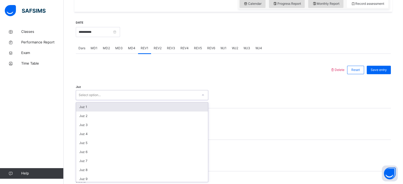
click at [128, 48] on span "MD4" at bounding box center [131, 48] width 7 height 5
click at [83, 93] on div "Select option..." at bounding box center [90, 95] width 22 height 10
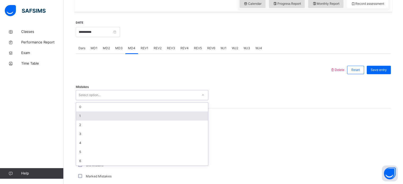
click at [78, 118] on div "1" at bounding box center [142, 115] width 132 height 9
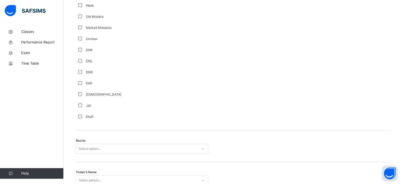
scroll to position [334, 0]
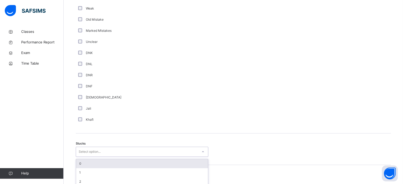
click at [82, 153] on div "option 0 focused, 1 of 6. 6 results available. Use Up and Down to choose option…" at bounding box center [142, 152] width 132 height 10
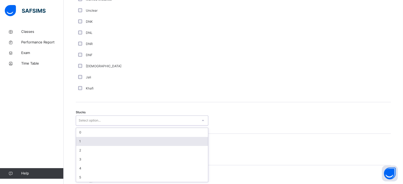
click at [78, 145] on div "1" at bounding box center [142, 141] width 132 height 9
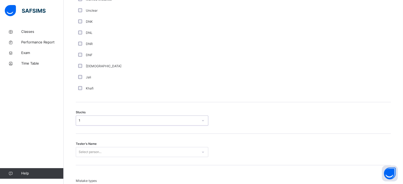
click at [78, 150] on div "Select person..." at bounding box center [142, 152] width 132 height 10
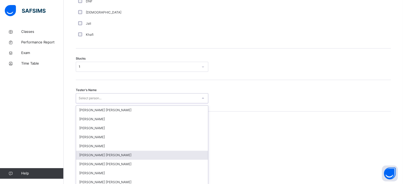
scroll to position [422, 0]
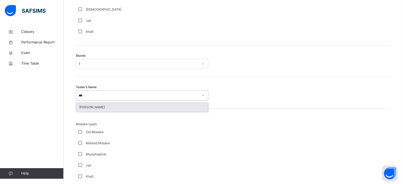
type input "****"
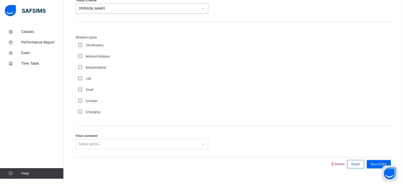
scroll to position [519, 0]
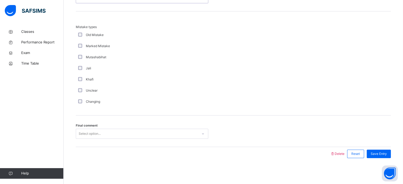
click at [80, 140] on div "Final comment Select option..." at bounding box center [233, 131] width 315 height 32
click at [79, 135] on div "Select option..." at bounding box center [90, 134] width 22 height 10
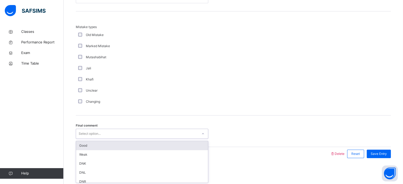
click at [80, 146] on div "Good" at bounding box center [142, 145] width 132 height 9
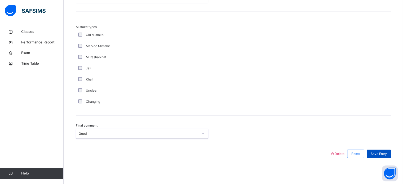
click at [375, 152] on span "Save Entry" at bounding box center [379, 153] width 16 height 5
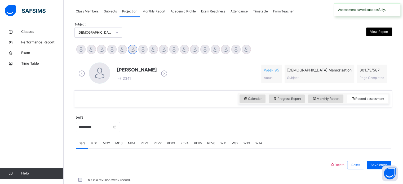
scroll to position [213, 0]
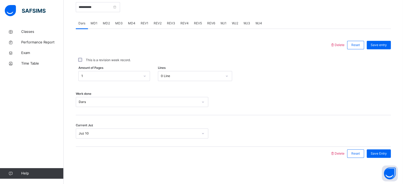
click at [131, 22] on span "MD4" at bounding box center [131, 23] width 7 height 5
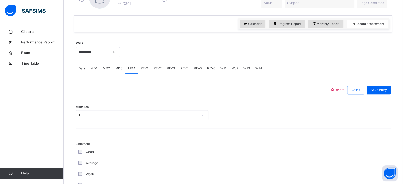
scroll to position [168, 0]
click at [143, 70] on span "REV1" at bounding box center [145, 69] width 8 height 5
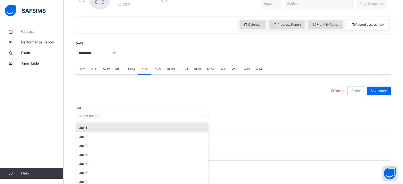
click at [93, 115] on div "option Juz 1 focused, 1 of 30. 30 results available. Use Up and Down to choose …" at bounding box center [142, 116] width 132 height 10
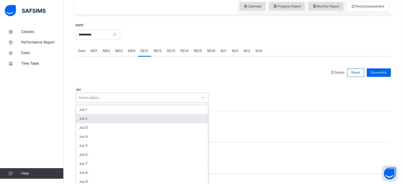
scroll to position [189, 0]
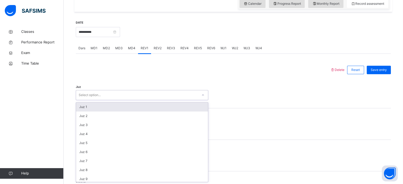
click at [82, 106] on div "Juz 1" at bounding box center [142, 106] width 132 height 9
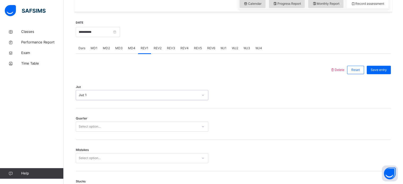
click at [86, 122] on div "Select option..." at bounding box center [90, 127] width 22 height 10
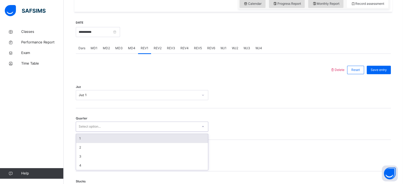
click at [84, 139] on div "1" at bounding box center [142, 138] width 132 height 9
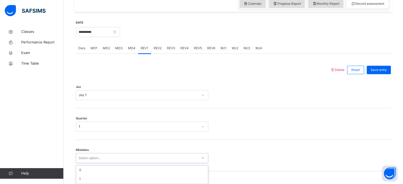
click at [83, 160] on div "option 2 focused, 3 of 7. 7 results available. Use Up and Down to choose option…" at bounding box center [142, 158] width 132 height 10
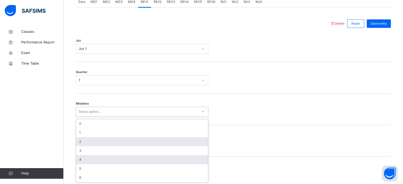
scroll to position [235, 0]
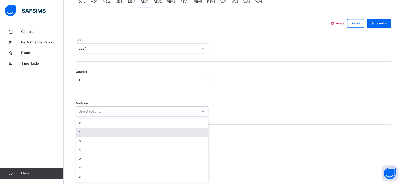
click at [77, 136] on div "1" at bounding box center [142, 132] width 132 height 9
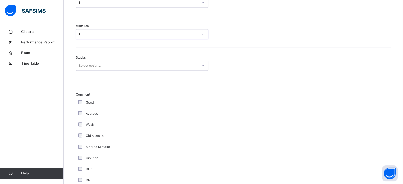
scroll to position [313, 0]
click at [84, 61] on div "Select option..." at bounding box center [90, 65] width 22 height 10
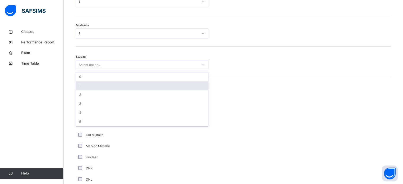
click at [82, 82] on div "1" at bounding box center [142, 85] width 132 height 9
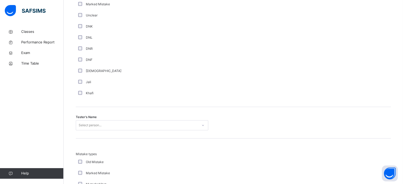
click at [88, 124] on div "Select person..." at bounding box center [142, 125] width 132 height 10
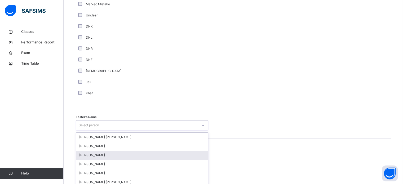
scroll to position [485, 0]
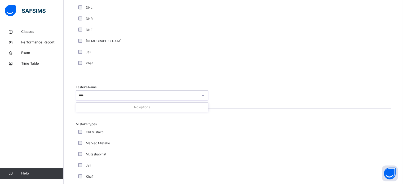
type input "***"
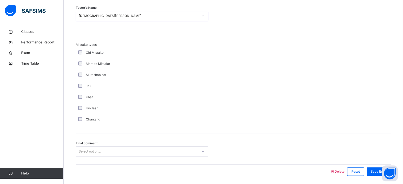
scroll to position [582, 0]
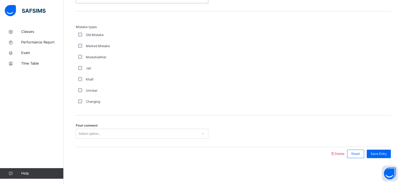
click at [81, 103] on div "Changing" at bounding box center [142, 101] width 130 height 5
click at [90, 138] on div "Final comment Select option..." at bounding box center [233, 131] width 315 height 32
click at [89, 136] on div "Select option..." at bounding box center [90, 134] width 22 height 10
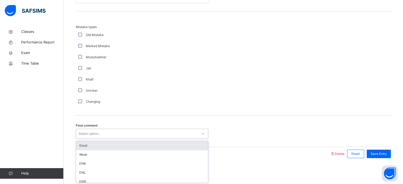
click at [85, 145] on div "Good" at bounding box center [142, 145] width 132 height 9
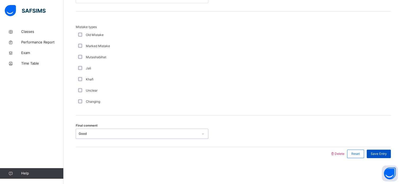
click at [380, 150] on div "Save Entry" at bounding box center [379, 154] width 24 height 8
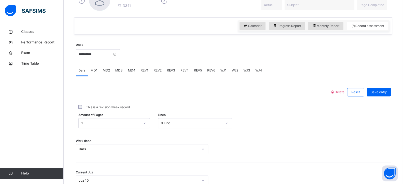
scroll to position [165, 0]
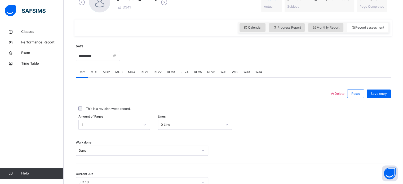
click at [142, 70] on span "REV1" at bounding box center [145, 72] width 8 height 5
click at [130, 72] on span "MD4" at bounding box center [131, 72] width 7 height 5
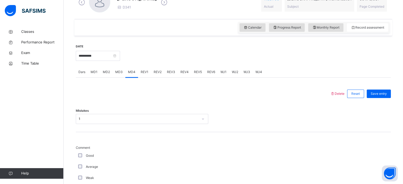
click at [118, 74] on div "MD3" at bounding box center [119, 72] width 13 height 11
click at [113, 73] on div "MD3" at bounding box center [119, 72] width 13 height 11
click at [108, 73] on span "MD2" at bounding box center [106, 72] width 7 height 5
click at [95, 72] on span "MD1" at bounding box center [94, 72] width 7 height 5
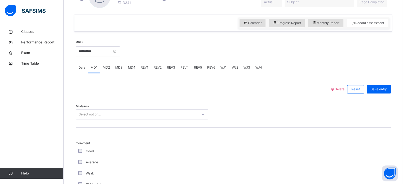
click at [121, 121] on div "Mistakes Select option..." at bounding box center [233, 112] width 315 height 32
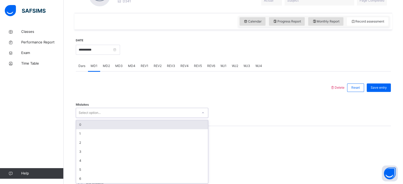
scroll to position [172, 0]
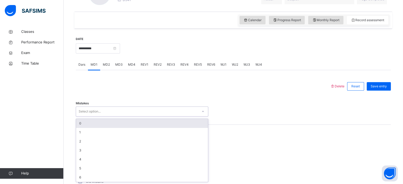
click at [103, 123] on div "0" at bounding box center [142, 123] width 132 height 9
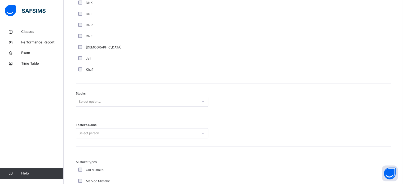
scroll to position [385, 0]
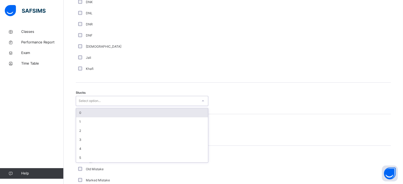
click at [76, 105] on div "Select option..." at bounding box center [142, 101] width 132 height 10
click at [81, 115] on div "0" at bounding box center [142, 112] width 132 height 9
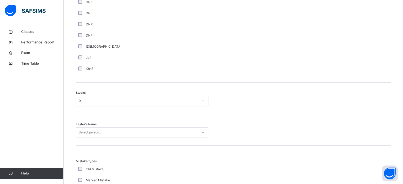
click at [87, 131] on div "Select person..." at bounding box center [142, 132] width 132 height 10
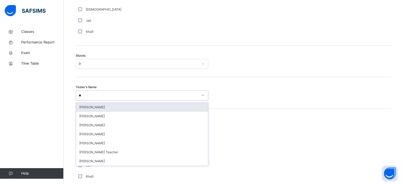
scroll to position [0, 0]
type input "*"
type input "***"
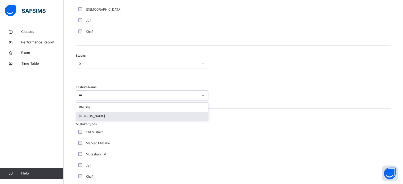
click at [84, 119] on div "[PERSON_NAME]" at bounding box center [142, 116] width 132 height 9
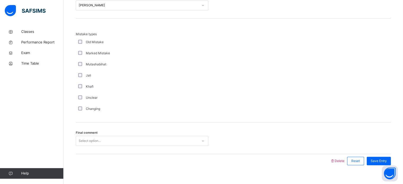
scroll to position [519, 0]
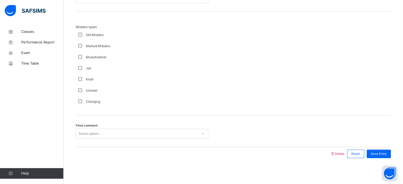
click at [85, 139] on div "Final comment Select option..." at bounding box center [233, 131] width 315 height 32
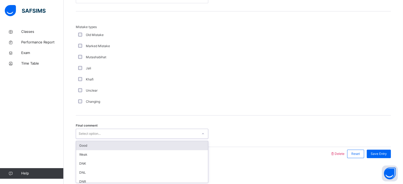
click at [85, 143] on div "Good" at bounding box center [142, 145] width 132 height 9
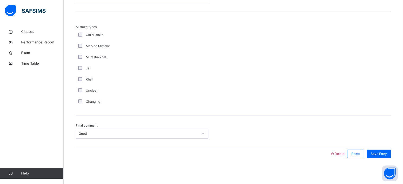
click at [205, 134] on div at bounding box center [202, 134] width 9 height 8
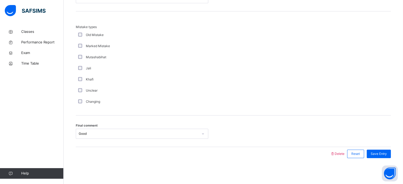
click at [186, 134] on div "Good" at bounding box center [139, 133] width 120 height 5
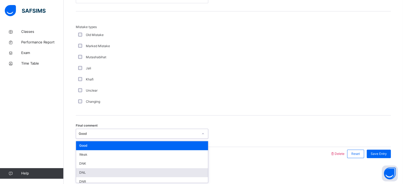
scroll to position [12, 0]
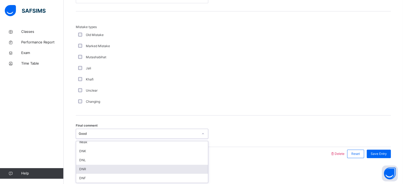
click at [124, 169] on div "DNR" at bounding box center [142, 169] width 132 height 9
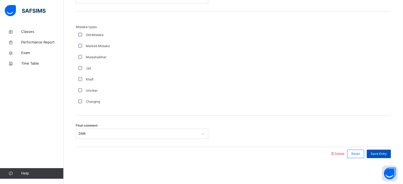
click at [377, 153] on span "Save Entry" at bounding box center [379, 153] width 16 height 5
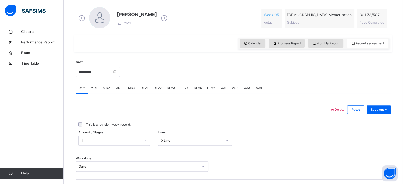
scroll to position [152, 0]
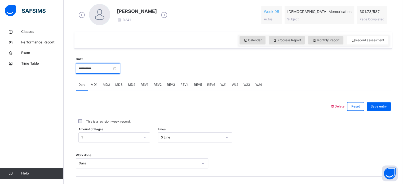
click at [105, 67] on input "**********" at bounding box center [98, 69] width 44 height 10
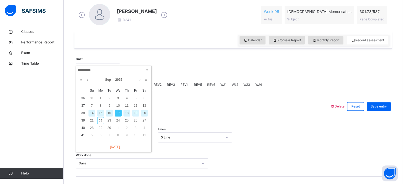
click at [167, 110] on div at bounding box center [202, 107] width 249 height 14
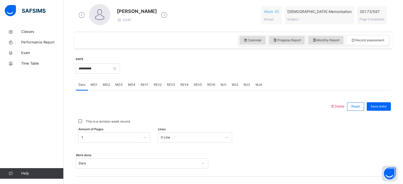
click at [105, 84] on span "MD2" at bounding box center [106, 84] width 7 height 5
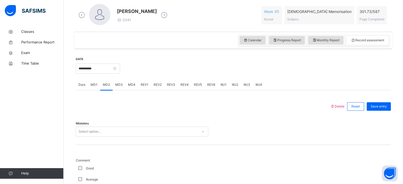
click at [154, 78] on div at bounding box center [255, 68] width 265 height 23
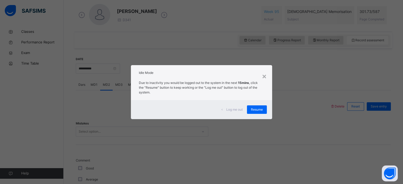
click at [250, 116] on div "Log me out Resume" at bounding box center [201, 109] width 141 height 19
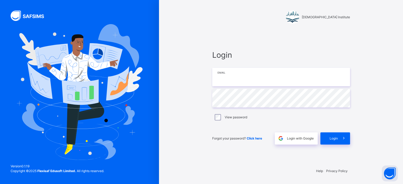
type input "**********"
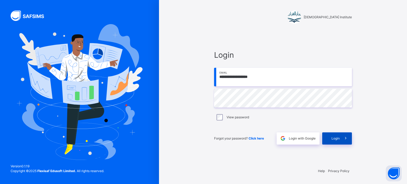
click at [345, 138] on icon at bounding box center [346, 138] width 6 height 6
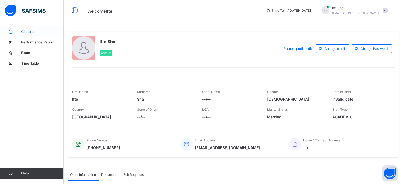
click at [31, 32] on span "Classes" at bounding box center [42, 31] width 42 height 5
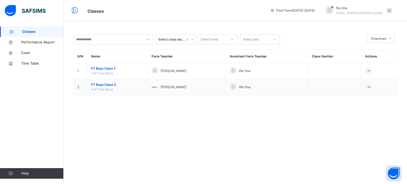
click at [111, 84] on span "FT Boys Class 2" at bounding box center [117, 84] width 52 height 5
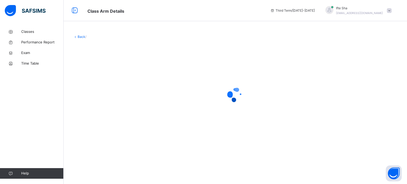
click at [111, 84] on div at bounding box center [235, 94] width 324 height 101
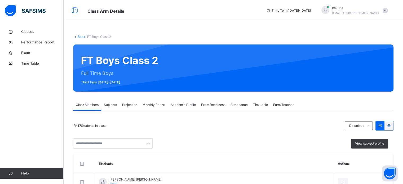
click at [132, 105] on span "Projection" at bounding box center [129, 104] width 15 height 5
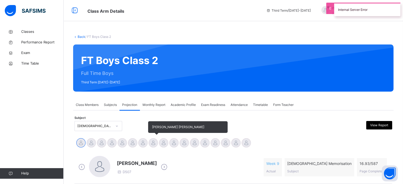
click at [153, 141] on div at bounding box center [153, 142] width 9 height 9
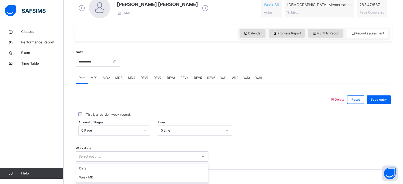
scroll to position [213, 0]
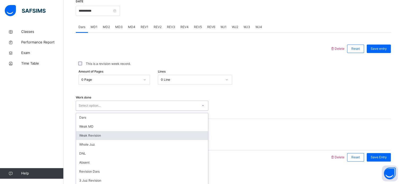
click at [145, 111] on div "option Weak Revision focused, 3 of 16. 16 results available. Use Up and Down to…" at bounding box center [142, 106] width 132 height 10
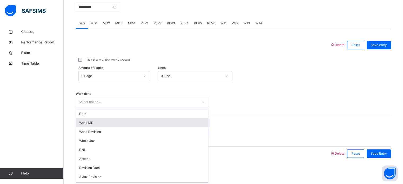
click at [124, 123] on div "Weak MD" at bounding box center [142, 122] width 132 height 9
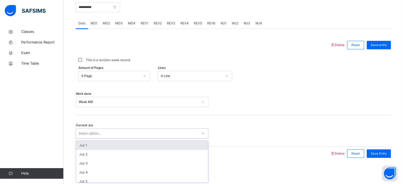
click at [122, 131] on div "Select option..." at bounding box center [137, 134] width 122 height 8
type input "******"
click at [123, 142] on div "Juz 10" at bounding box center [142, 145] width 132 height 9
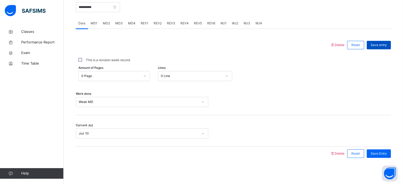
click at [382, 46] on span "Save entry" at bounding box center [379, 45] width 16 height 5
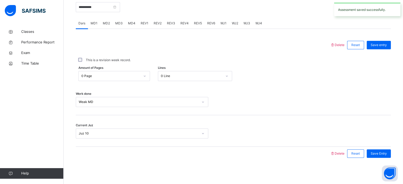
click at [131, 26] on div "MD4" at bounding box center [131, 23] width 13 height 11
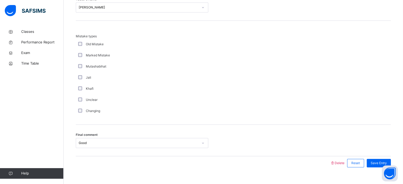
click at [109, 144] on div "Good" at bounding box center [142, 143] width 132 height 10
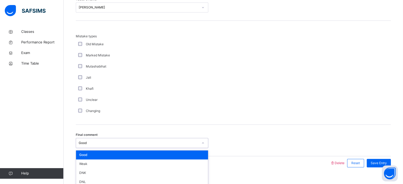
scroll to position [519, 0]
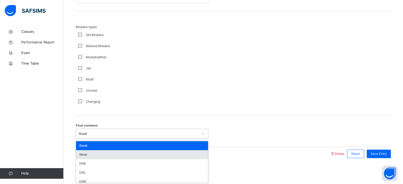
click at [109, 152] on div "Weak" at bounding box center [142, 154] width 132 height 9
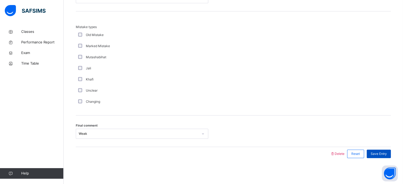
click at [382, 154] on span "Save Entry" at bounding box center [379, 153] width 16 height 5
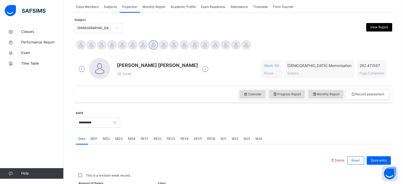
scroll to position [97, 0]
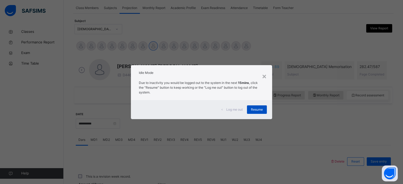
click at [256, 110] on span "Resume" at bounding box center [257, 109] width 12 height 5
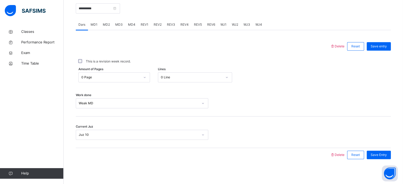
scroll to position [213, 0]
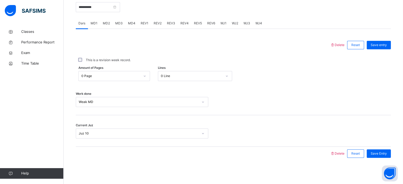
click at [144, 24] on span "REV1" at bounding box center [145, 23] width 8 height 5
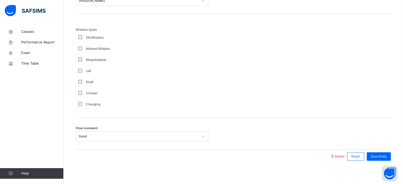
scroll to position [582, 0]
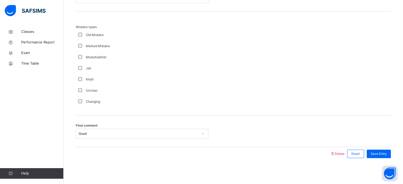
click at [108, 133] on div "Good" at bounding box center [139, 133] width 120 height 5
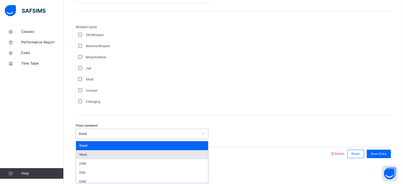
click at [103, 154] on div "Weak" at bounding box center [142, 154] width 132 height 9
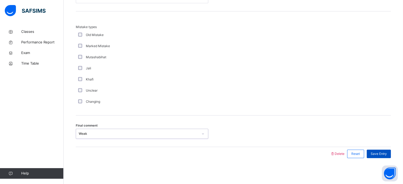
click at [378, 154] on span "Save Entry" at bounding box center [379, 153] width 16 height 5
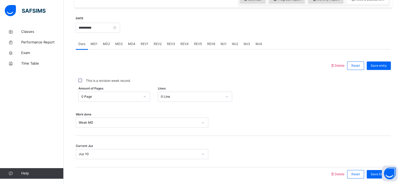
scroll to position [192, 0]
click at [102, 31] on input "**********" at bounding box center [98, 28] width 44 height 10
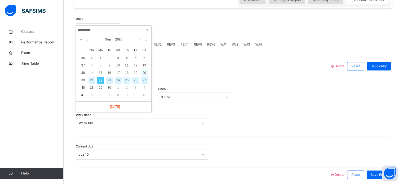
click at [142, 75] on div "20" at bounding box center [144, 72] width 7 height 7
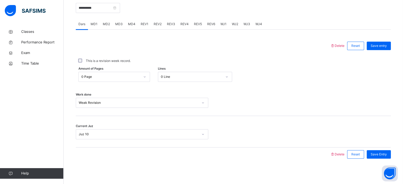
scroll to position [213, 0]
click at [167, 19] on div "REV3" at bounding box center [171, 23] width 14 height 11
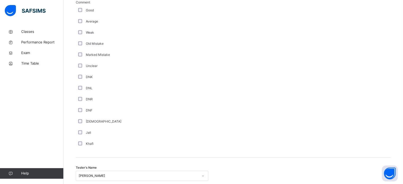
scroll to position [404, 0]
click at [81, 7] on div "Good" at bounding box center [142, 10] width 132 height 11
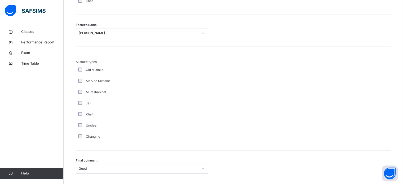
scroll to position [563, 0]
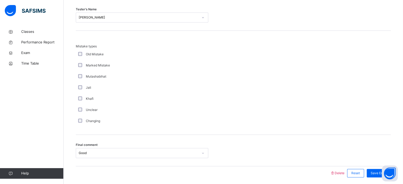
click at [134, 155] on div "Good" at bounding box center [142, 153] width 132 height 10
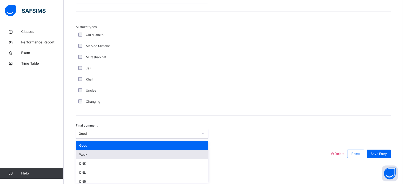
click at [129, 158] on div "Weak" at bounding box center [142, 154] width 132 height 9
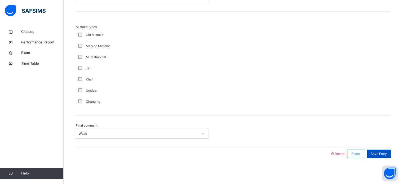
click at [383, 155] on span "Save Entry" at bounding box center [379, 153] width 16 height 5
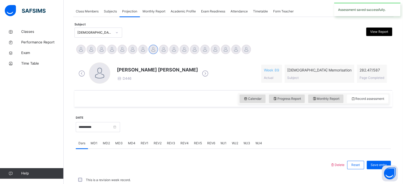
scroll to position [213, 0]
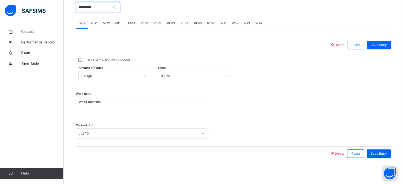
click at [99, 7] on input "**********" at bounding box center [98, 7] width 44 height 10
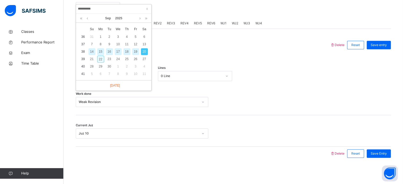
click at [100, 56] on div "22" at bounding box center [100, 59] width 7 height 7
type input "**********"
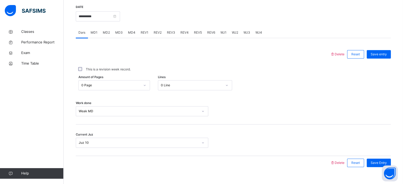
scroll to position [203, 0]
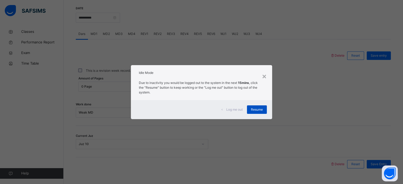
click at [264, 110] on div "Resume" at bounding box center [257, 109] width 20 height 8
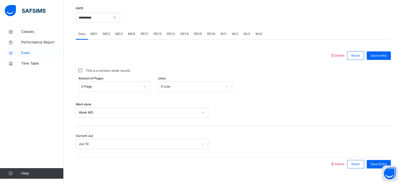
click at [23, 53] on span "Exam" at bounding box center [42, 52] width 42 height 5
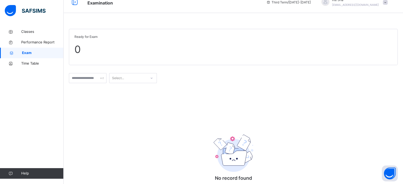
scroll to position [8, 0]
click at [97, 83] on input "text" at bounding box center [88, 79] width 38 height 10
click at [102, 79] on input "text" at bounding box center [88, 79] width 38 height 10
type input "**"
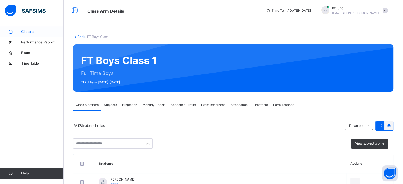
click at [26, 33] on span "Classes" at bounding box center [42, 31] width 42 height 5
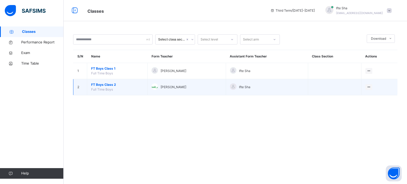
click at [98, 86] on span "FT Boys Class 2" at bounding box center [117, 84] width 52 height 5
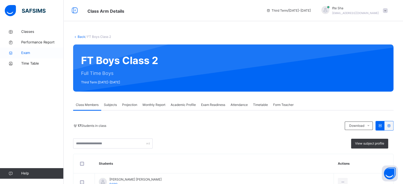
click at [24, 50] on span "Exam" at bounding box center [42, 52] width 42 height 5
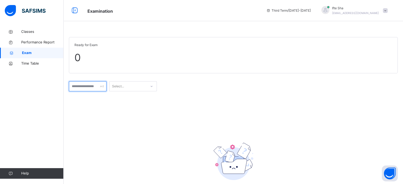
click at [99, 88] on input "text" at bounding box center [88, 86] width 38 height 10
click at [33, 30] on span "Classes" at bounding box center [42, 31] width 42 height 5
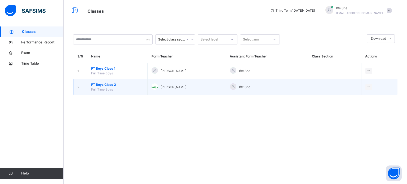
click at [104, 85] on span "FT Boys Class 2" at bounding box center [117, 84] width 52 height 5
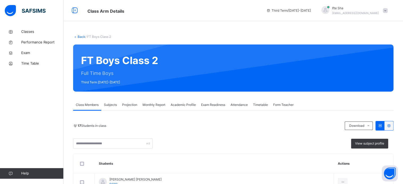
click at [214, 102] on div "Exam Readiness" at bounding box center [212, 105] width 29 height 11
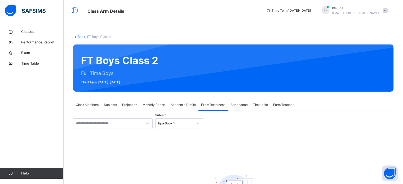
click at [137, 110] on div "Projection" at bounding box center [129, 105] width 20 height 11
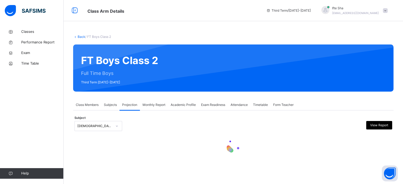
click at [129, 124] on div "Subject Quran Memorisation View Report" at bounding box center [233, 126] width 318 height 10
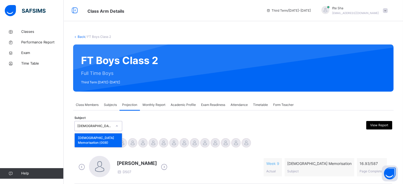
click at [162, 125] on div at bounding box center [192, 126] width 77 height 10
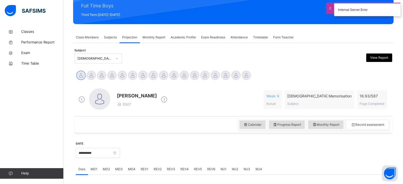
scroll to position [55, 0]
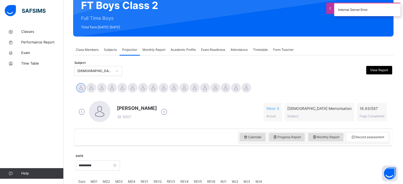
click at [213, 47] on div "Exam Readiness" at bounding box center [212, 49] width 29 height 11
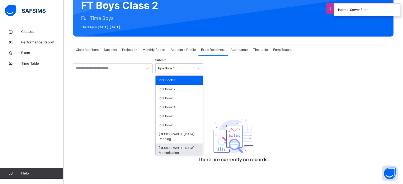
click at [179, 144] on div "[DEMOGRAPHIC_DATA] Memorisation" at bounding box center [178, 151] width 47 height 14
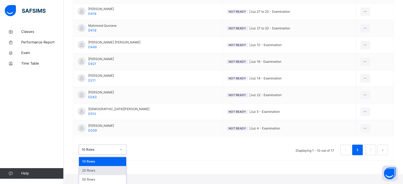
click at [102, 168] on div "20 Rows" at bounding box center [102, 170] width 47 height 9
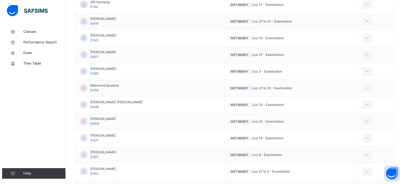
scroll to position [179, 0]
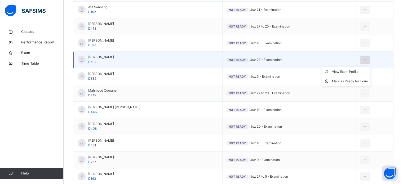
click at [365, 60] on icon at bounding box center [365, 59] width 5 height 5
click at [363, 83] on div "Mark as Ready for Exam" at bounding box center [350, 81] width 36 height 5
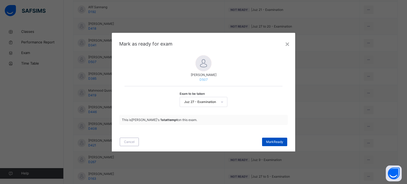
click at [281, 144] on div "Mark Ready" at bounding box center [274, 142] width 25 height 8
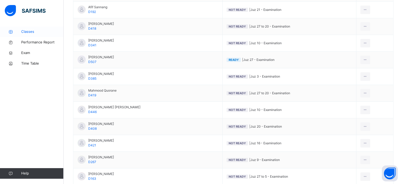
click at [31, 29] on span "Classes" at bounding box center [42, 31] width 42 height 5
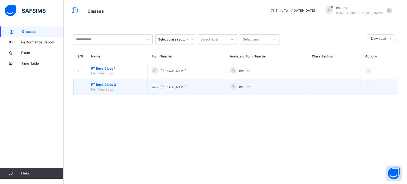
click at [116, 92] on td "FT Boys Class 2 Full Time Boys" at bounding box center [117, 87] width 60 height 16
click at [108, 83] on span "FT Boys Class 2" at bounding box center [117, 84] width 52 height 5
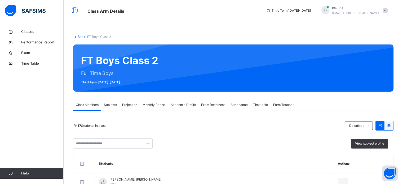
scroll to position [48, 0]
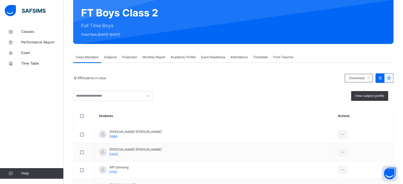
click at [130, 53] on div "Projection" at bounding box center [129, 57] width 20 height 11
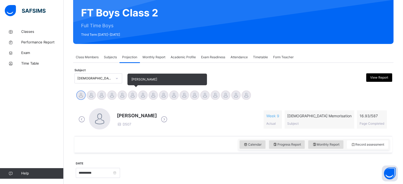
click at [135, 93] on div at bounding box center [132, 95] width 9 height 9
drag, startPoint x: 147, startPoint y: 77, endPoint x: 129, endPoint y: 80, distance: 18.3
click at [129, 80] on span "[PERSON_NAME]" at bounding box center [166, 80] width 79 height 12
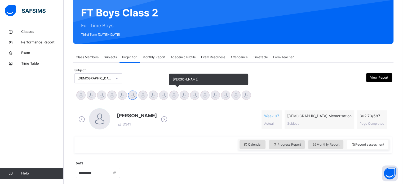
click at [172, 91] on div "[PERSON_NAME]" at bounding box center [174, 96] width 10 height 12
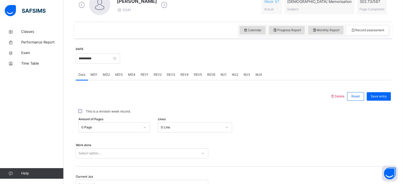
scroll to position [213, 0]
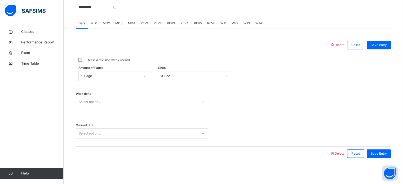
click at [88, 110] on div "Work done Select option..." at bounding box center [233, 100] width 315 height 32
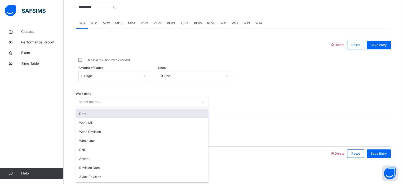
click at [84, 104] on div "Select option..." at bounding box center [90, 102] width 22 height 10
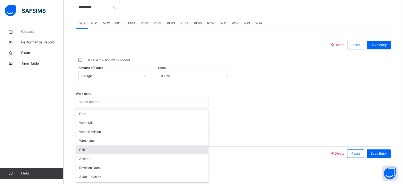
click at [84, 153] on div "DNL" at bounding box center [142, 149] width 132 height 9
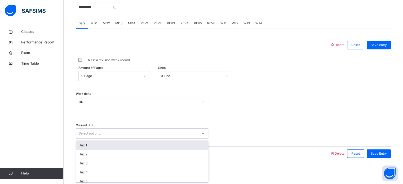
click at [82, 130] on div "Select option..." at bounding box center [90, 133] width 22 height 10
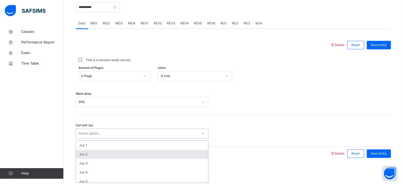
scroll to position [58, 0]
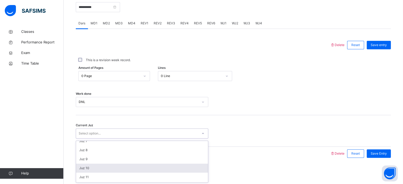
click at [89, 165] on div "Juz 10" at bounding box center [142, 168] width 132 height 9
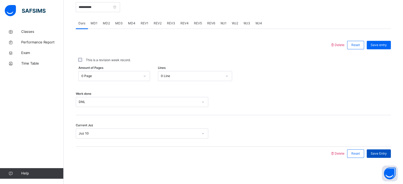
click at [374, 151] on div "Save Entry" at bounding box center [379, 153] width 24 height 8
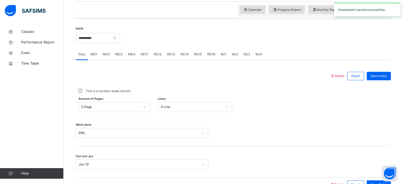
scroll to position [180, 0]
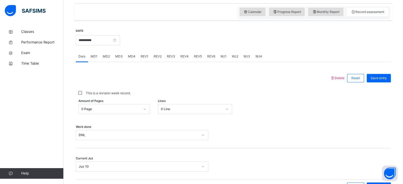
click at [94, 59] on div "MD1" at bounding box center [94, 56] width 12 height 11
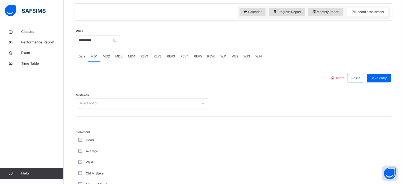
click at [101, 58] on div "MD2" at bounding box center [106, 56] width 12 height 11
click at [120, 46] on div "**********" at bounding box center [98, 39] width 44 height 23
click at [121, 53] on div "MD3" at bounding box center [119, 56] width 13 height 11
click at [123, 54] on div "MD3" at bounding box center [119, 56] width 13 height 11
click at [132, 53] on div "MD4" at bounding box center [131, 56] width 13 height 11
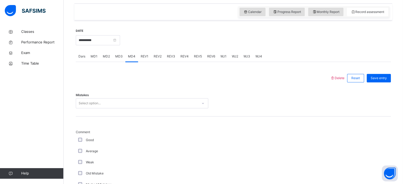
click at [138, 53] on div "REV1" at bounding box center [144, 56] width 13 height 11
click at [154, 52] on div "REV2" at bounding box center [157, 56] width 13 height 11
click at [156, 56] on span "REV2" at bounding box center [158, 56] width 8 height 5
click at [165, 53] on div "REV3" at bounding box center [171, 56] width 14 height 11
click at [178, 52] on div "REV4" at bounding box center [185, 56] width 14 height 11
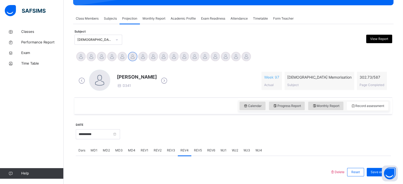
scroll to position [86, 0]
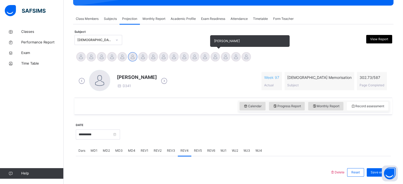
click at [216, 57] on div at bounding box center [215, 56] width 9 height 9
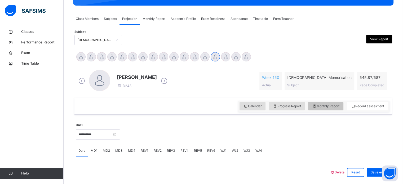
drag, startPoint x: 326, startPoint y: 98, endPoint x: 326, endPoint y: 104, distance: 6.4
click at [326, 104] on div "Calendar Progress Report Monthly Report Record assessment" at bounding box center [233, 106] width 318 height 17
click at [326, 104] on span "Monthly Report" at bounding box center [325, 106] width 27 height 5
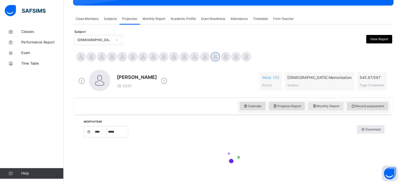
select select "****"
select select "*"
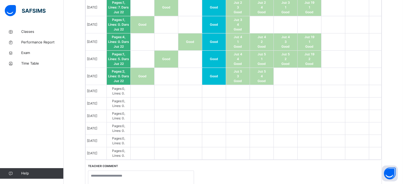
scroll to position [534, 0]
click at [154, 110] on td at bounding box center [143, 116] width 24 height 12
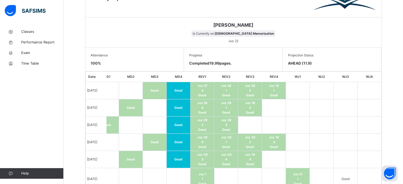
scroll to position [260, 0]
